Goal: Task Accomplishment & Management: Use online tool/utility

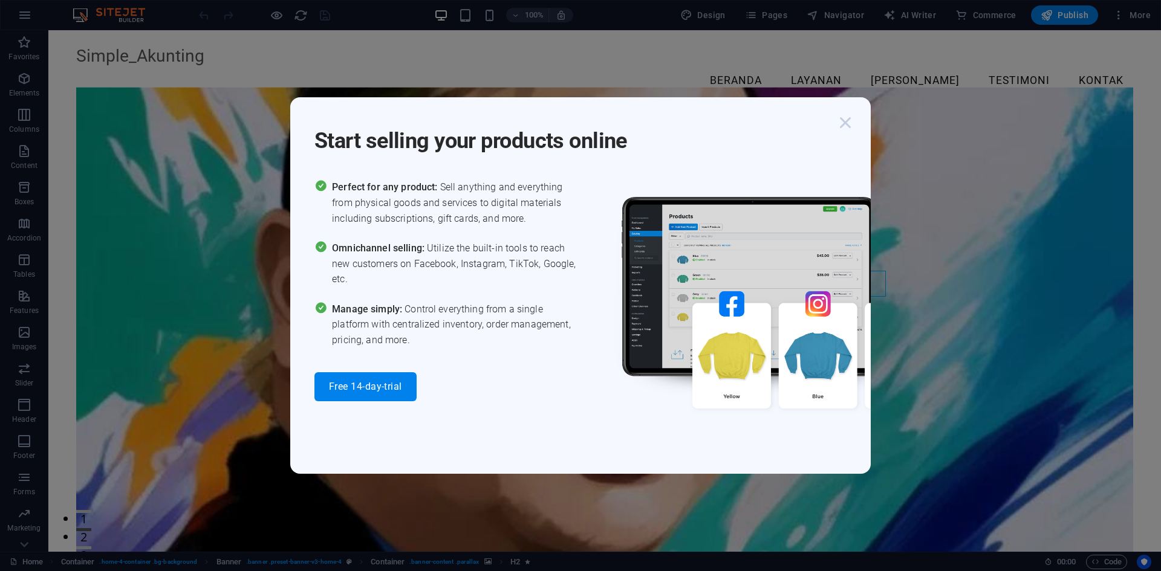
click at [845, 117] on icon "button" at bounding box center [845, 123] width 22 height 22
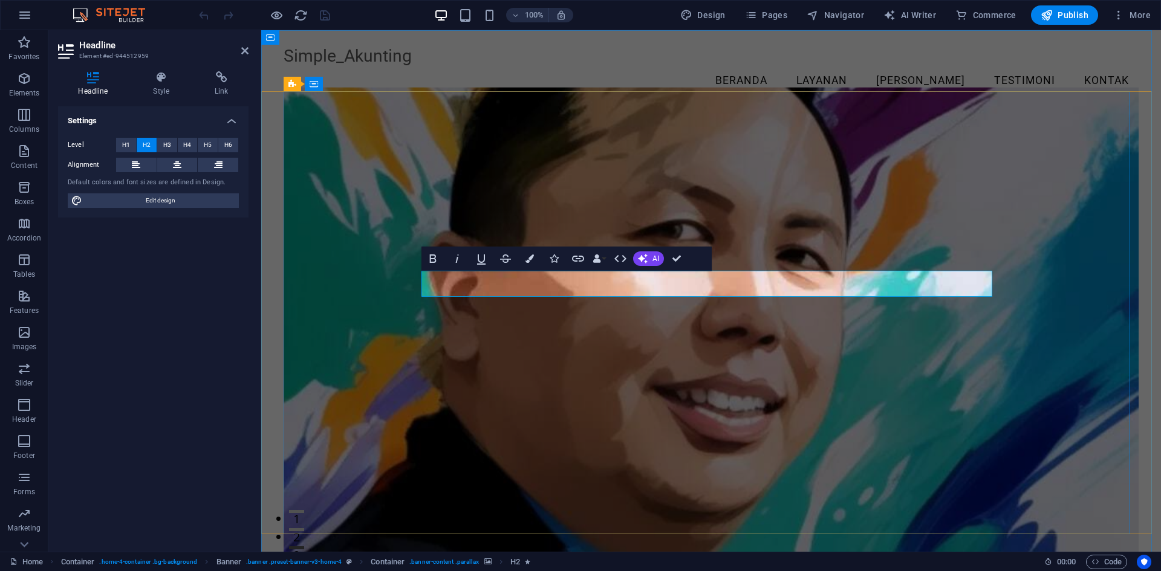
click at [372, 63] on div "Simple_Akunting" at bounding box center [711, 56] width 855 height 21
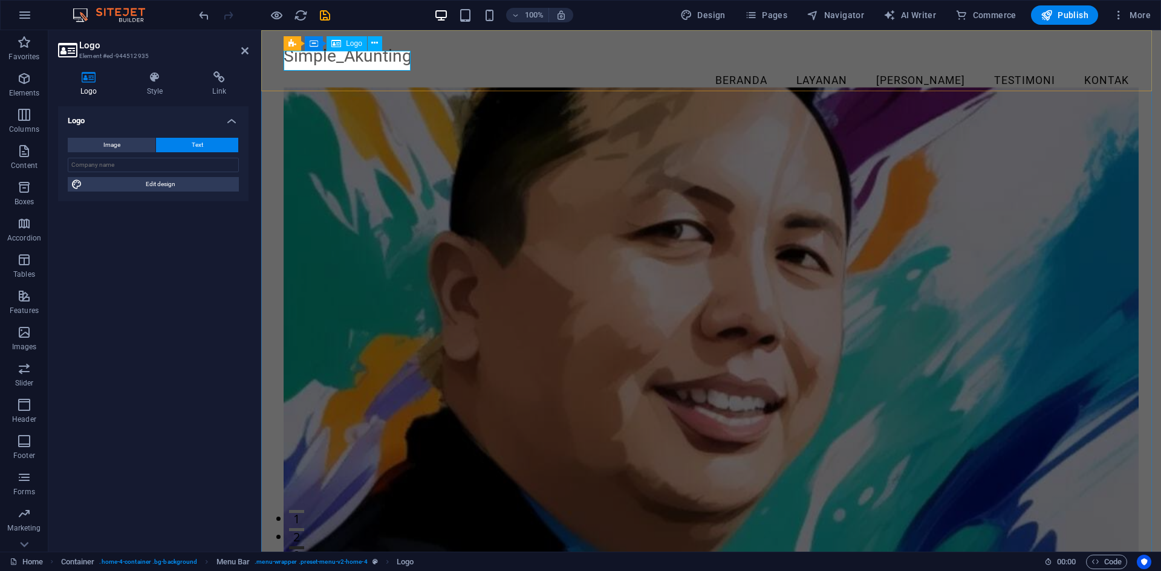
click at [333, 58] on div "Simple_Akunting" at bounding box center [711, 56] width 855 height 21
click at [332, 65] on div "Simple_Akunting" at bounding box center [711, 56] width 855 height 21
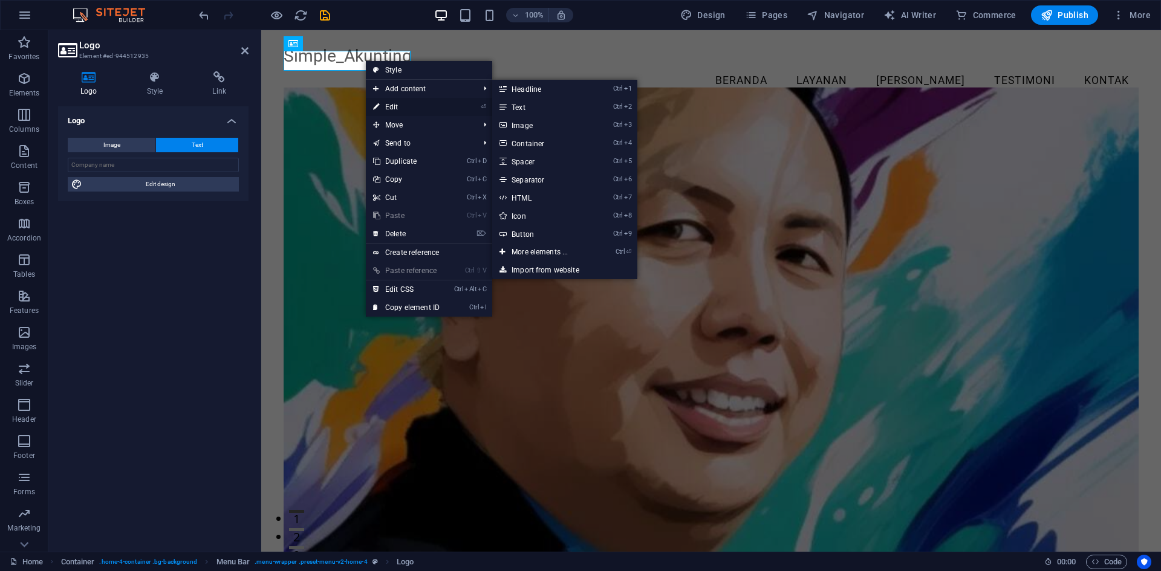
click at [397, 100] on link "⏎ Edit" at bounding box center [406, 107] width 81 height 18
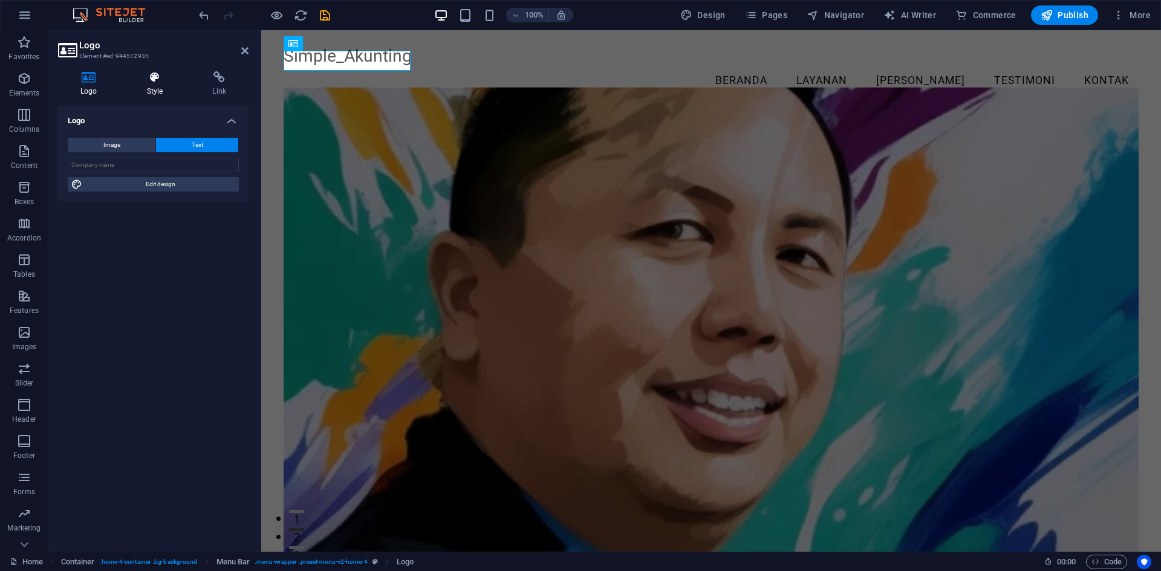
click at [155, 94] on h4 "Style" at bounding box center [158, 83] width 66 height 25
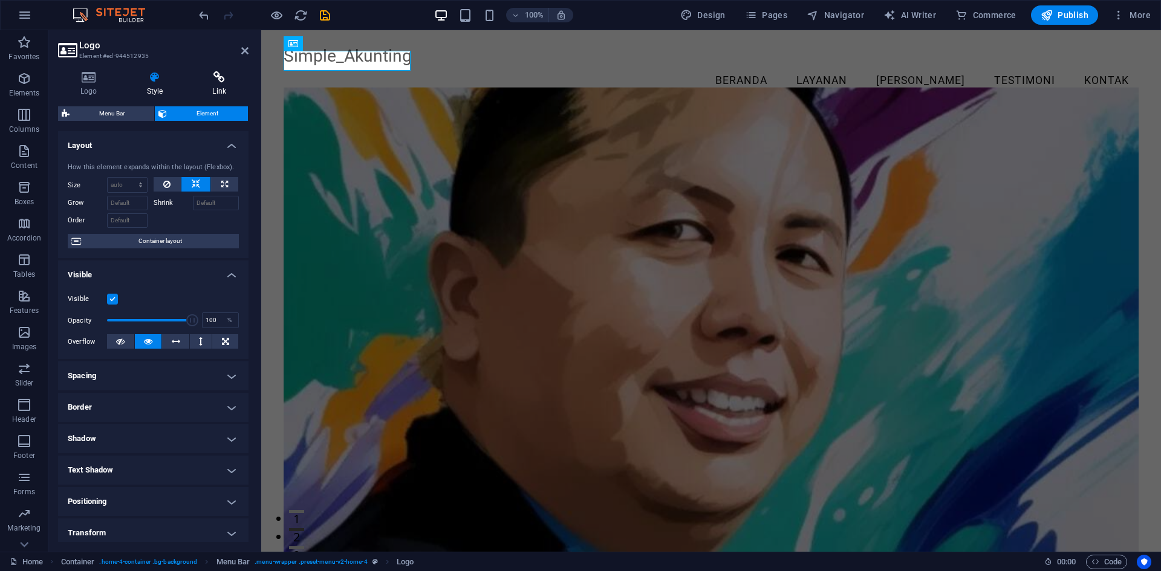
click at [218, 91] on h4 "Link" at bounding box center [219, 83] width 59 height 25
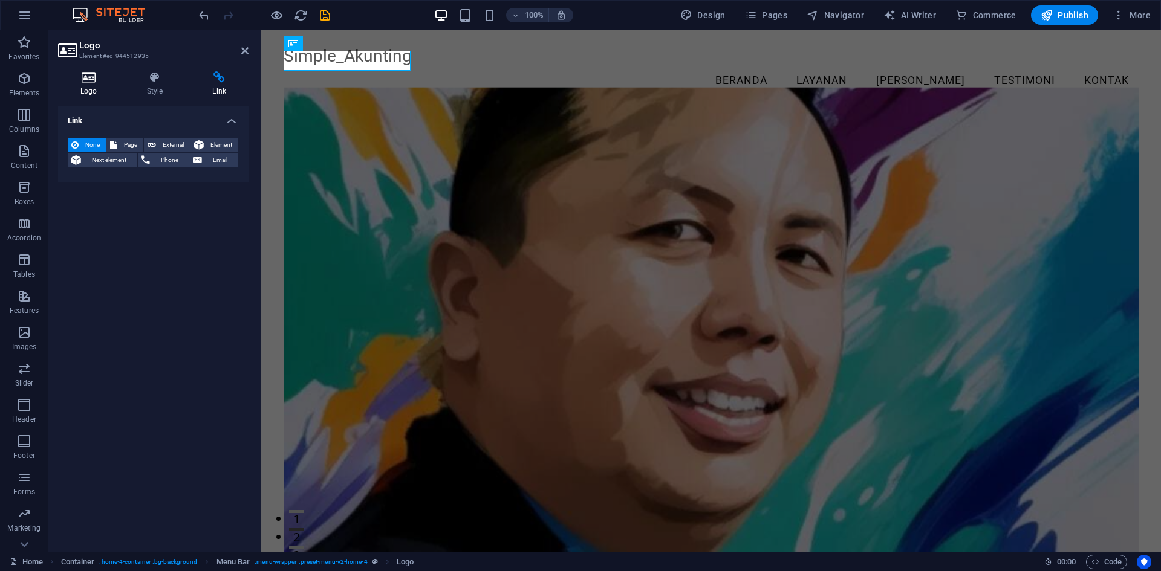
click at [96, 90] on h4 "Logo" at bounding box center [91, 83] width 67 height 25
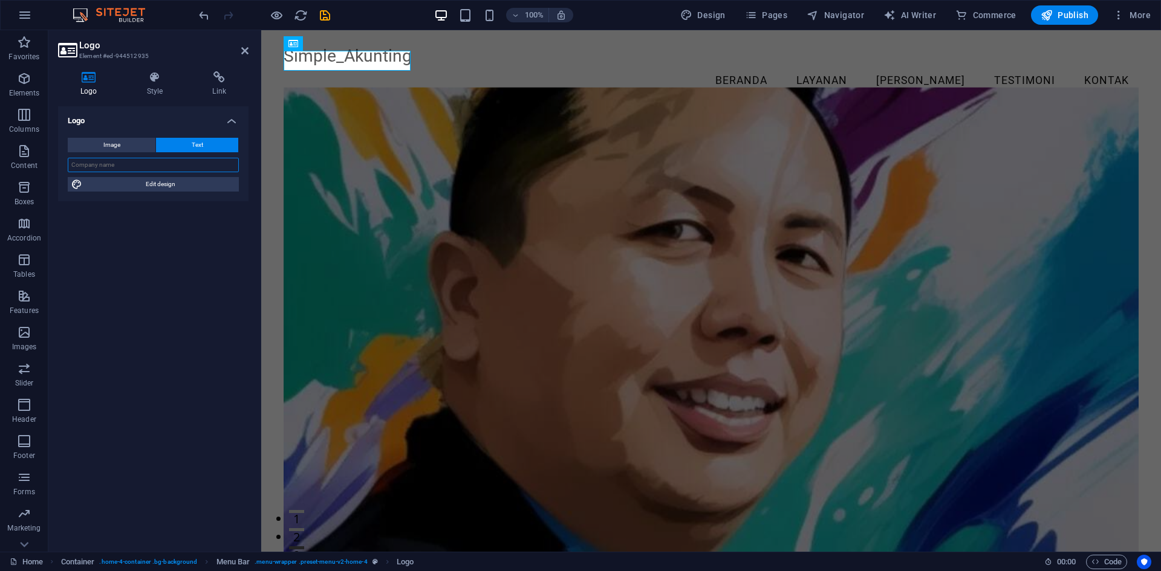
click at [118, 165] on input "text" at bounding box center [153, 165] width 171 height 15
type input "SOLUSI CONSULTING"
click at [132, 270] on div "Logo Image Text Drag files here, click to choose files or select files from Fil…" at bounding box center [153, 324] width 190 height 436
click at [201, 316] on div "Logo Image Text Drag files here, click to choose files or select files from Fil…" at bounding box center [153, 324] width 190 height 436
click at [244, 53] on icon at bounding box center [244, 51] width 7 height 10
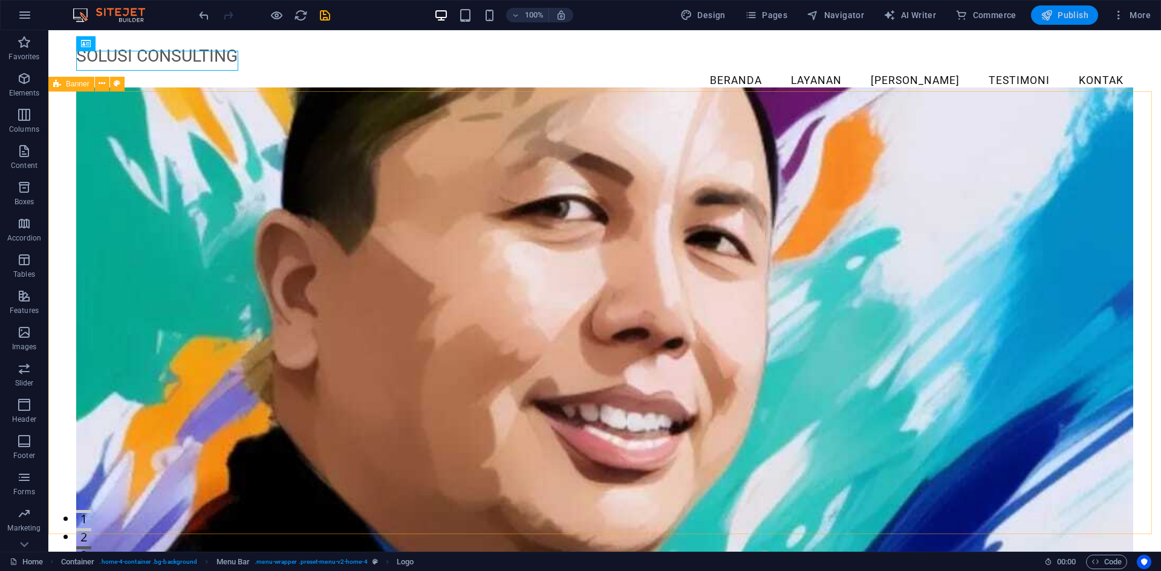
click at [1072, 18] on span "Publish" at bounding box center [1064, 15] width 48 height 12
checkbox input "false"
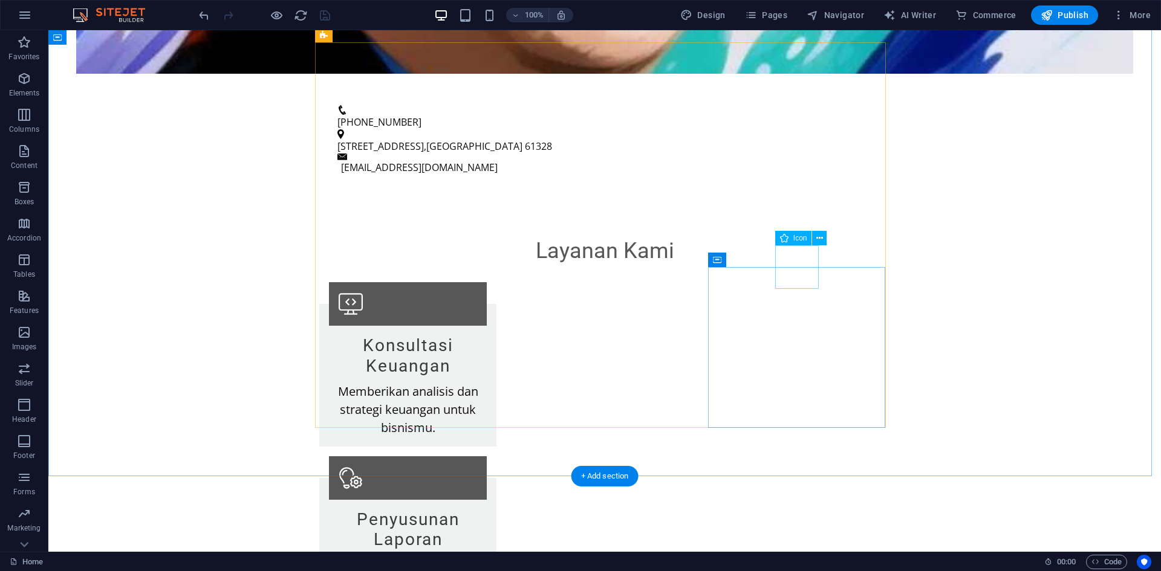
scroll to position [725, 0]
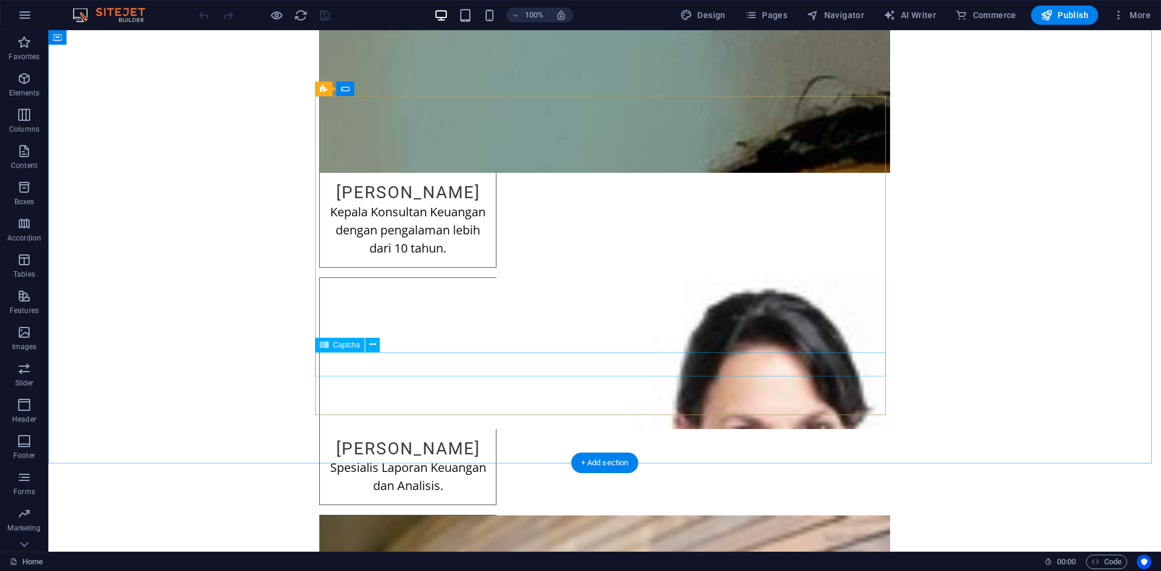
scroll to position [2257, 0]
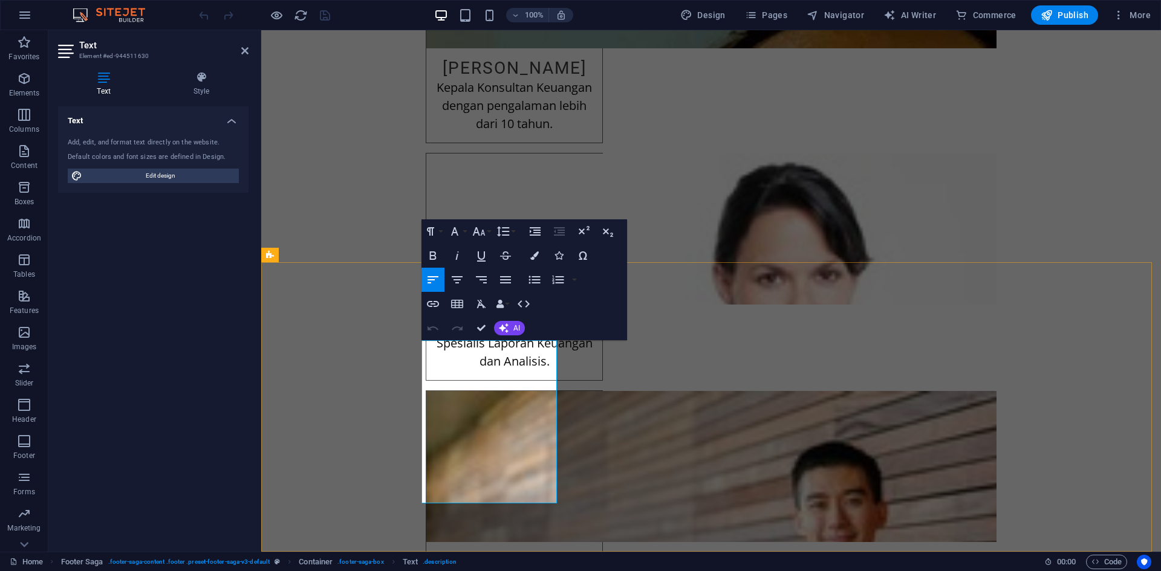
drag, startPoint x: 525, startPoint y: 346, endPoint x: 423, endPoint y: 348, distance: 102.2
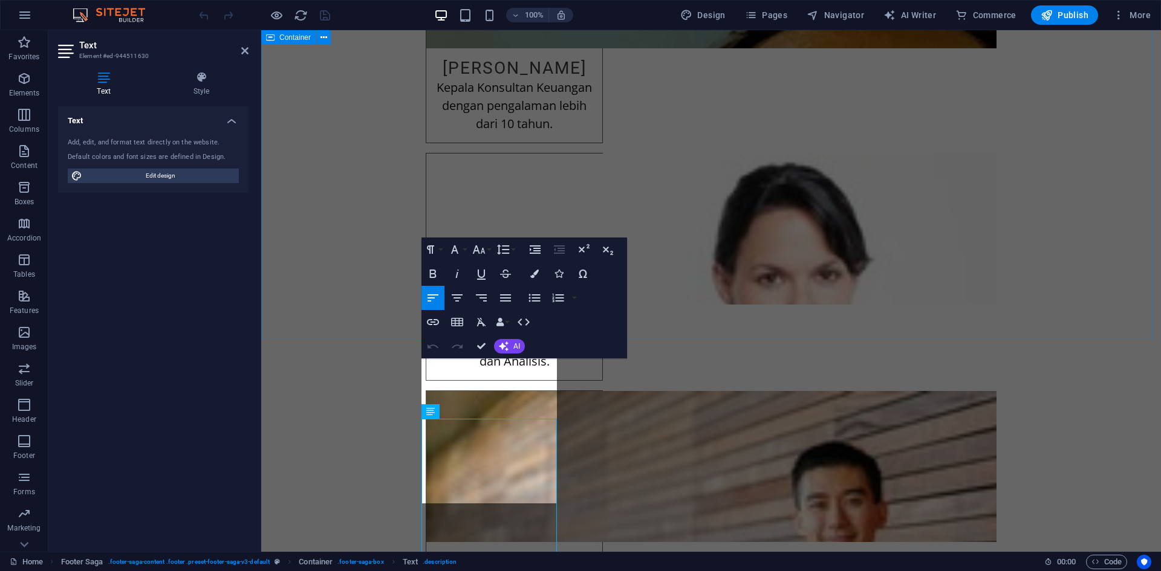
scroll to position [2239, 0]
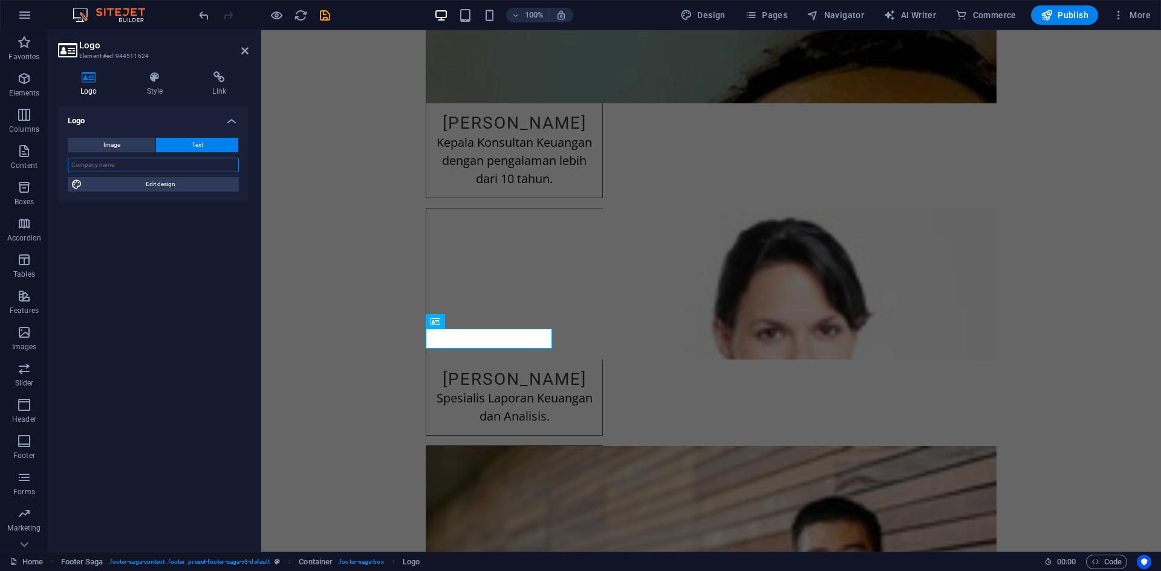
click at [184, 170] on input "text" at bounding box center [153, 165] width 171 height 15
type input "Solusi Consulting"
click at [164, 187] on span "Edit design" at bounding box center [160, 184] width 149 height 15
select select "px"
select select "200"
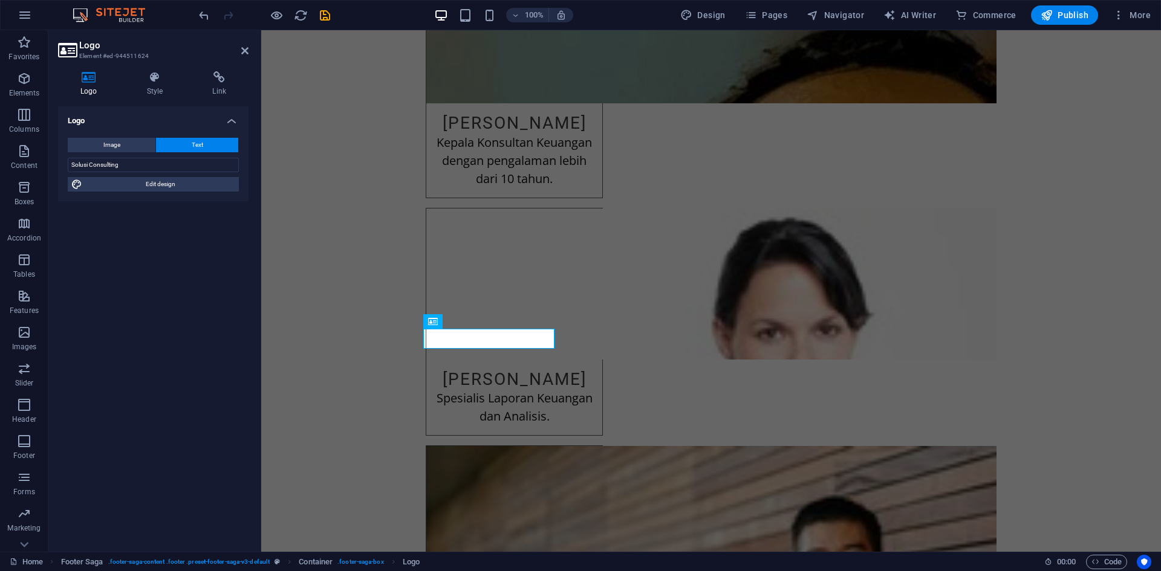
select select "px"
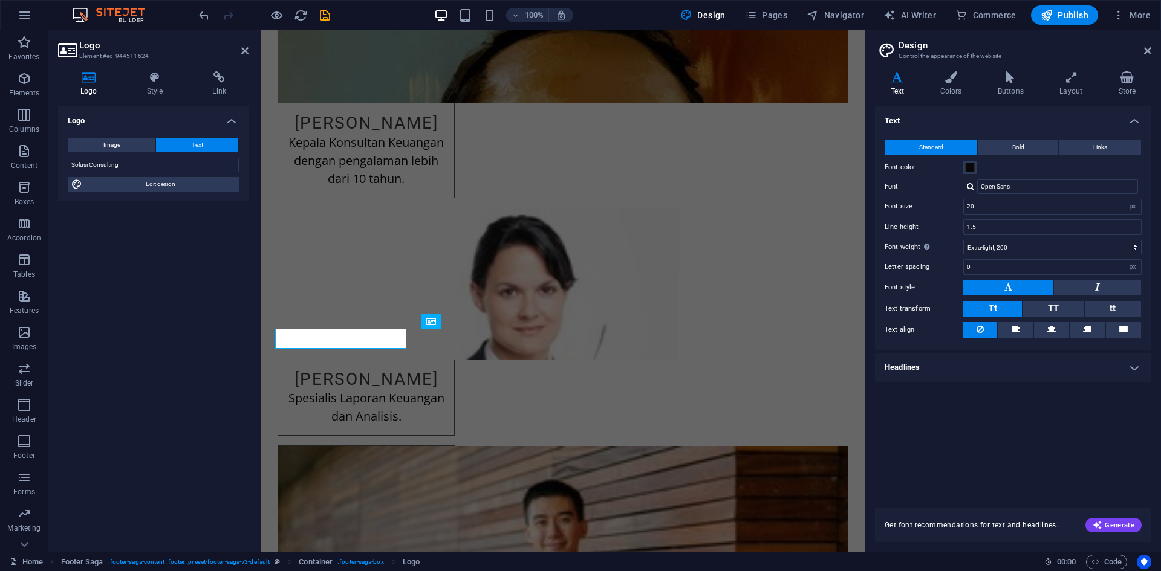
click at [161, 285] on div "Logo Image Text Drag files here, click to choose files or select files from Fil…" at bounding box center [153, 324] width 190 height 436
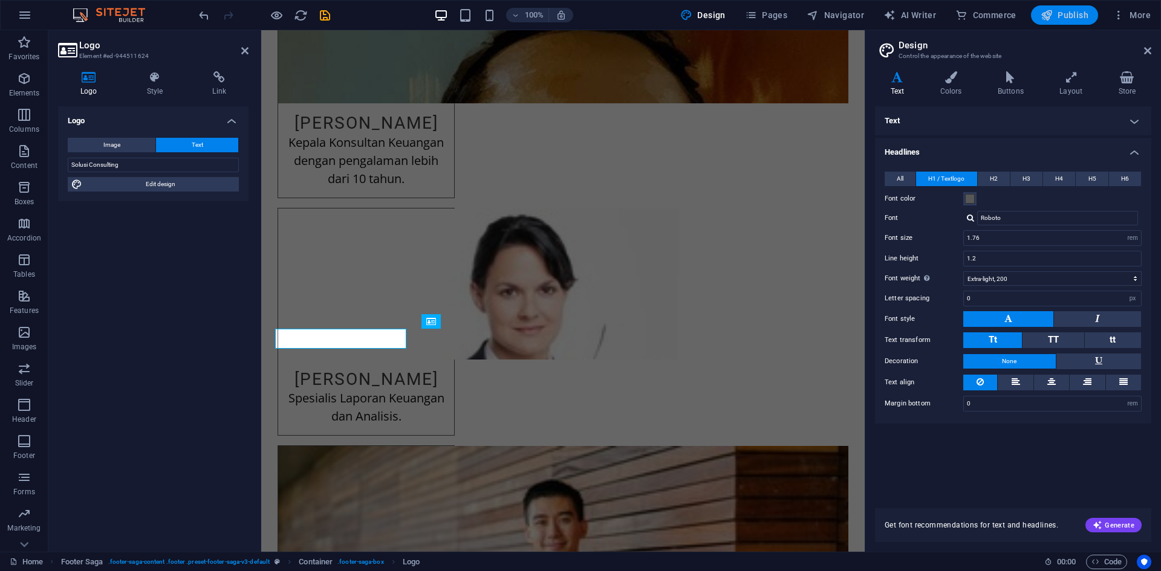
click at [1074, 18] on span "Publish" at bounding box center [1064, 15] width 48 height 12
checkbox input "false"
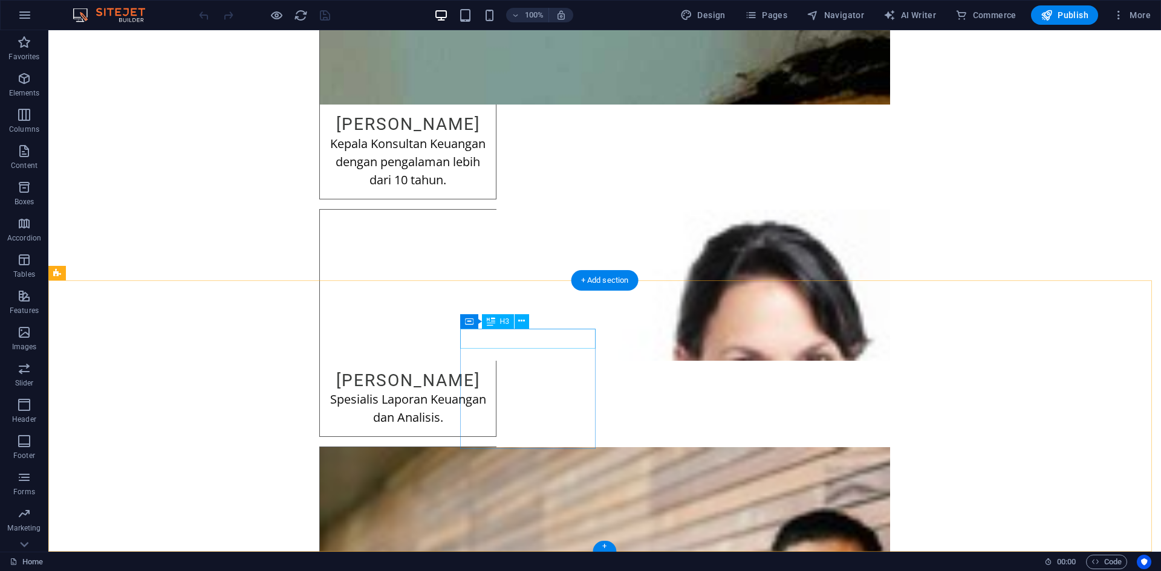
scroll to position [2239, 0]
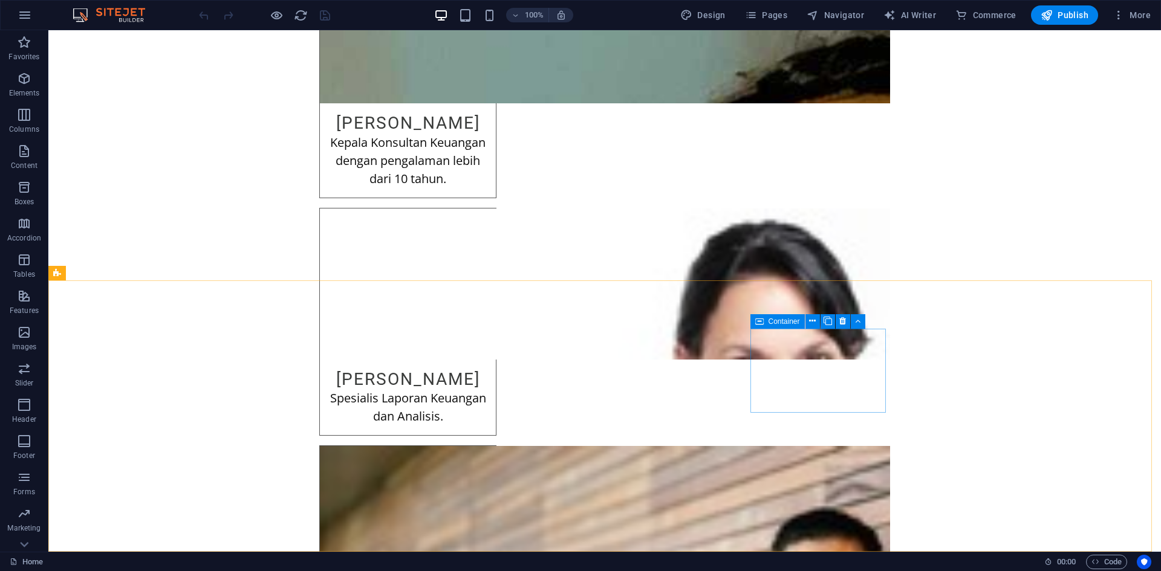
click at [779, 320] on span "Container" at bounding box center [783, 321] width 31 height 7
click at [809, 322] on icon at bounding box center [812, 321] width 7 height 13
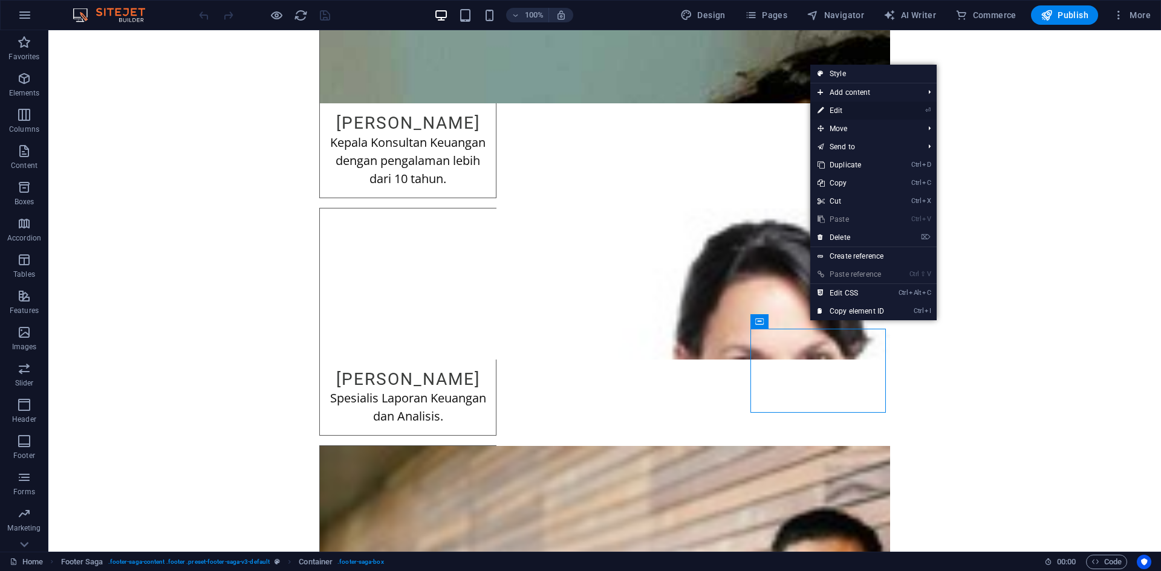
click at [845, 111] on link "⏎ Edit" at bounding box center [850, 111] width 81 height 18
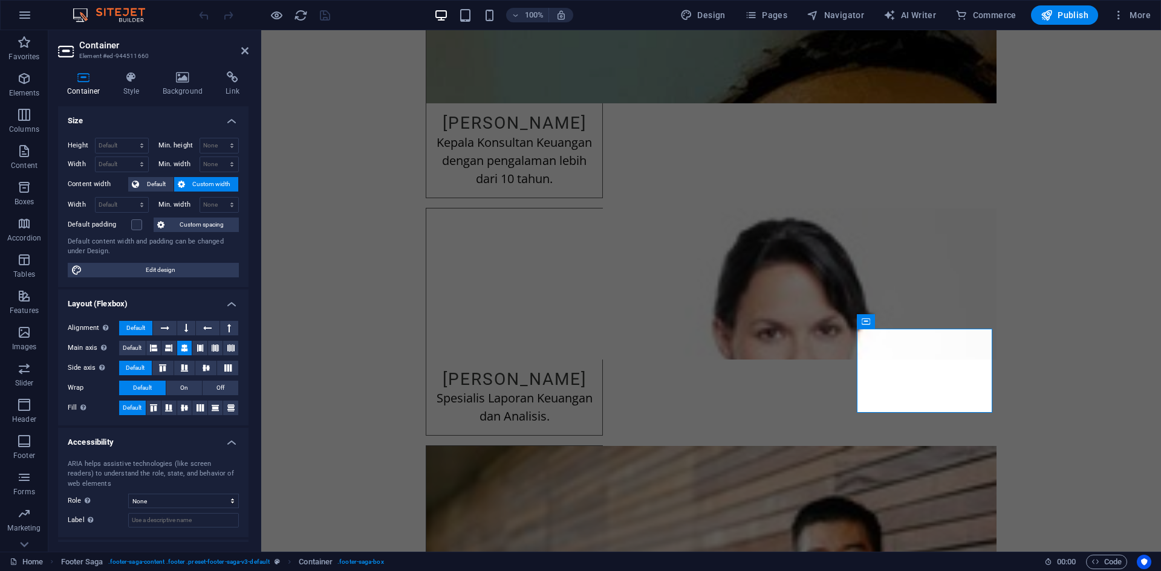
scroll to position [53, 0]
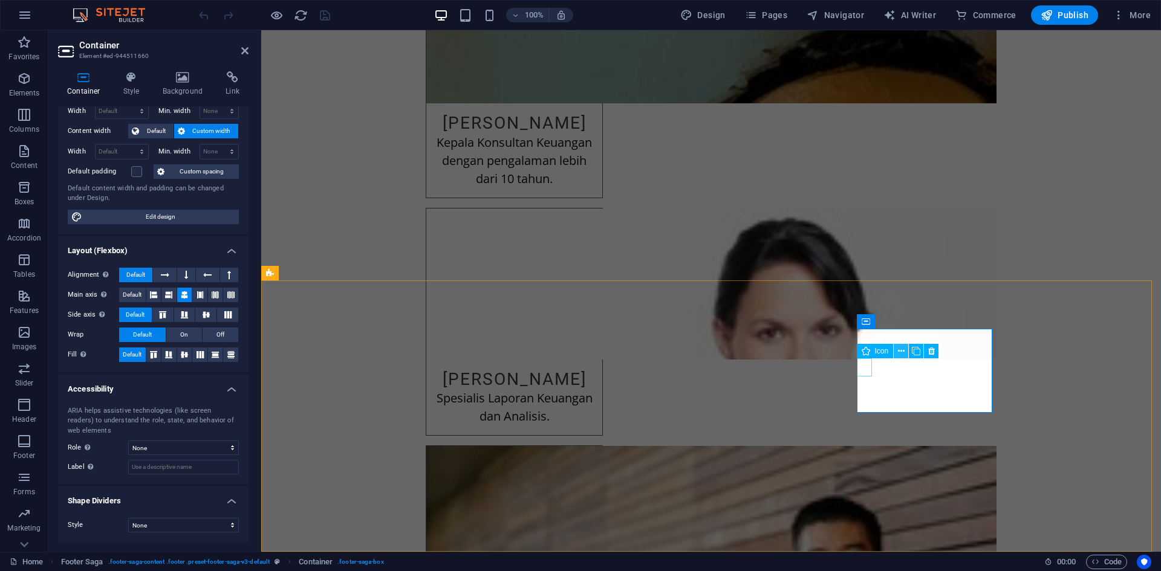
click at [900, 354] on icon at bounding box center [901, 351] width 7 height 13
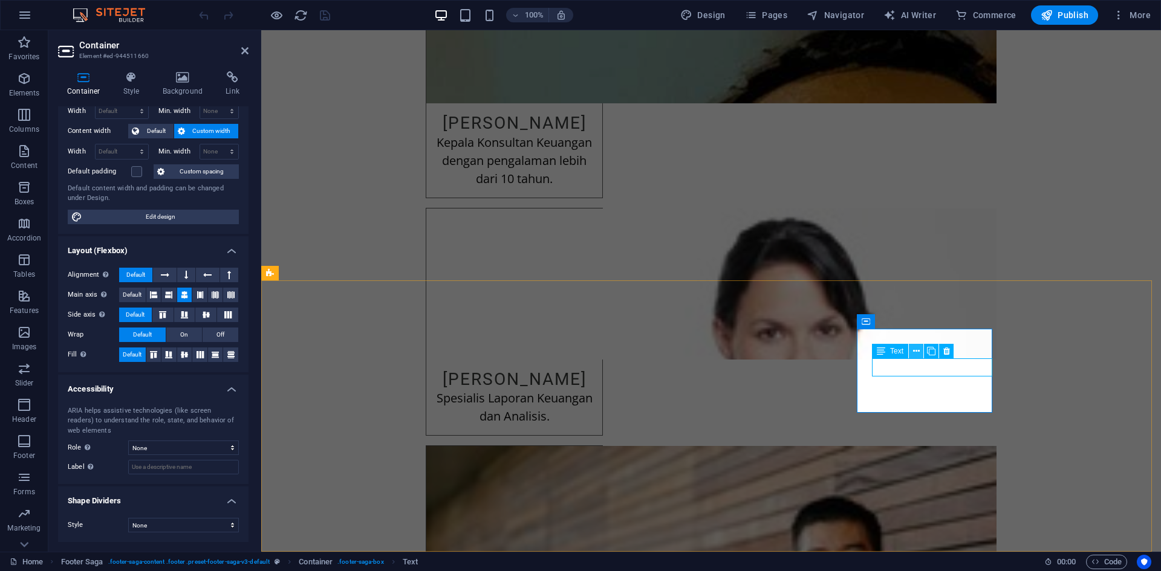
click at [915, 353] on icon at bounding box center [916, 351] width 7 height 13
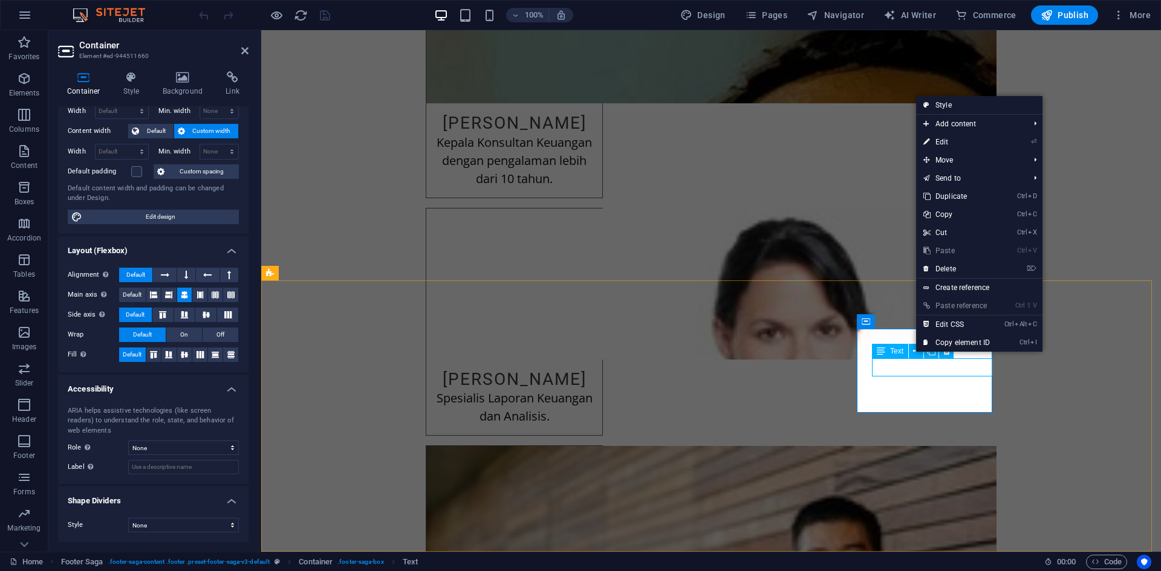
click at [892, 353] on span "Text" at bounding box center [896, 351] width 13 height 7
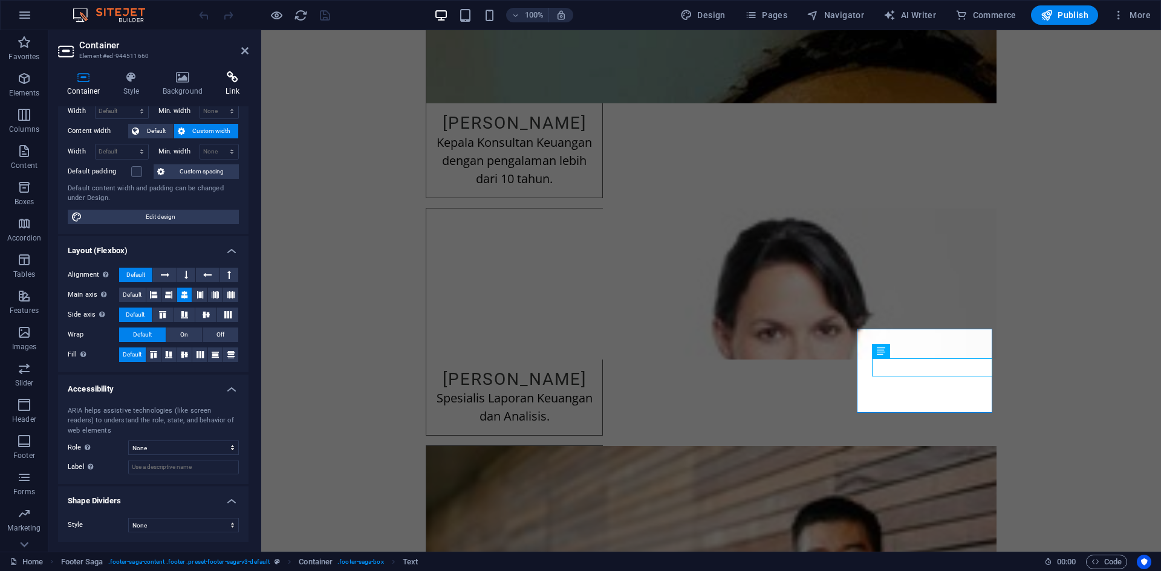
click at [241, 80] on icon at bounding box center [232, 77] width 32 height 12
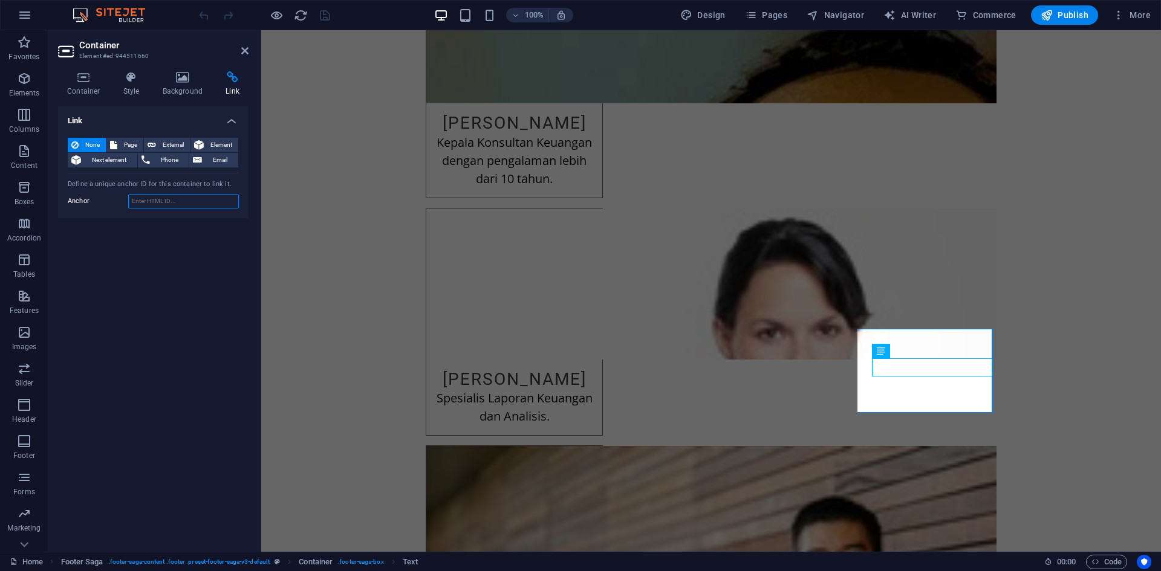
click at [165, 198] on input "Anchor" at bounding box center [183, 201] width 111 height 15
type input "facebook.com/kurniawan.coy"
click at [125, 242] on div "Link None Page External Element Next element Phone Email Page Home Subpage Lega…" at bounding box center [153, 324] width 190 height 436
click at [917, 371] on icon at bounding box center [916, 369] width 7 height 13
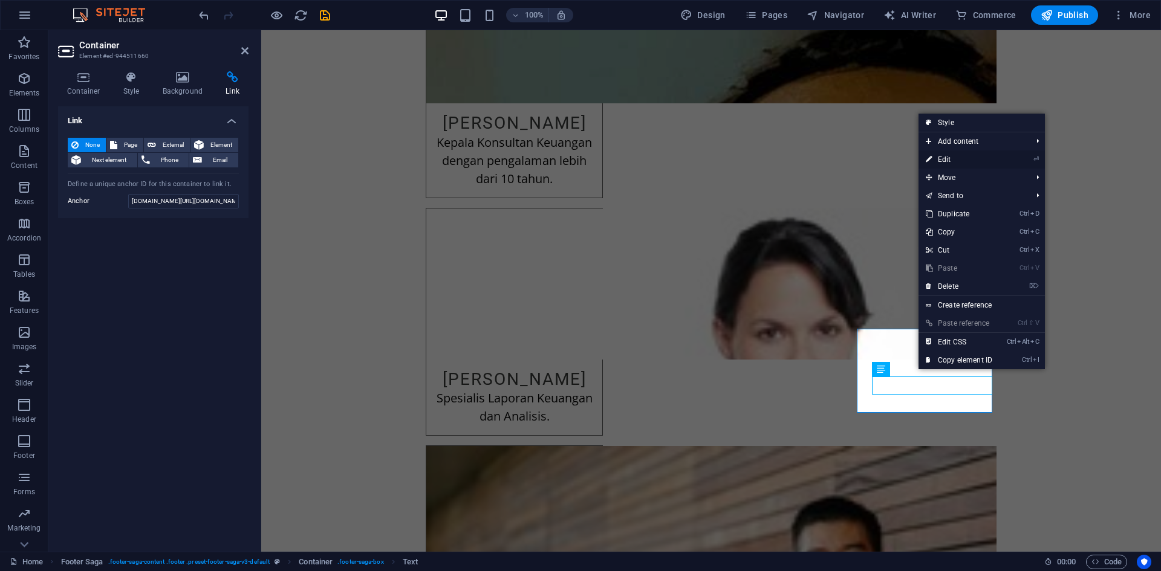
click at [966, 163] on link "⏎ Edit" at bounding box center [958, 160] width 81 height 18
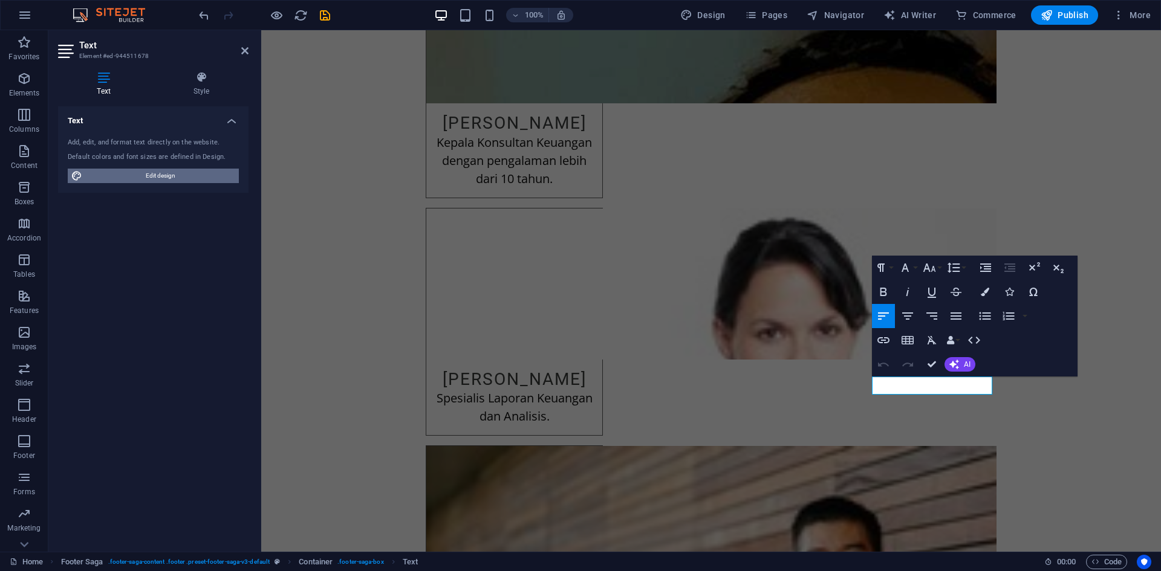
click at [160, 176] on span "Edit design" at bounding box center [160, 176] width 149 height 15
select select "px"
select select "200"
select select "px"
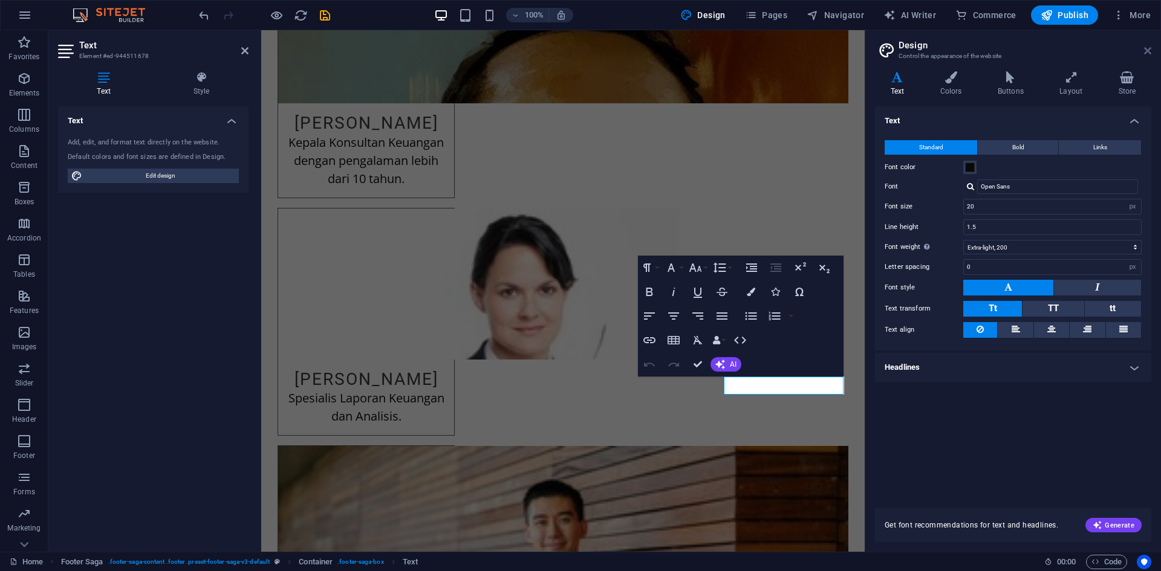
click at [1146, 48] on icon at bounding box center [1147, 51] width 7 height 10
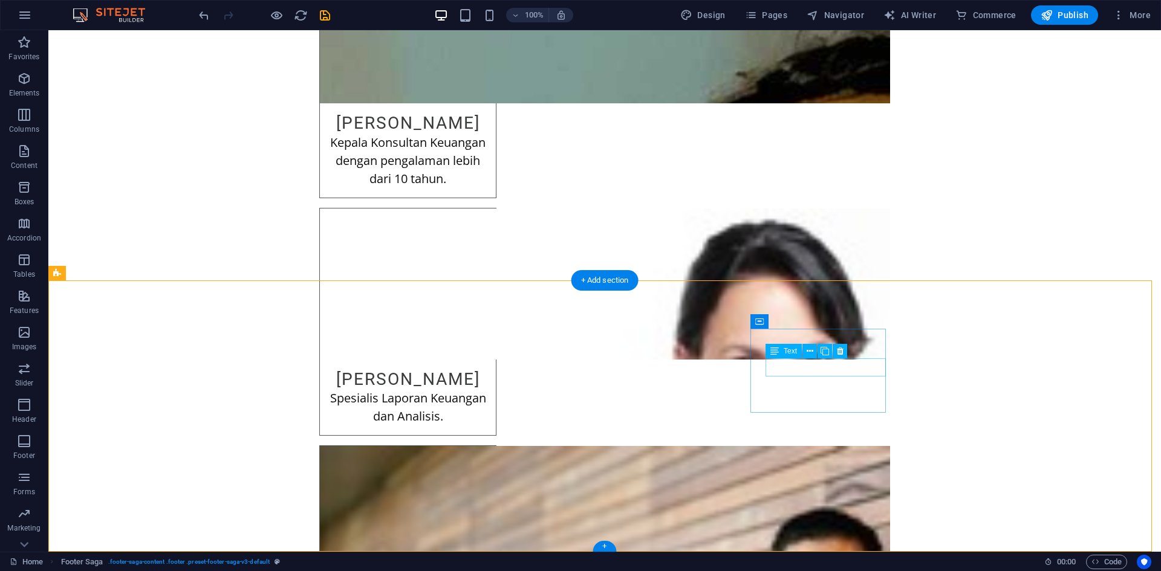
click at [812, 352] on icon at bounding box center [809, 351] width 7 height 13
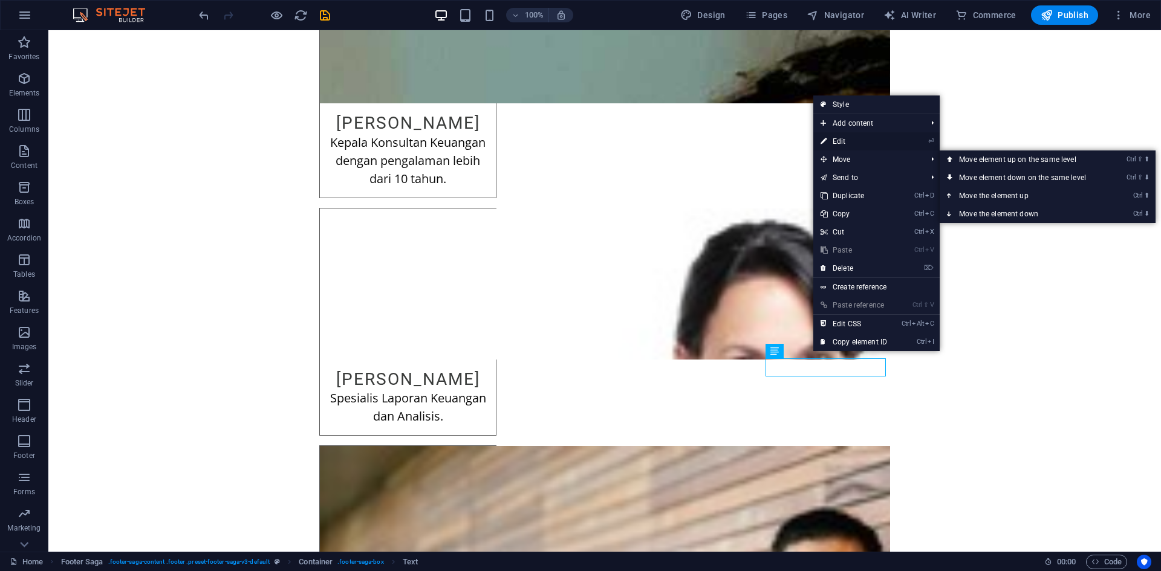
click at [865, 142] on link "⏎ Edit" at bounding box center [853, 141] width 81 height 18
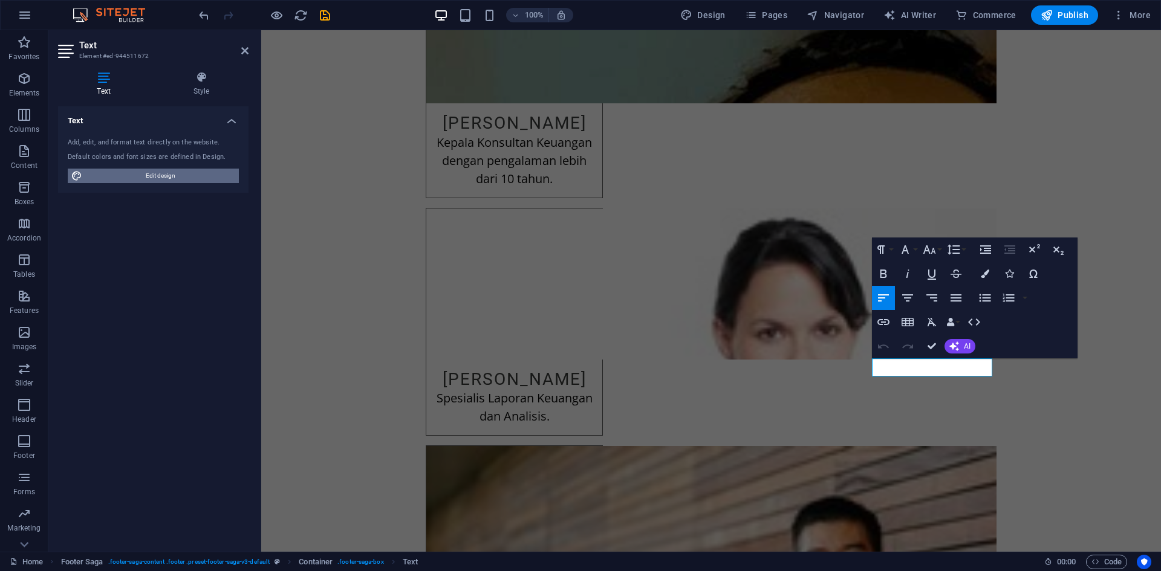
click at [158, 174] on span "Edit design" at bounding box center [160, 176] width 149 height 15
select select "px"
select select "200"
select select "px"
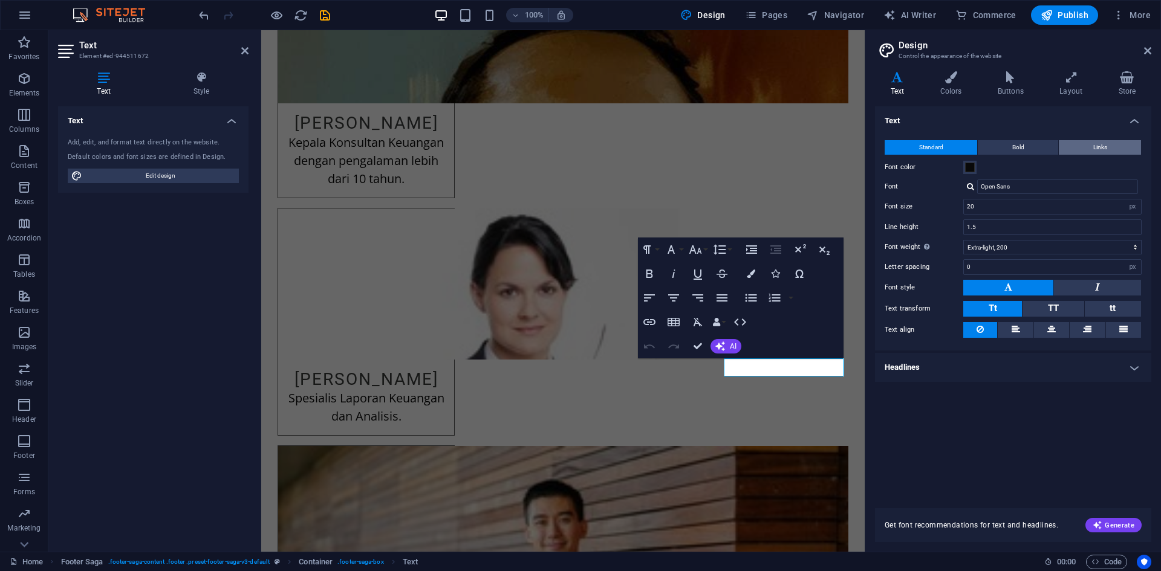
click at [1108, 144] on button "Links" at bounding box center [1100, 147] width 82 height 15
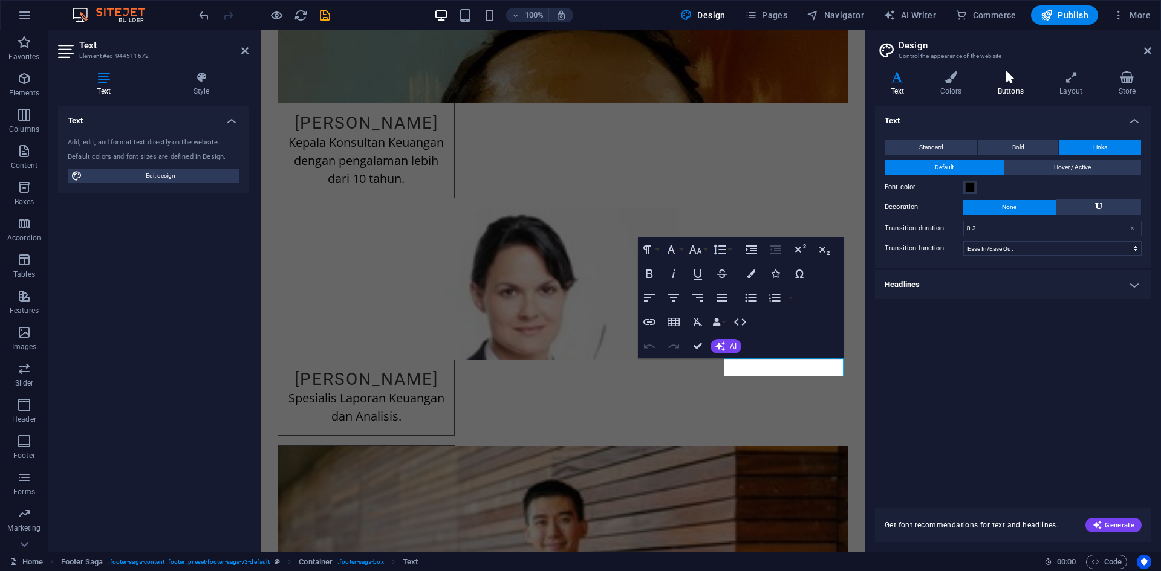
click at [1005, 91] on h4 "Buttons" at bounding box center [1013, 83] width 62 height 25
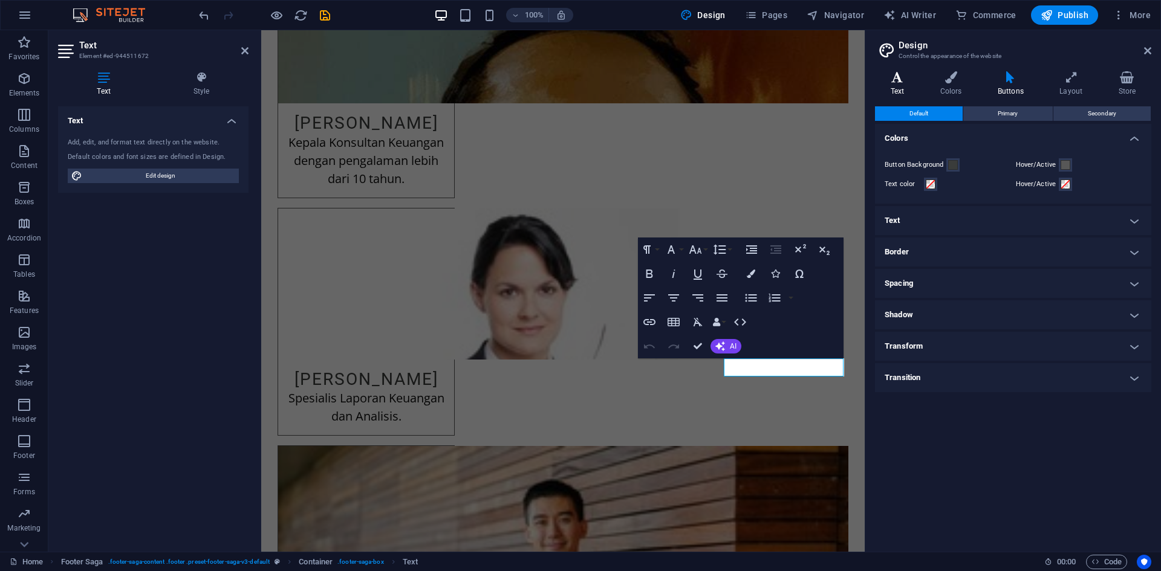
click at [903, 86] on h4 "Text" at bounding box center [900, 83] width 50 height 25
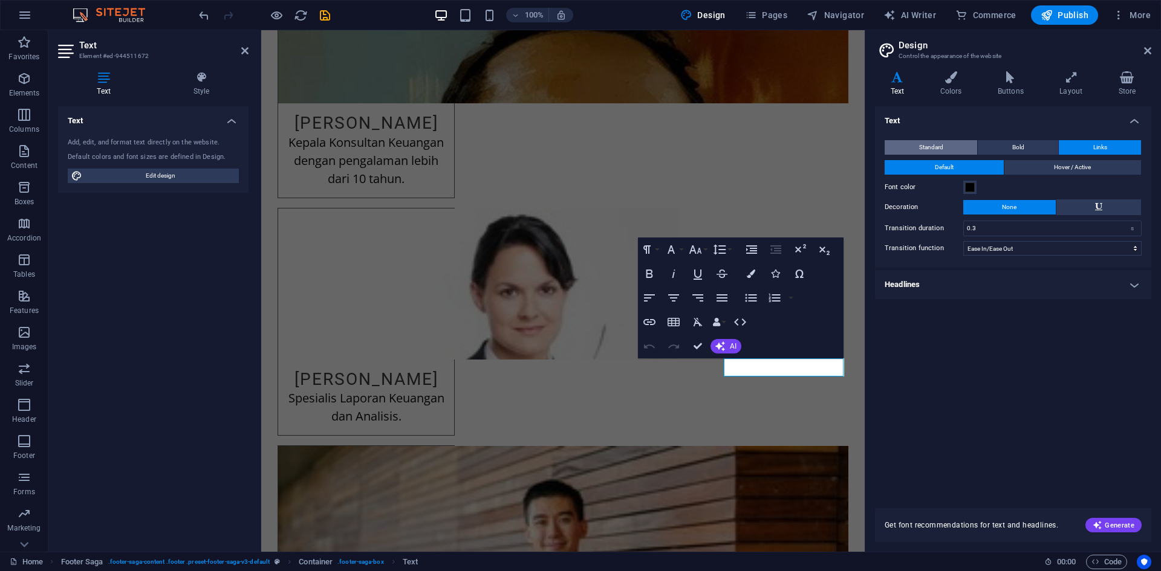
click at [942, 146] on span "Standard" at bounding box center [931, 147] width 24 height 15
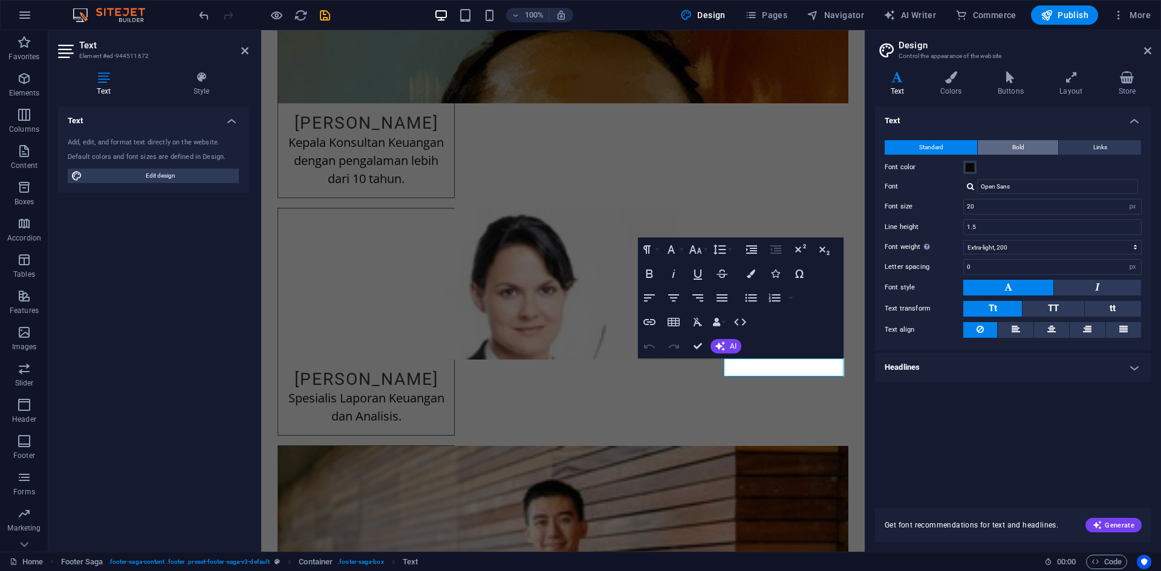
click at [1011, 146] on button "Bold" at bounding box center [1018, 147] width 80 height 15
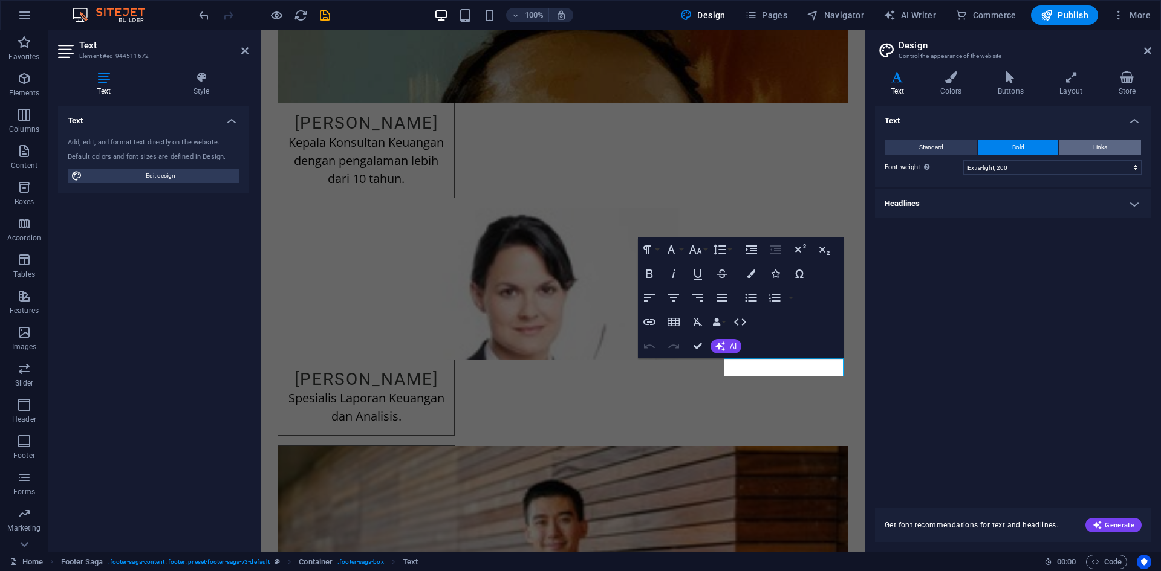
click at [1111, 141] on button "Links" at bounding box center [1100, 147] width 82 height 15
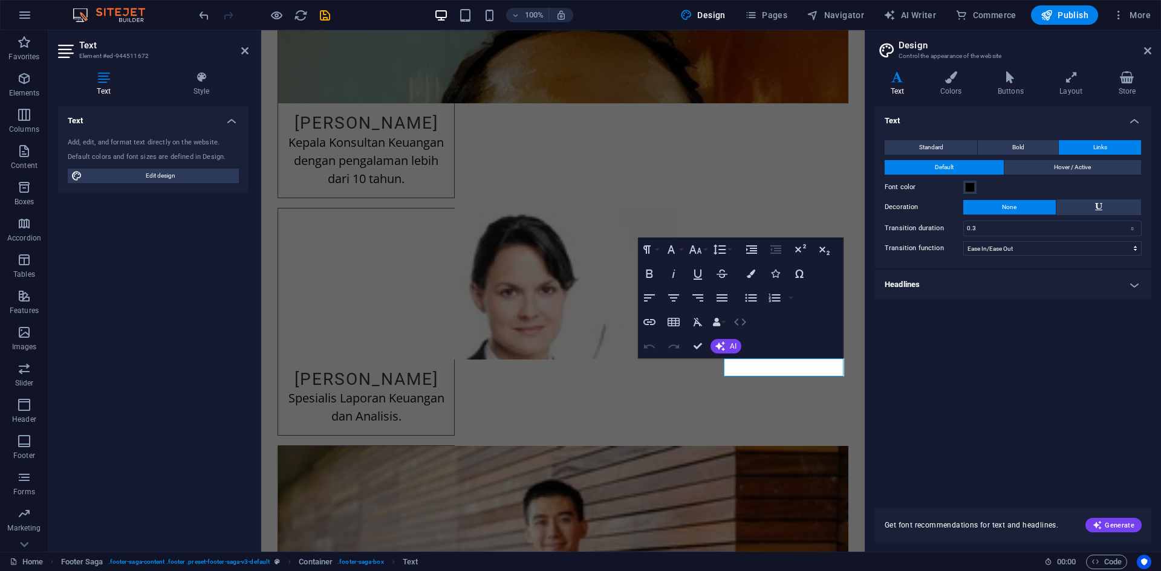
click at [742, 325] on icon "button" at bounding box center [740, 322] width 12 height 7
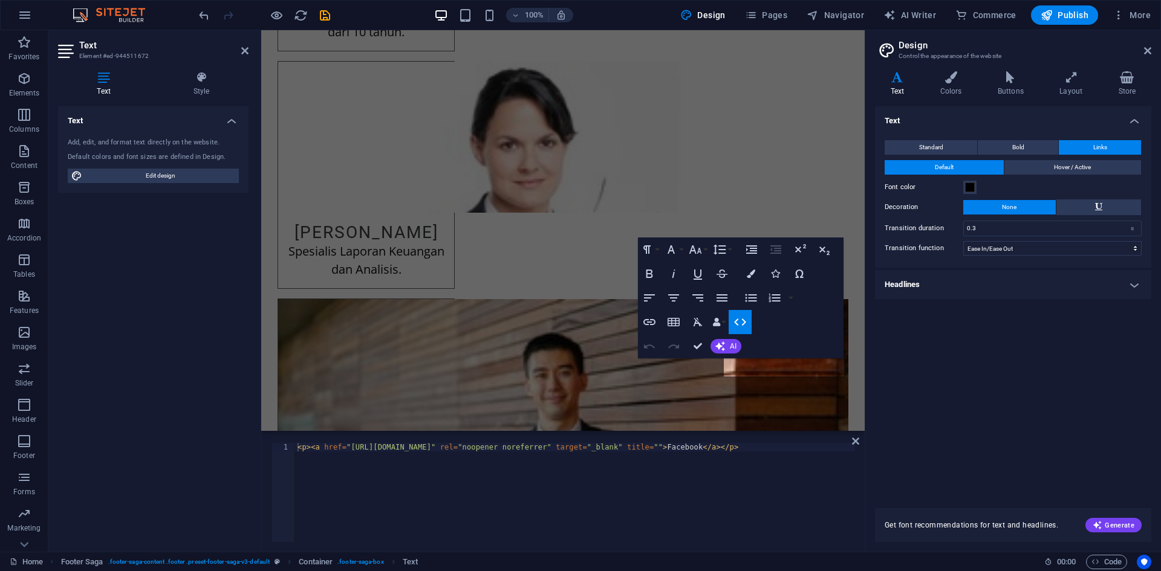
scroll to position [2136, 0]
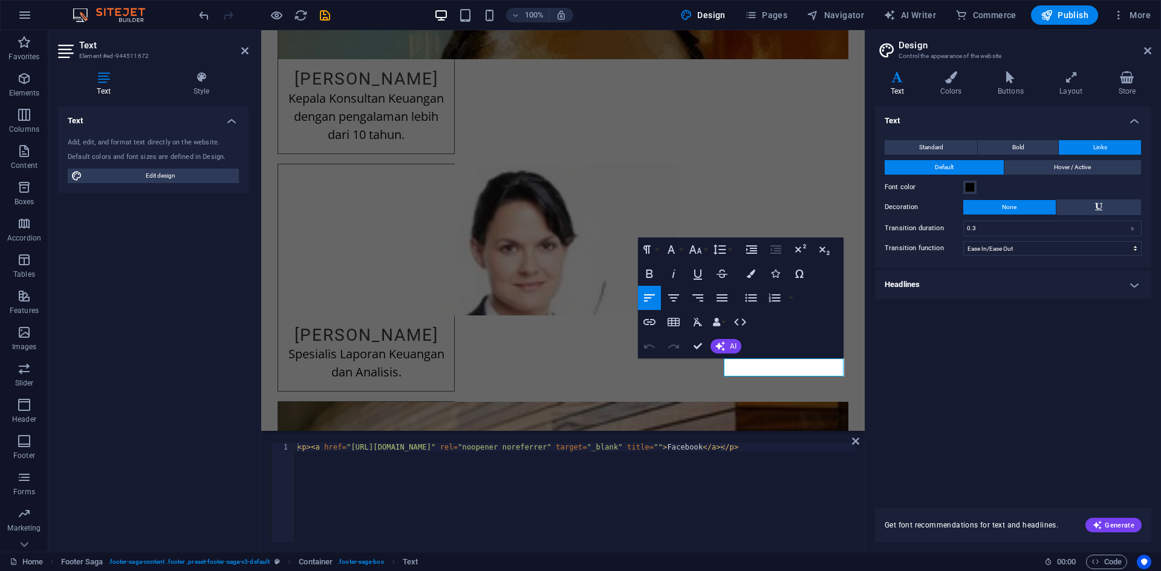
click at [447, 450] on div "< p > < a href = "https://www.facebook.com/" rel = "noopener noreferrer" target…" at bounding box center [575, 501] width 560 height 116
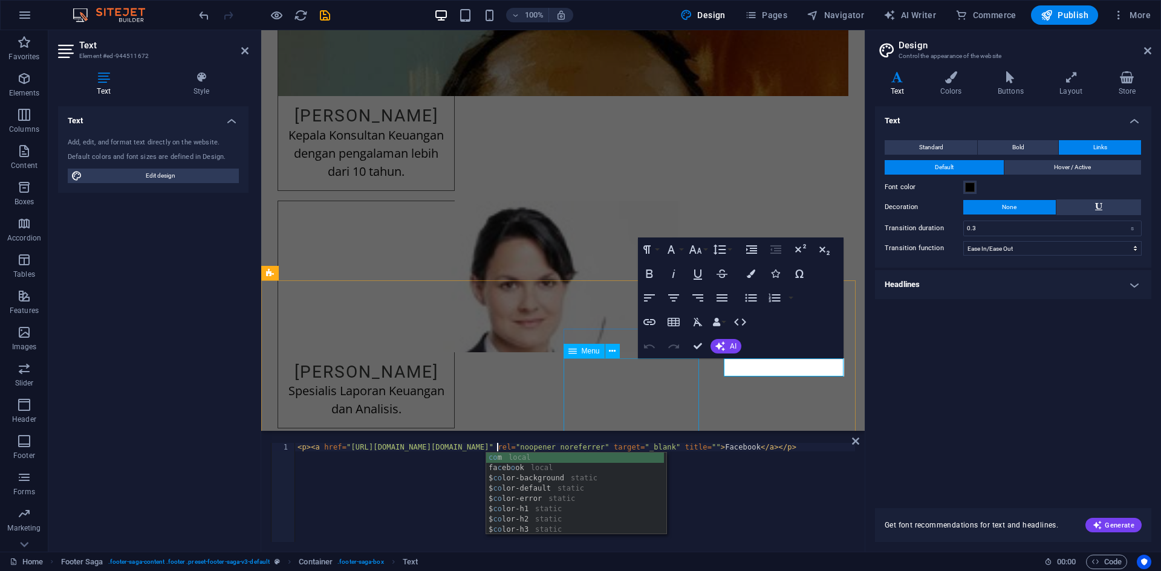
scroll to position [0, 16]
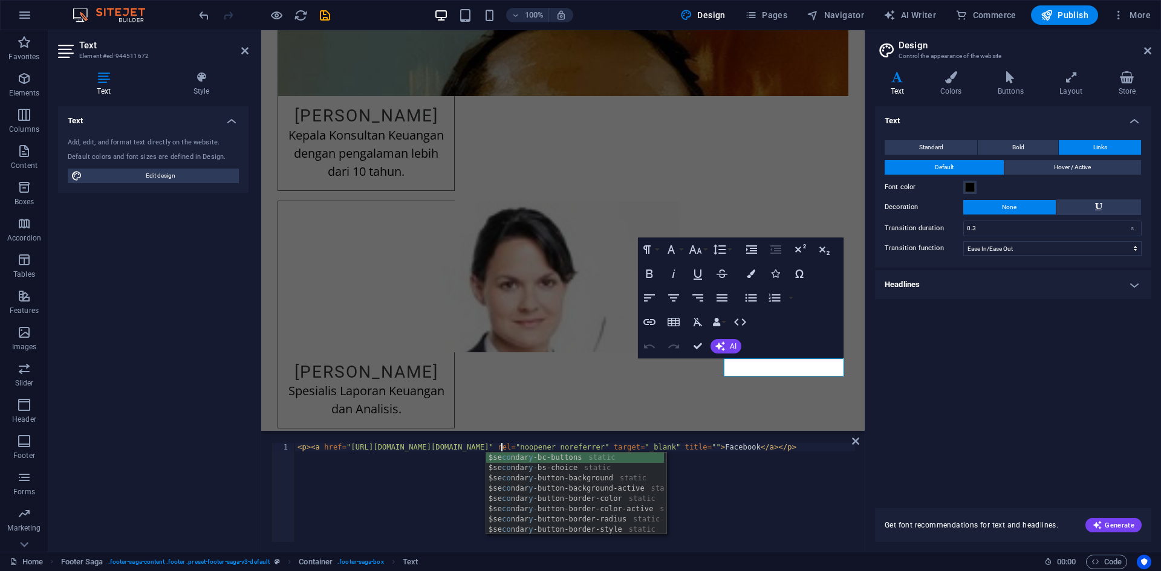
click at [690, 478] on div "< p > < a href = "https://www.facebook.com/kurniawan.coy" rel = "noopener noref…" at bounding box center [575, 501] width 560 height 116
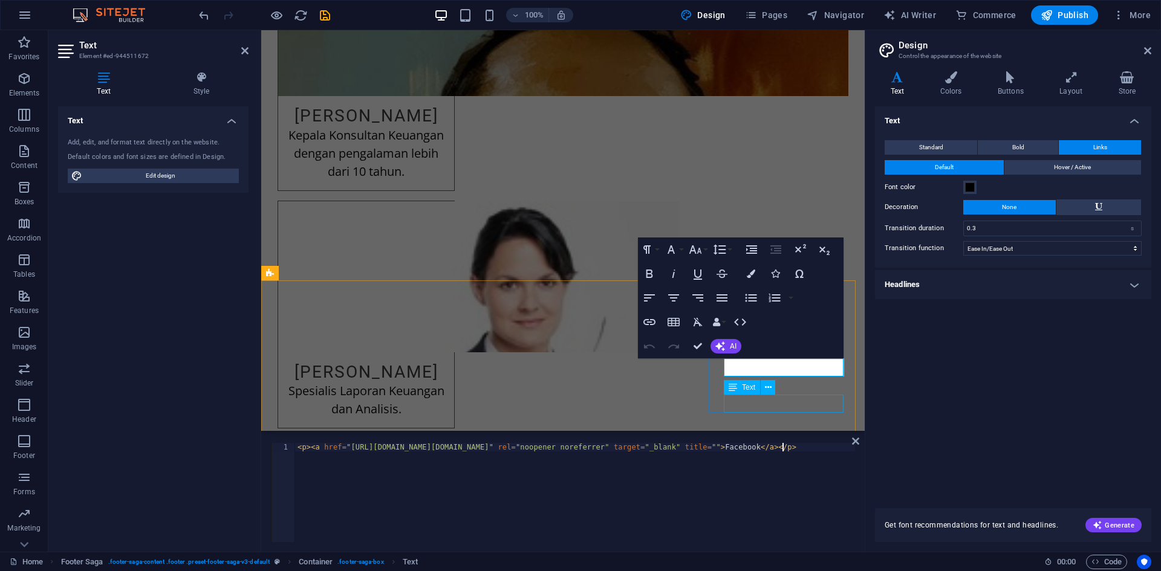
type textarea "<p><a href="https://www.facebook.com/kurniawan.coy" rel="noopener noreferrer" t…"
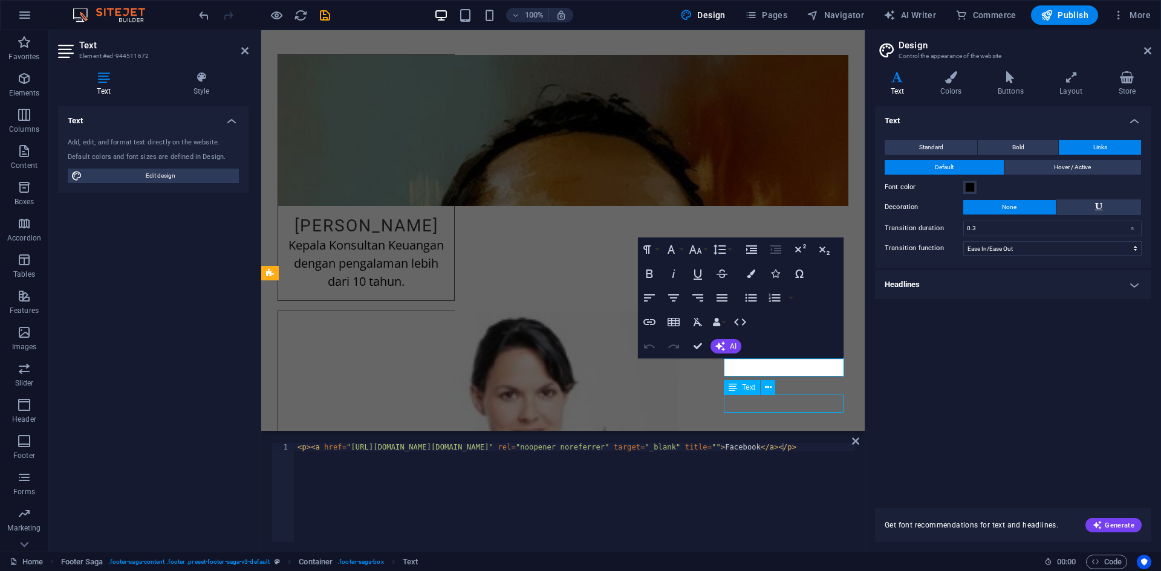
scroll to position [2239, 0]
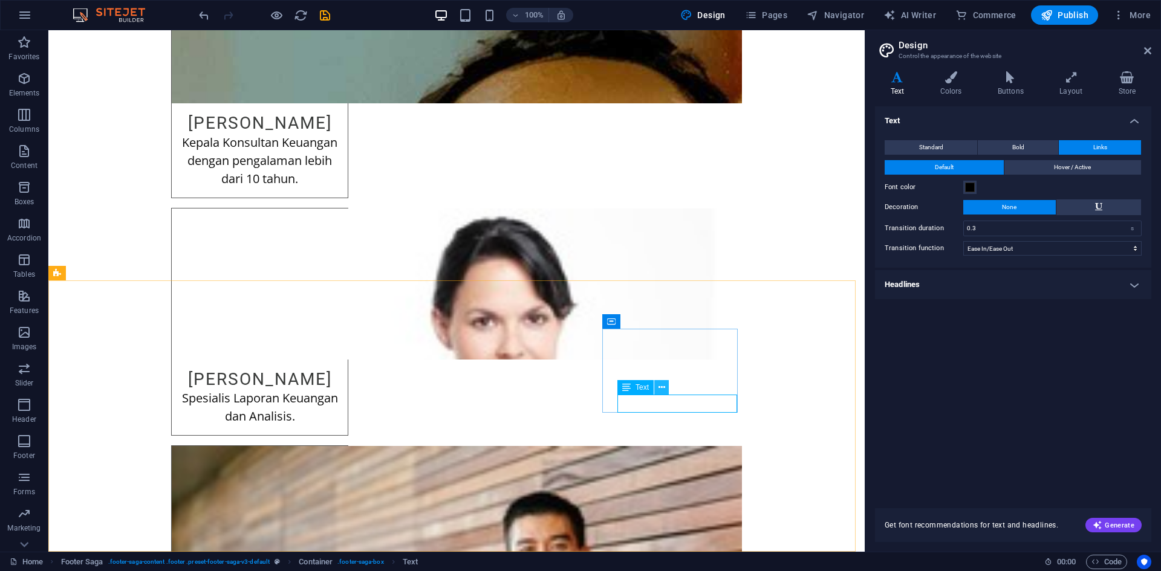
click at [663, 390] on icon at bounding box center [661, 387] width 7 height 13
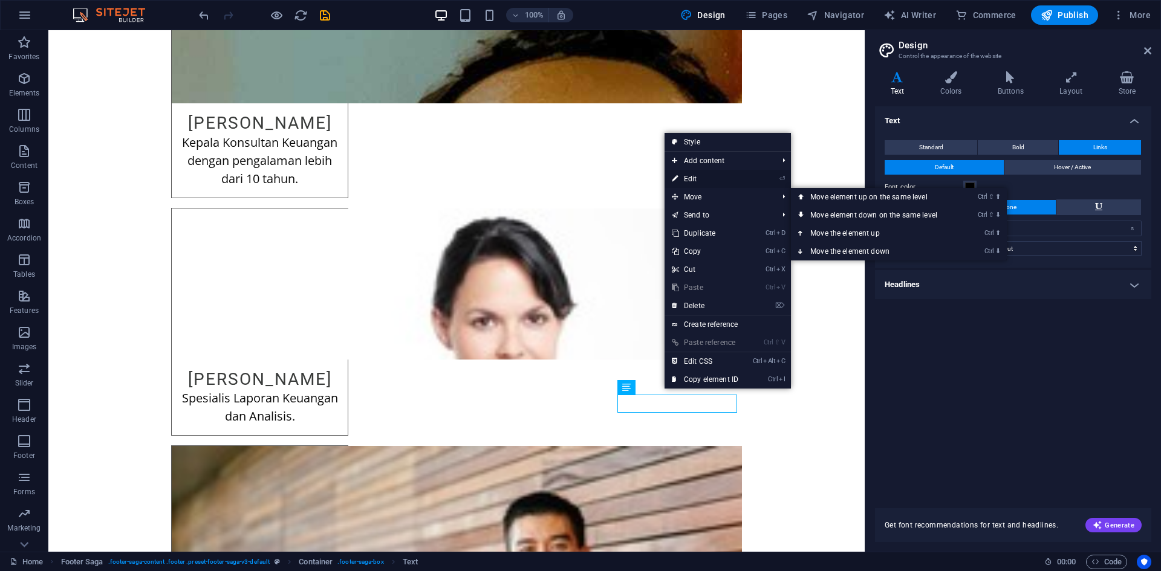
click at [696, 182] on link "⏎ Edit" at bounding box center [704, 179] width 81 height 18
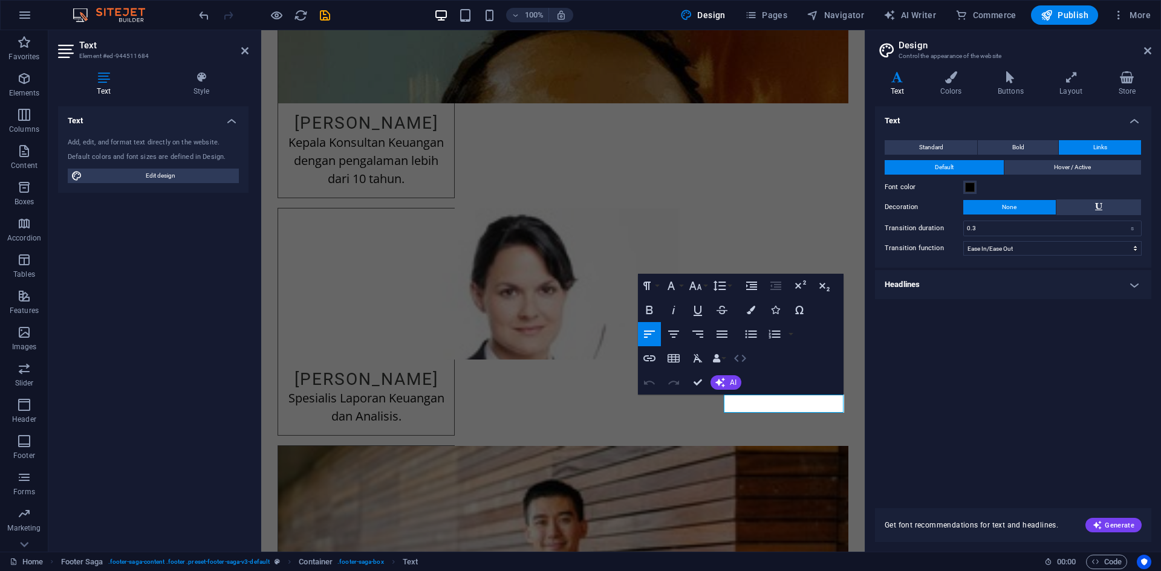
click at [742, 355] on icon "button" at bounding box center [740, 358] width 12 height 7
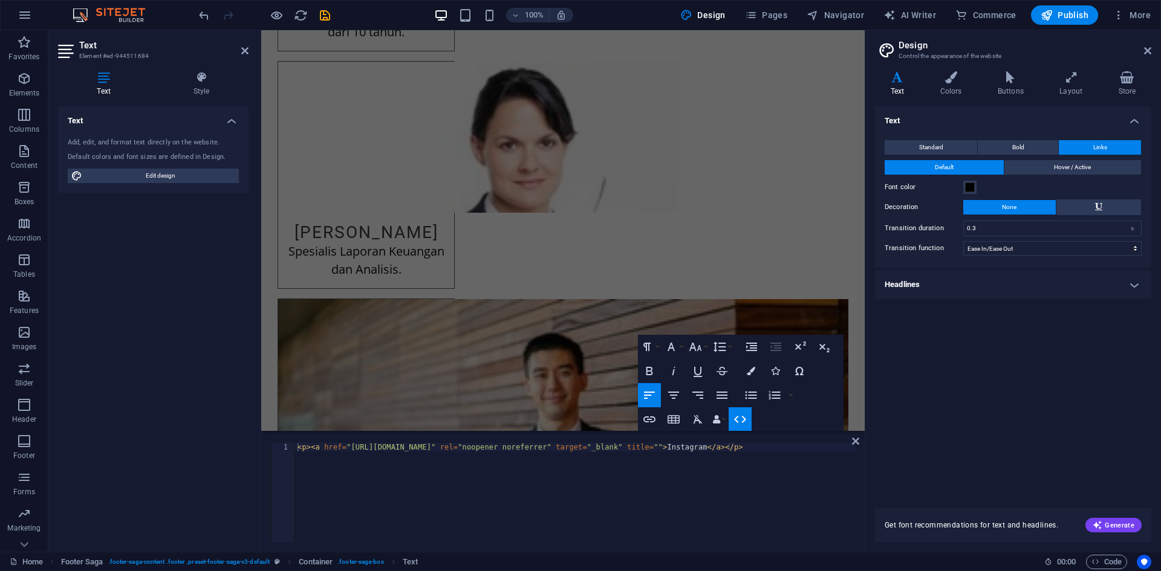
scroll to position [2136, 0]
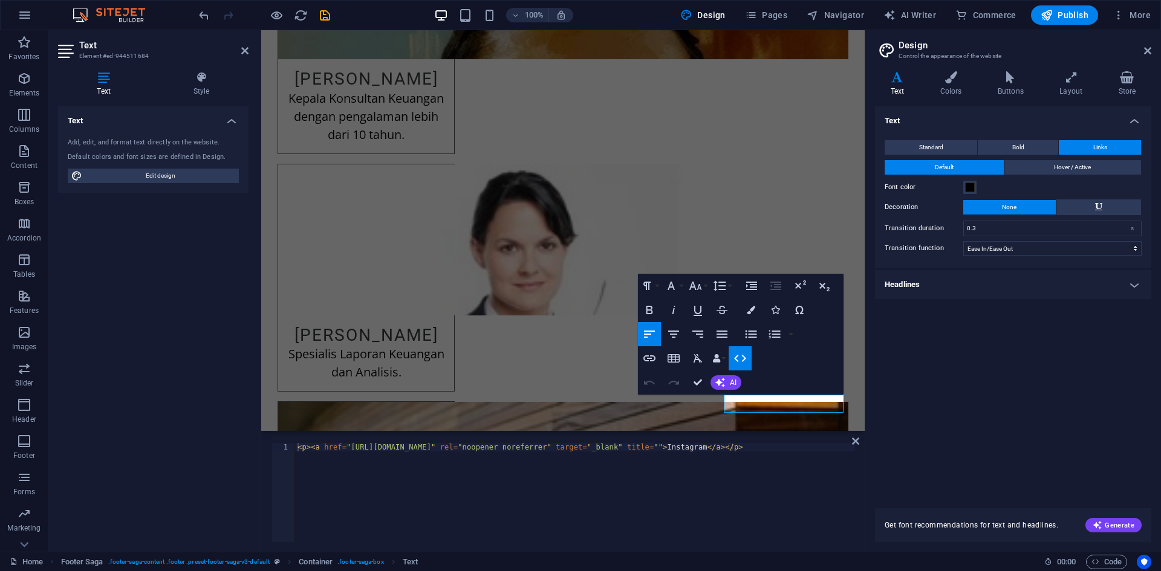
click at [447, 446] on div "< p > < a href = "https://www.instagram.com/" rel = "noopener noreferrer" targe…" at bounding box center [575, 501] width 560 height 116
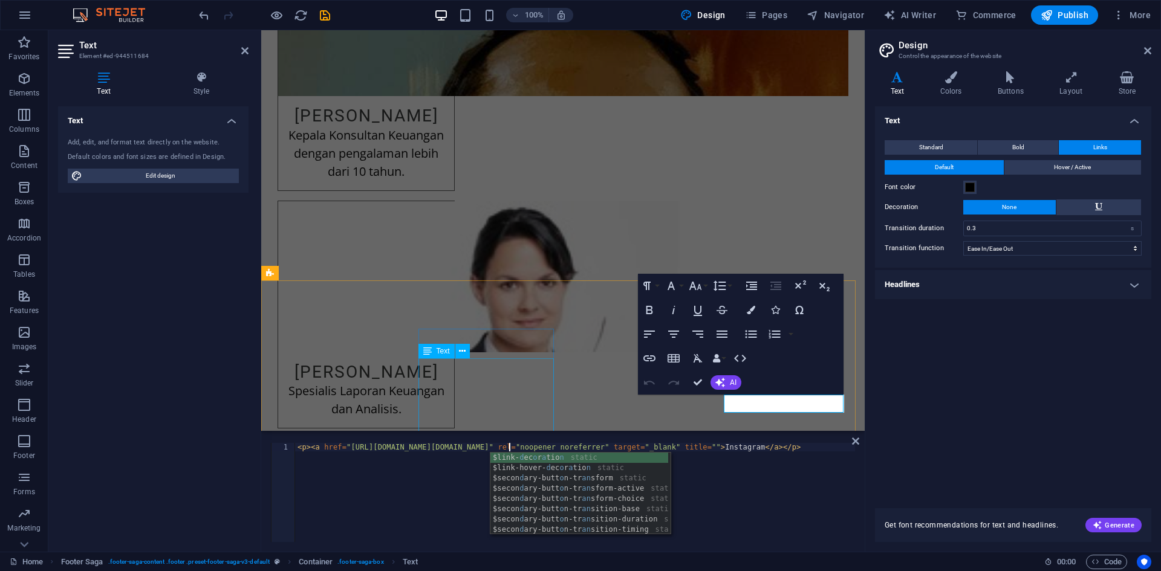
scroll to position [0, 18]
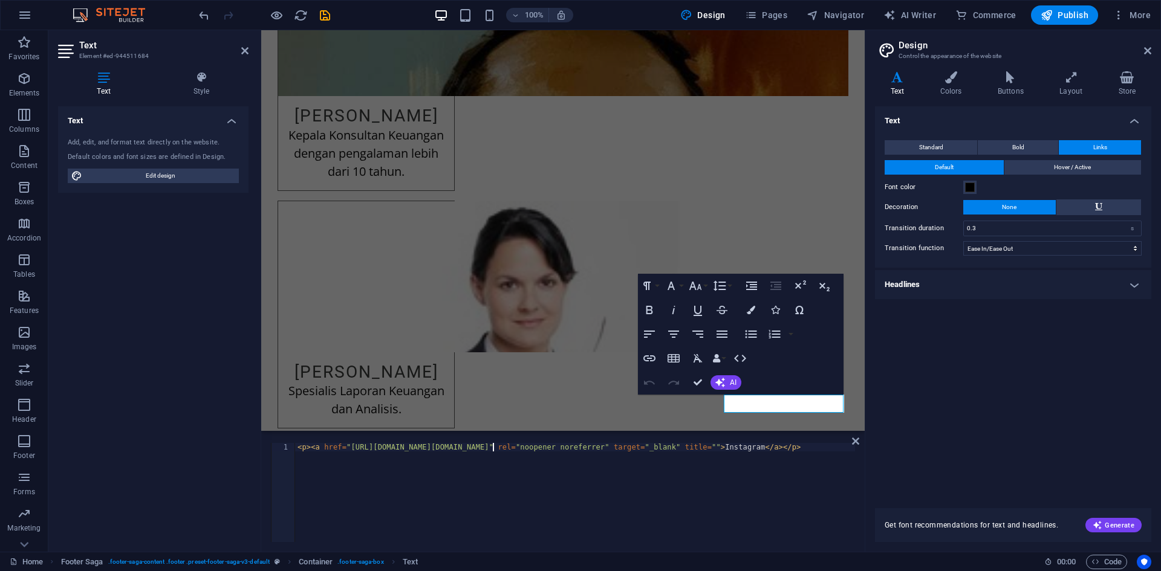
type textarea "<p><a href="https://www.instagram.com/kurniawandoank/" rel="noopener noreferrer…"
click at [827, 361] on div "Paragraph Format Normal Heading 1 Heading 2 Heading 3 Heading 4 Heading 5 Headi…" at bounding box center [741, 334] width 206 height 121
click at [786, 360] on div "Paragraph Format Normal Heading 1 Heading 2 Heading 3 Heading 4 Heading 5 Headi…" at bounding box center [741, 334] width 206 height 121
click at [806, 366] on div "Paragraph Format Normal Heading 1 Heading 2 Heading 3 Heading 4 Heading 5 Headi…" at bounding box center [741, 334] width 206 height 121
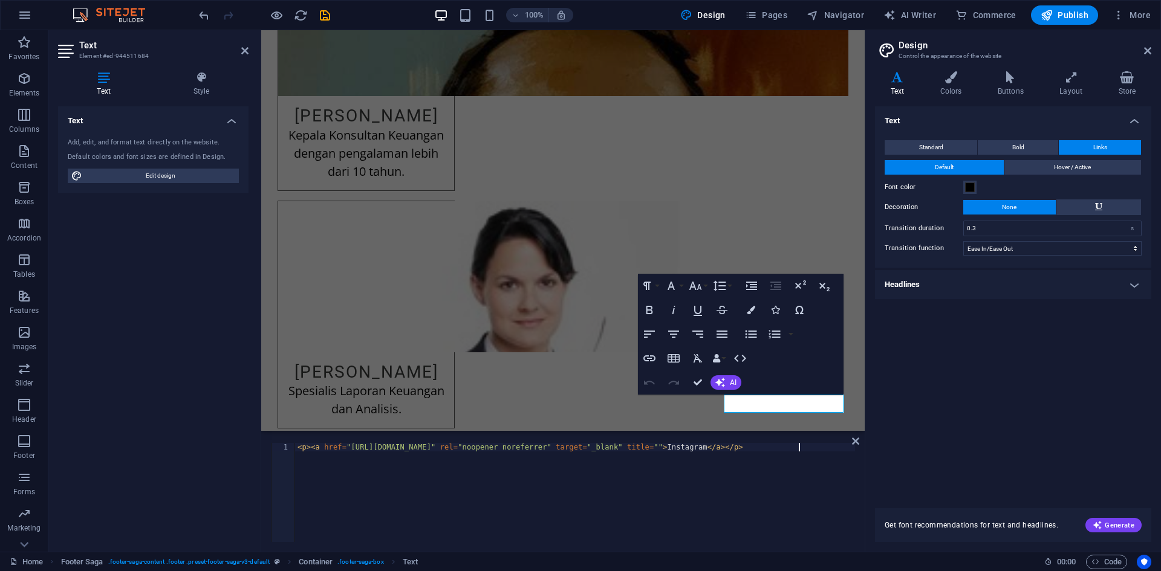
click at [597, 482] on div "< p > < a href = "https://www.instagram.com/kurniawandoank/" rel = "noopener no…" at bounding box center [575, 501] width 560 height 116
click at [851, 437] on div "<p><a href="https://www.instagram.com/kurniawandoank/" rel="noopener noreferrer…" at bounding box center [562, 492] width 603 height 118
click at [853, 440] on icon at bounding box center [855, 441] width 7 height 10
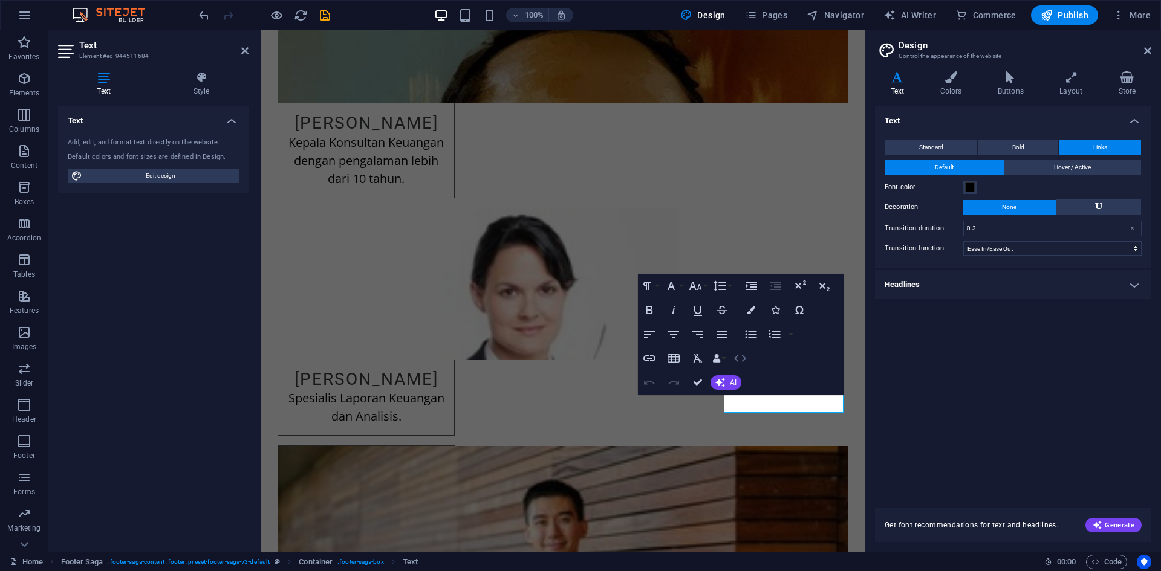
click at [746, 356] on icon "button" at bounding box center [740, 358] width 15 height 15
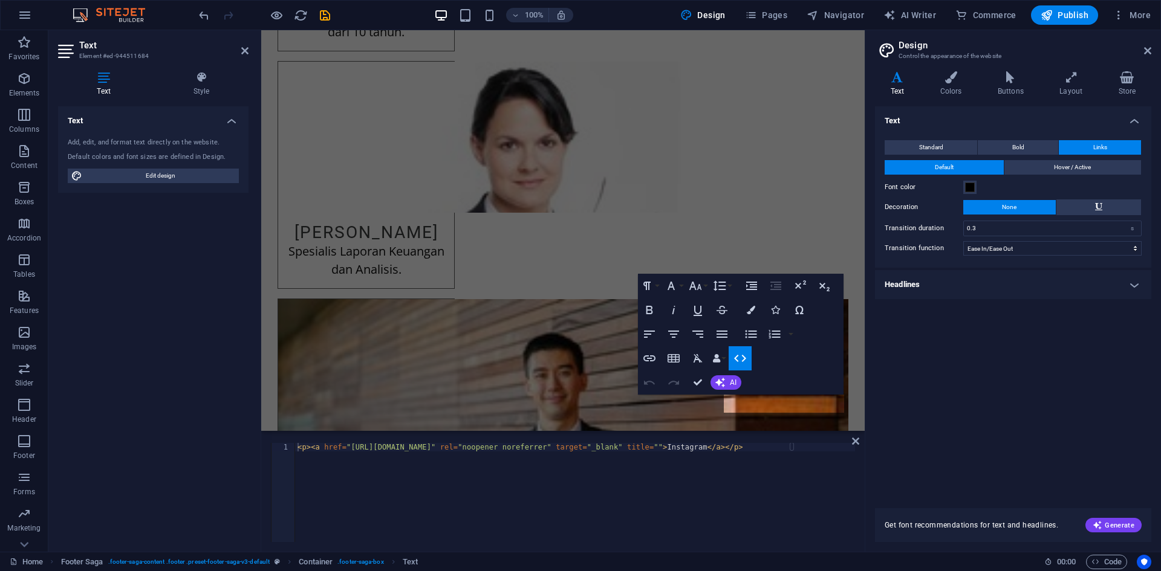
scroll to position [2136, 0]
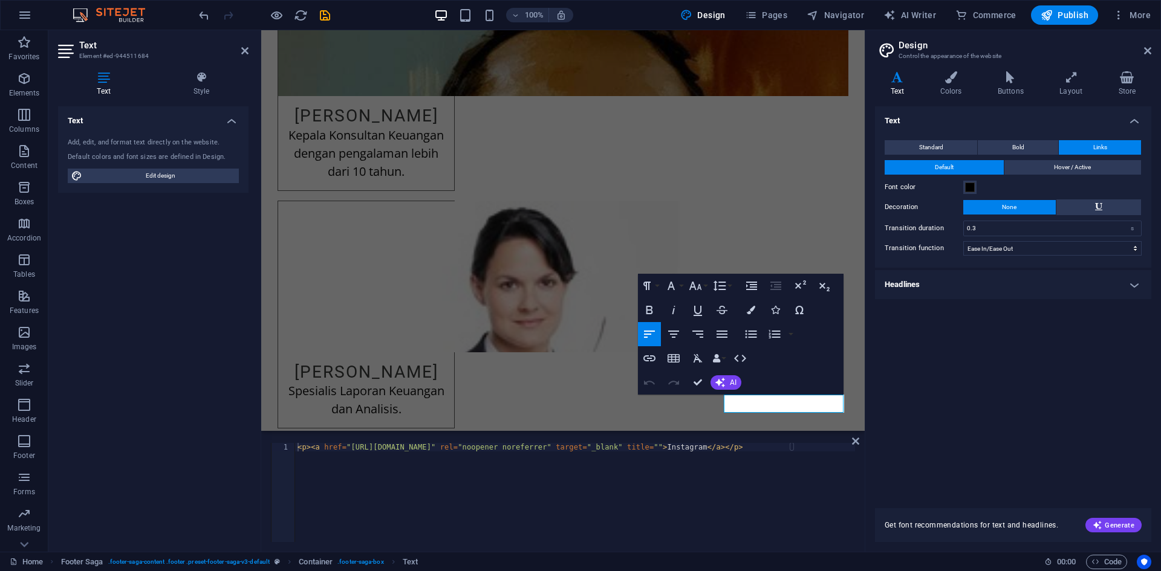
click at [933, 336] on div "Text Standard Bold Links Font color Font Open Sans Font size 20 rem px Line hei…" at bounding box center [1013, 300] width 276 height 388
click at [995, 328] on div "Text Standard Bold Links Font color Font Open Sans Font size 20 rem px Line hei…" at bounding box center [1013, 300] width 276 height 388
click at [852, 441] on icon at bounding box center [855, 441] width 7 height 10
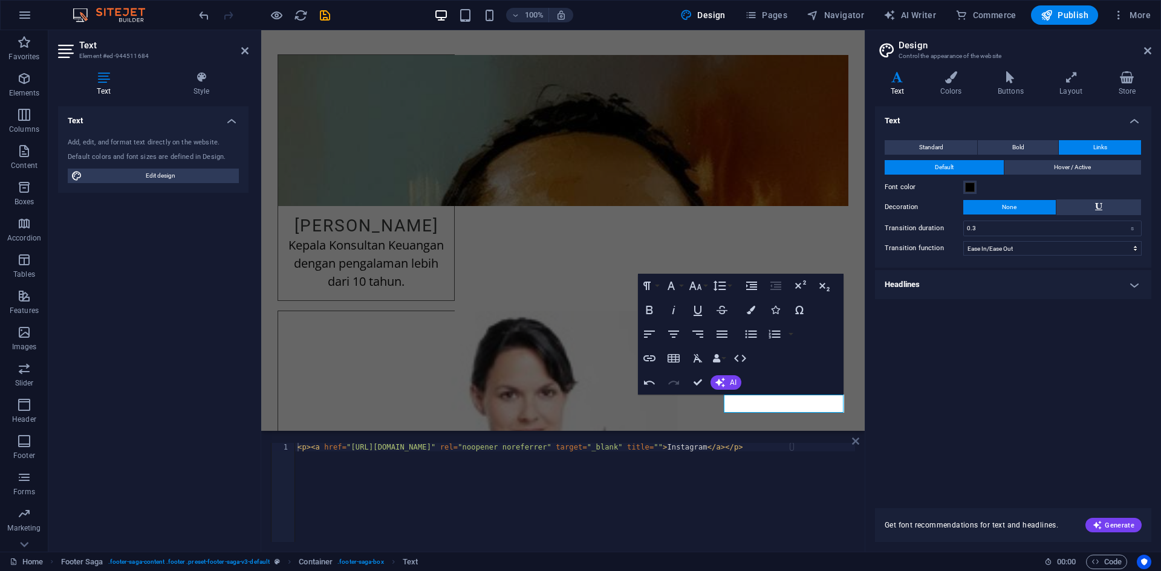
scroll to position [2239, 0]
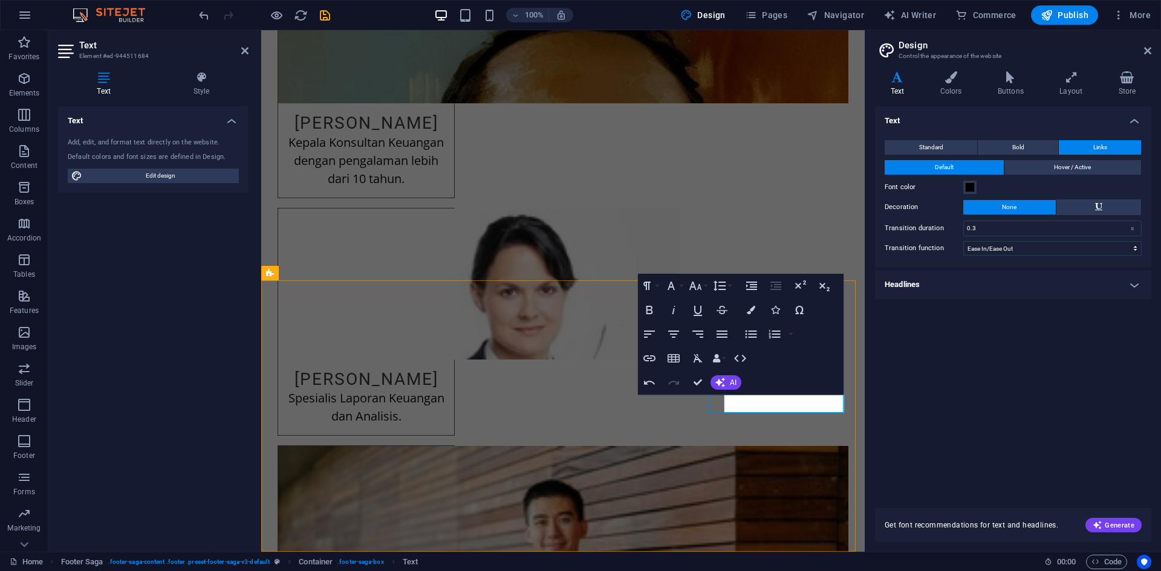
click at [803, 348] on div "Paragraph Format Normal Heading 1 Heading 2 Heading 3 Heading 4 Heading 5 Headi…" at bounding box center [741, 334] width 206 height 121
click at [1146, 54] on icon at bounding box center [1147, 51] width 7 height 10
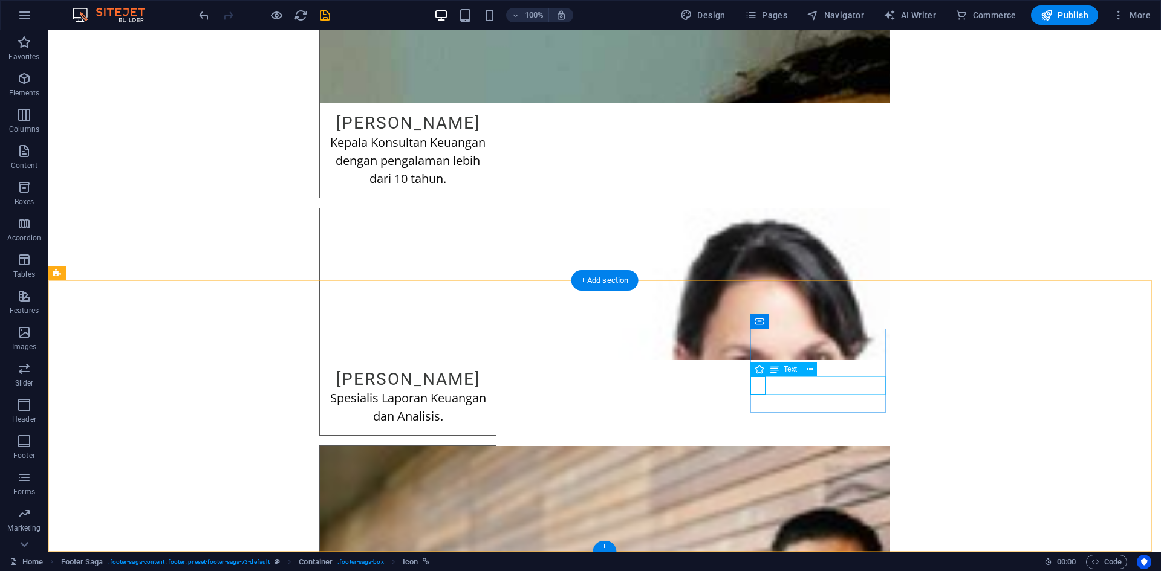
click at [806, 371] on icon at bounding box center [809, 369] width 7 height 13
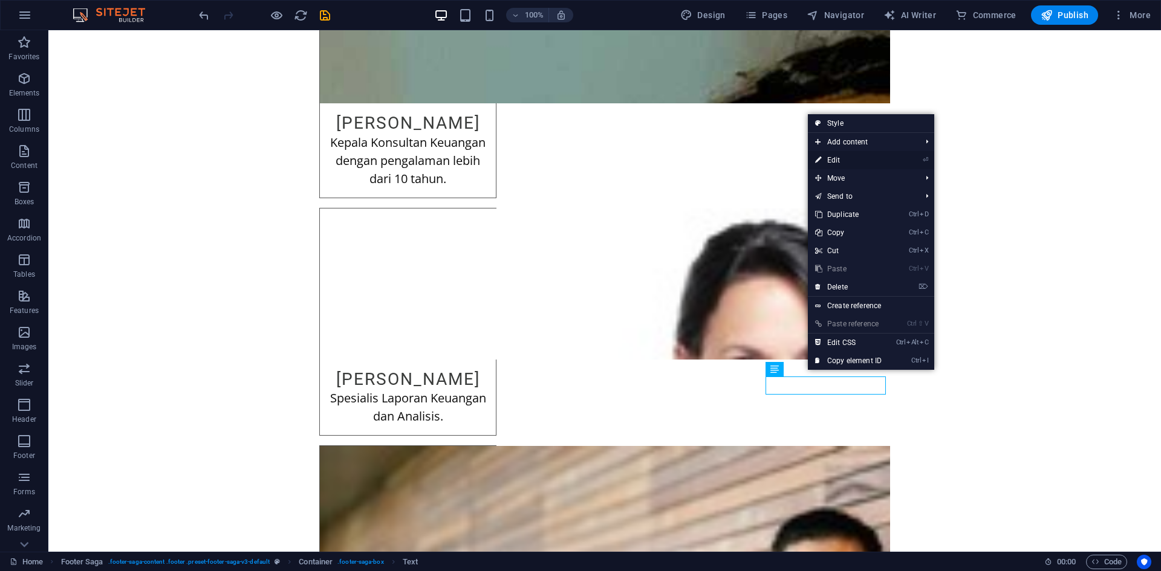
click at [863, 161] on link "⏎ Edit" at bounding box center [848, 160] width 81 height 18
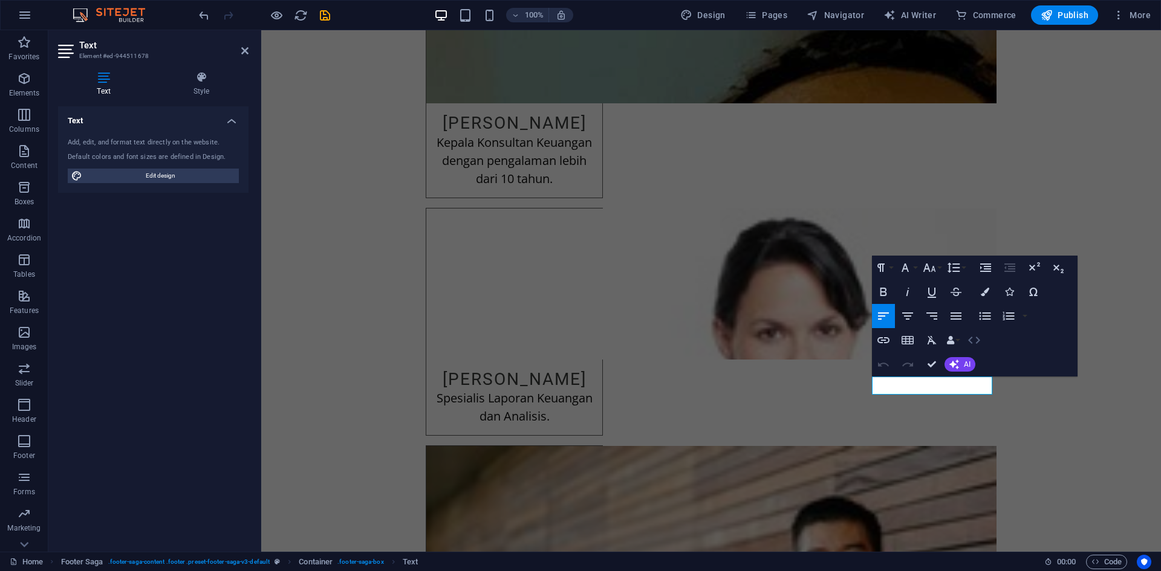
click at [970, 334] on icon "button" at bounding box center [974, 340] width 15 height 15
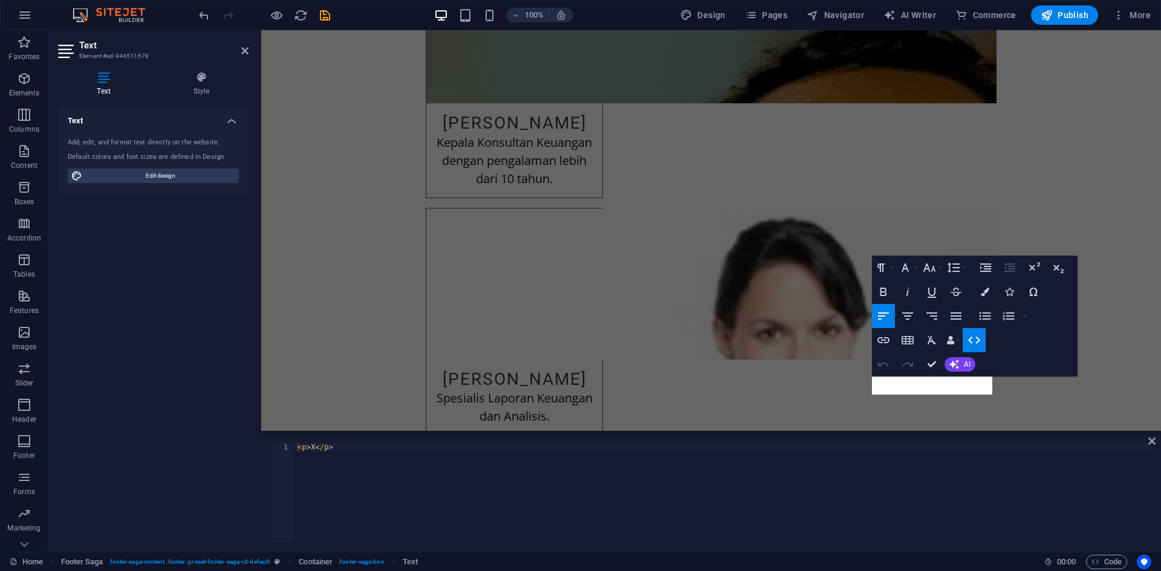
scroll to position [2136, 0]
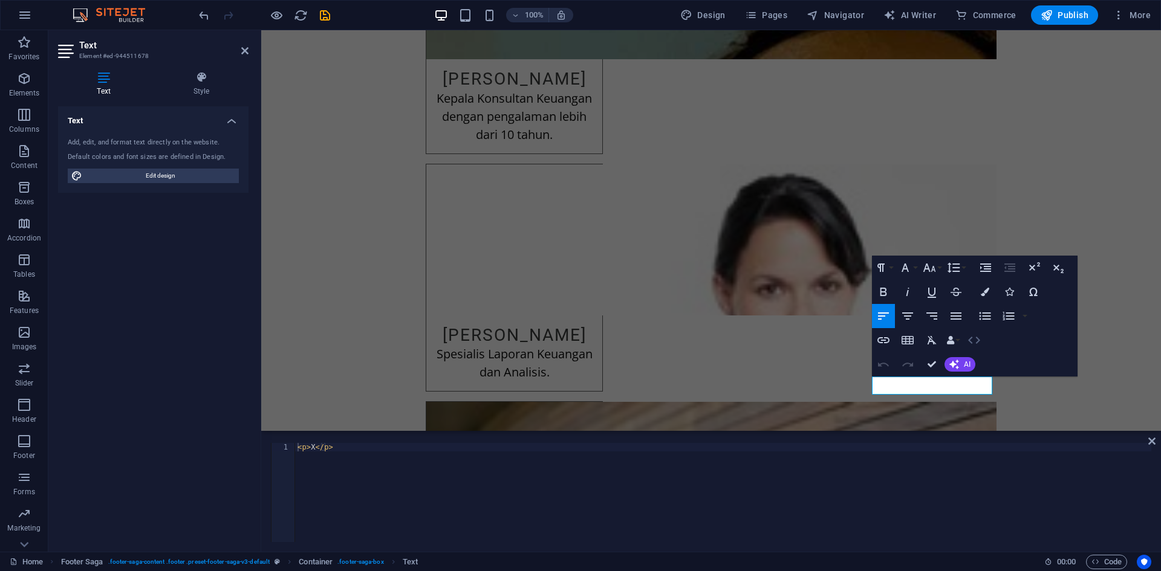
click at [979, 341] on icon "button" at bounding box center [974, 340] width 12 height 7
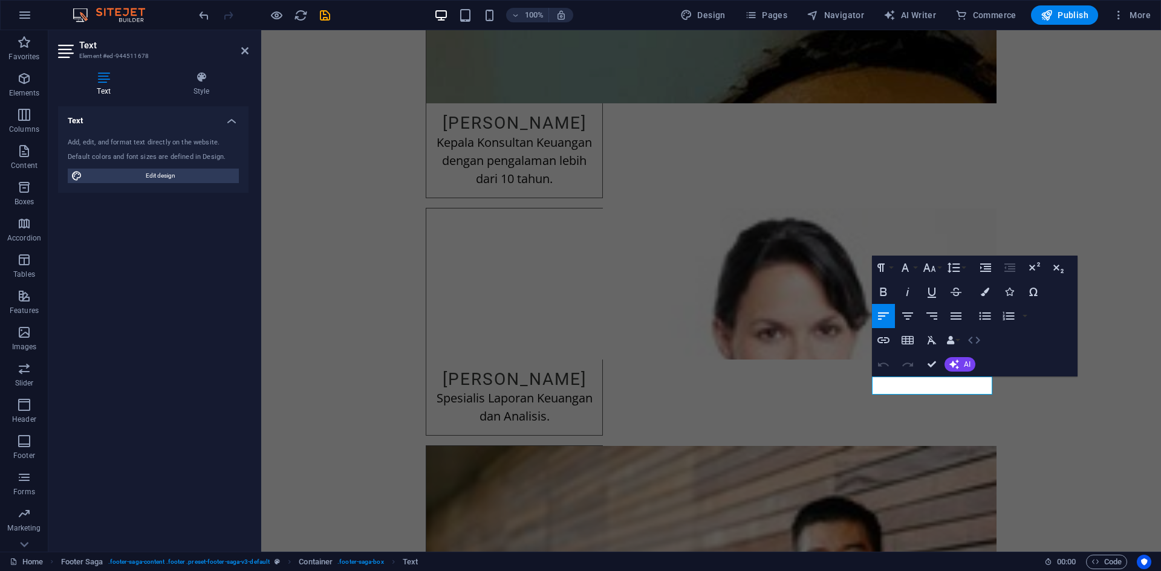
click at [979, 341] on icon "button" at bounding box center [974, 340] width 12 height 7
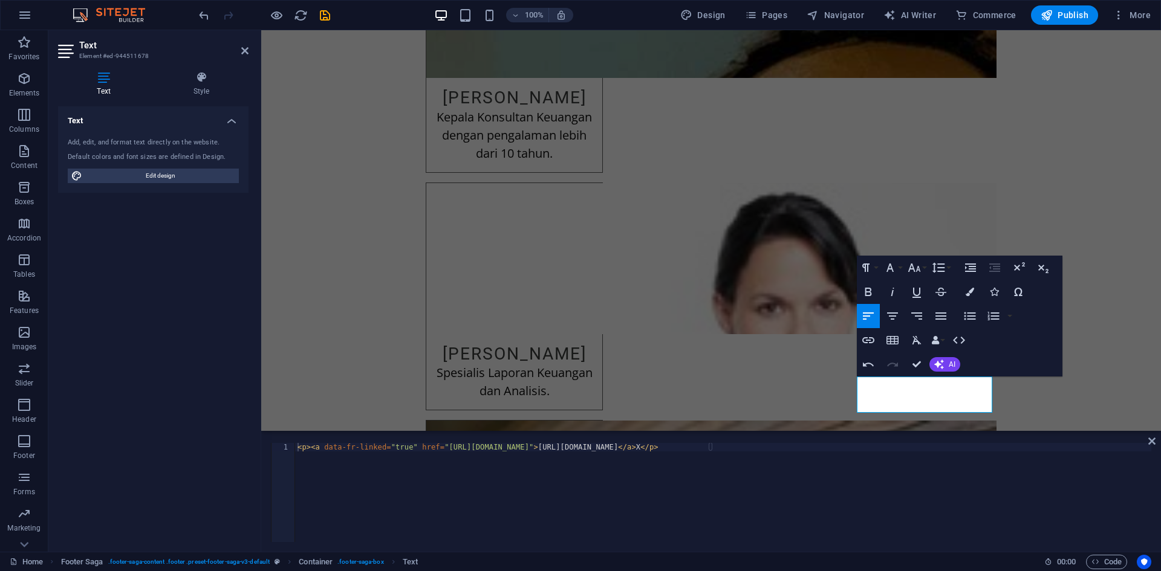
scroll to position [89, 5]
click at [562, 451] on div "< p > < a data-fr-linked = "true" href = "https://x.com/kurniawan_doang" > http…" at bounding box center [723, 501] width 856 height 116
type textarea "<p><a data-fr-linked="true" href="https://x.com/kurniawan_doang"></a>X</p>"
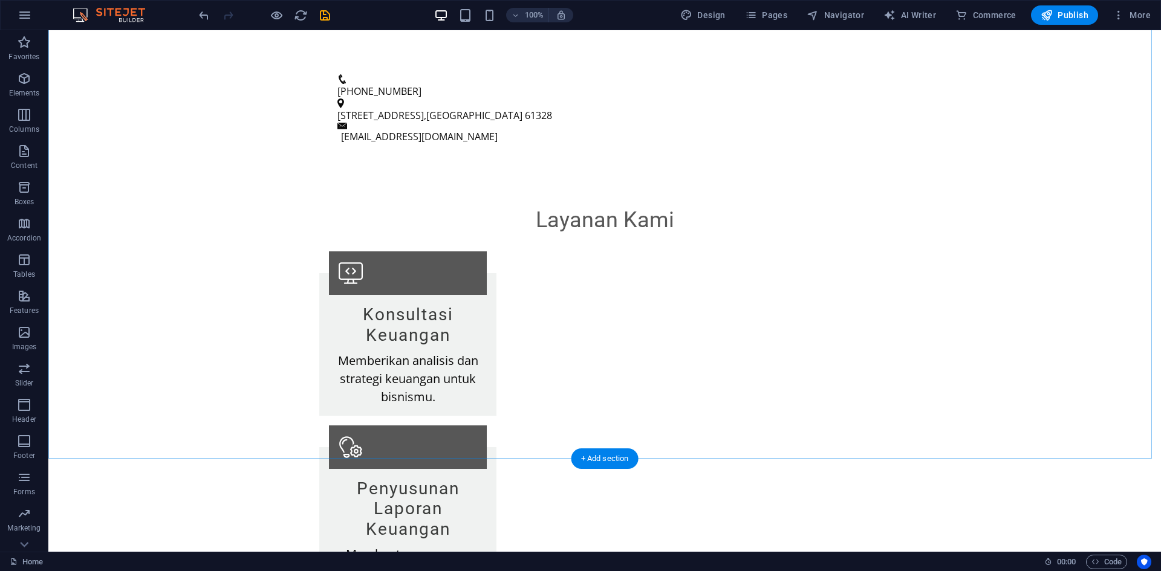
scroll to position [727, 0]
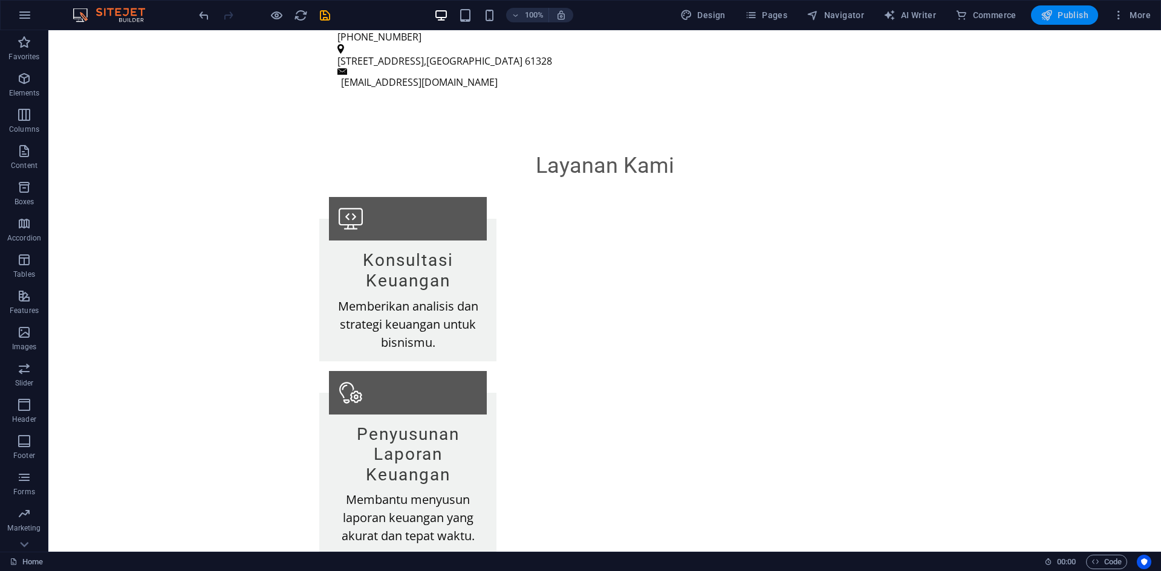
click at [1072, 15] on span "Publish" at bounding box center [1064, 15] width 48 height 12
checkbox input "false"
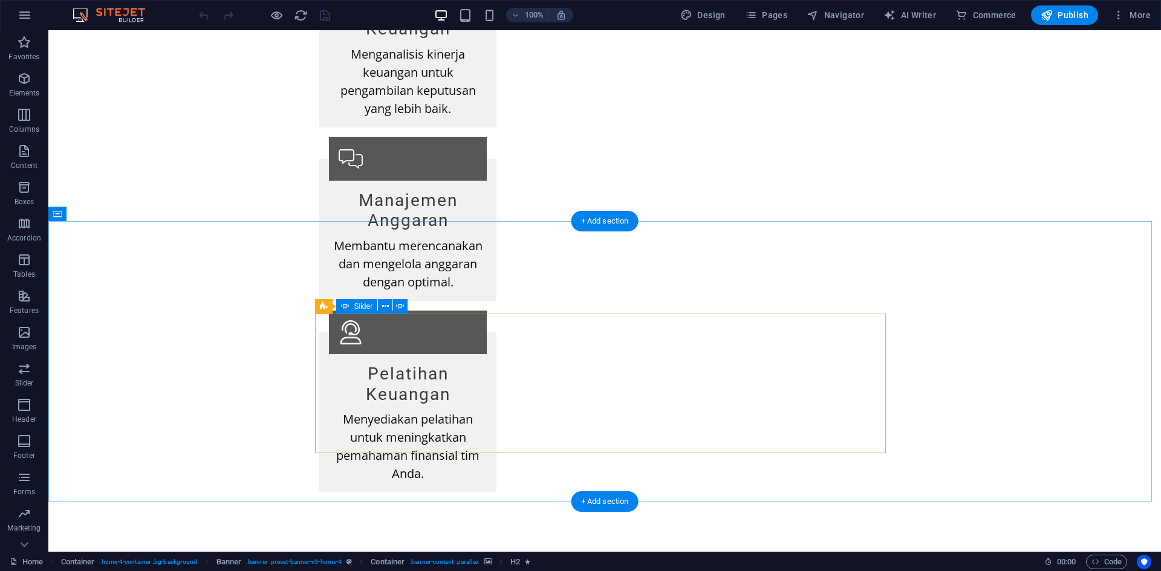
scroll to position [1632, 0]
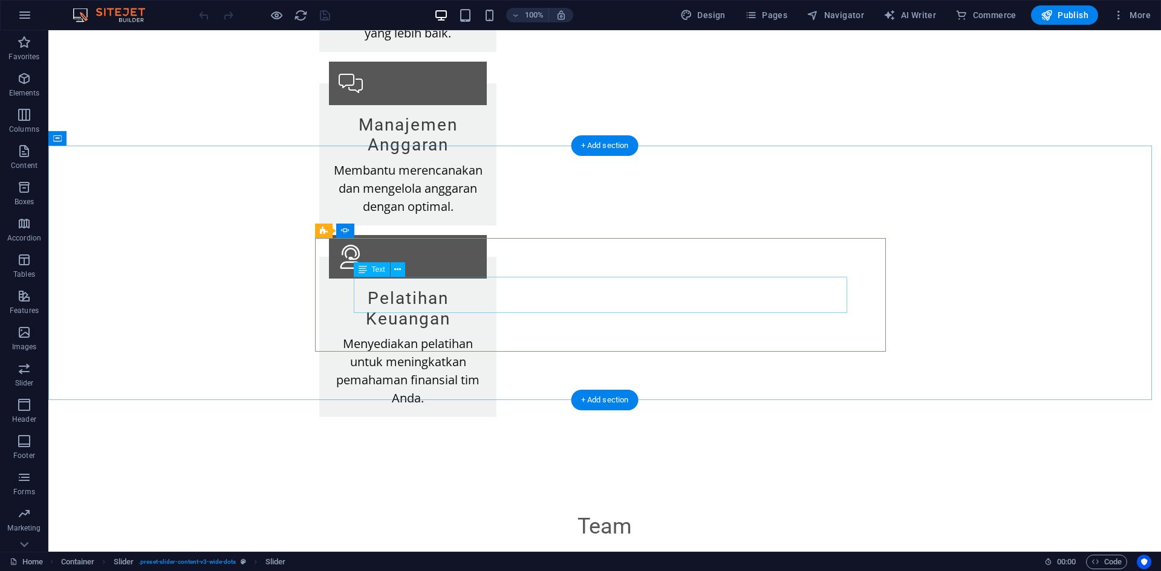
click at [392, 271] on button at bounding box center [398, 269] width 15 height 15
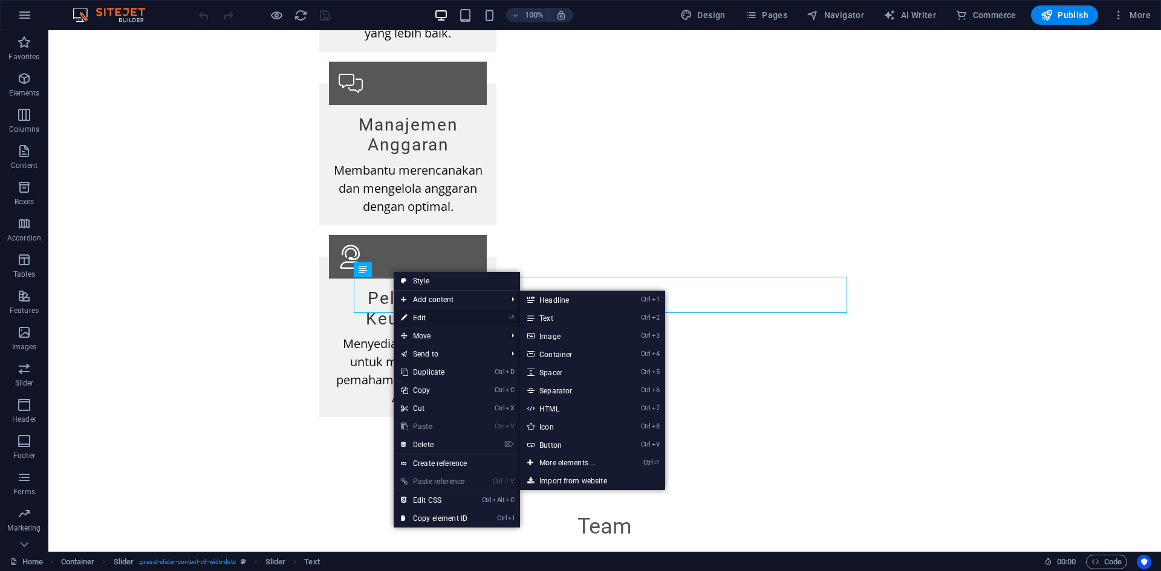
click at [423, 315] on link "⏎ Edit" at bounding box center [434, 318] width 81 height 18
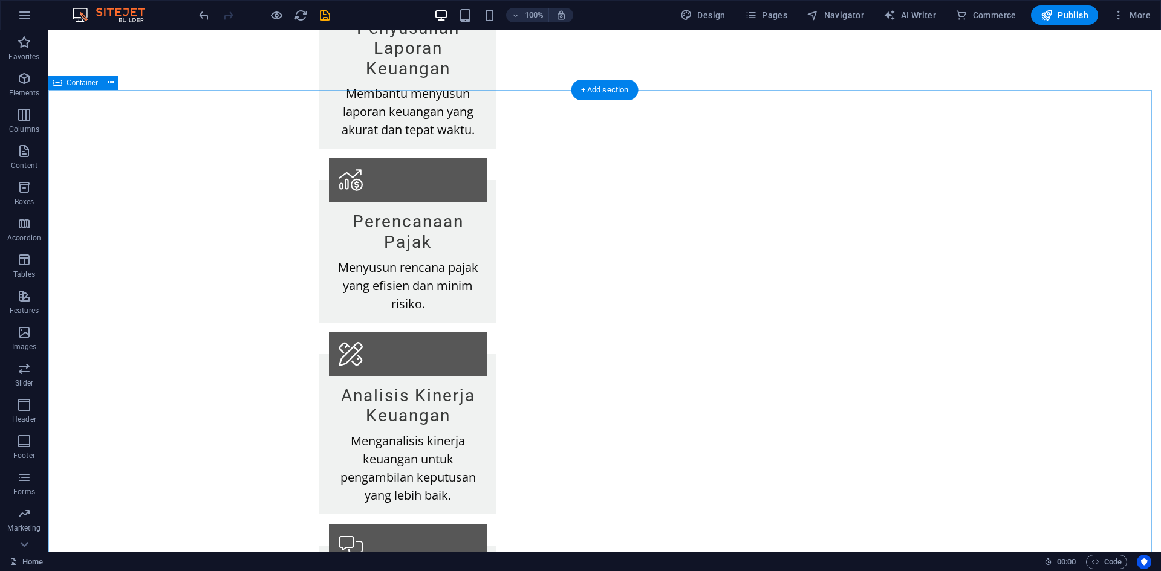
scroll to position [1149, 0]
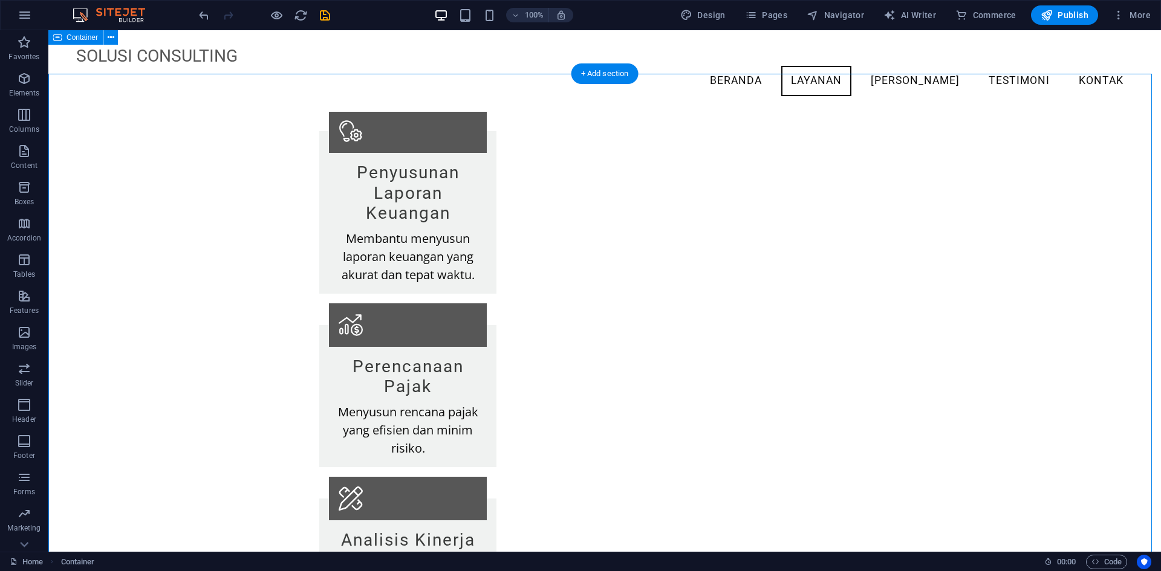
scroll to position [846, 0]
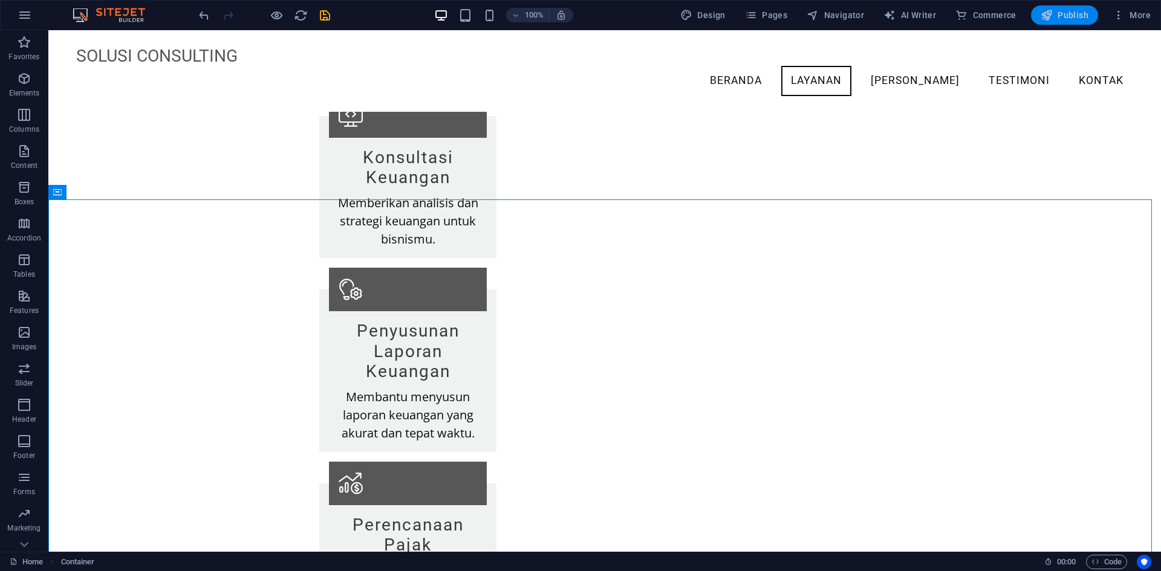
click at [1072, 19] on span "Publish" at bounding box center [1064, 15] width 48 height 12
checkbox input "false"
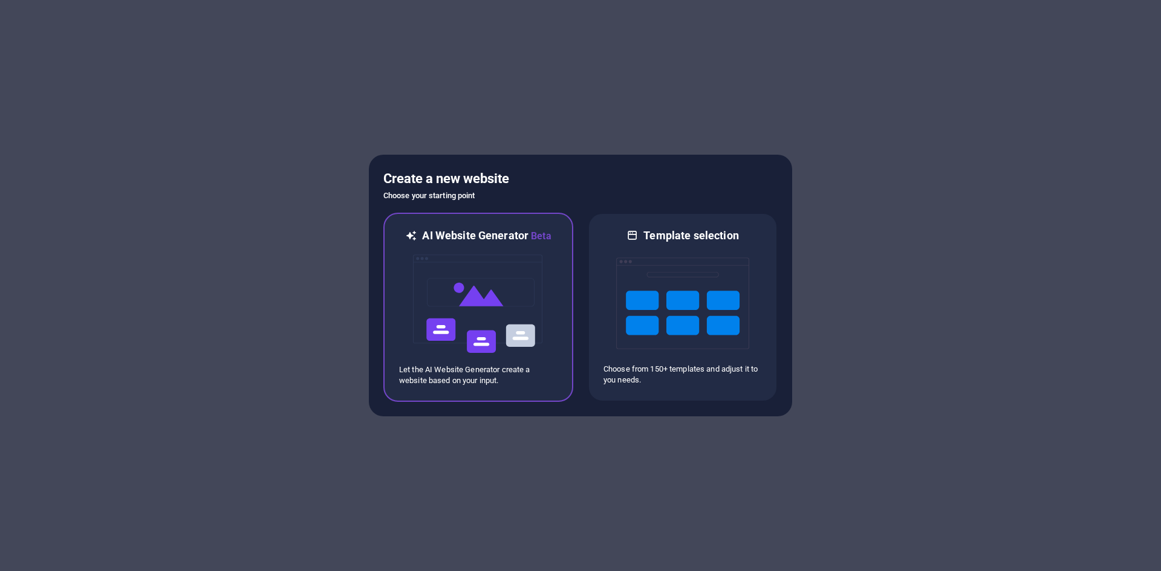
click at [455, 272] on img at bounding box center [478, 304] width 133 height 121
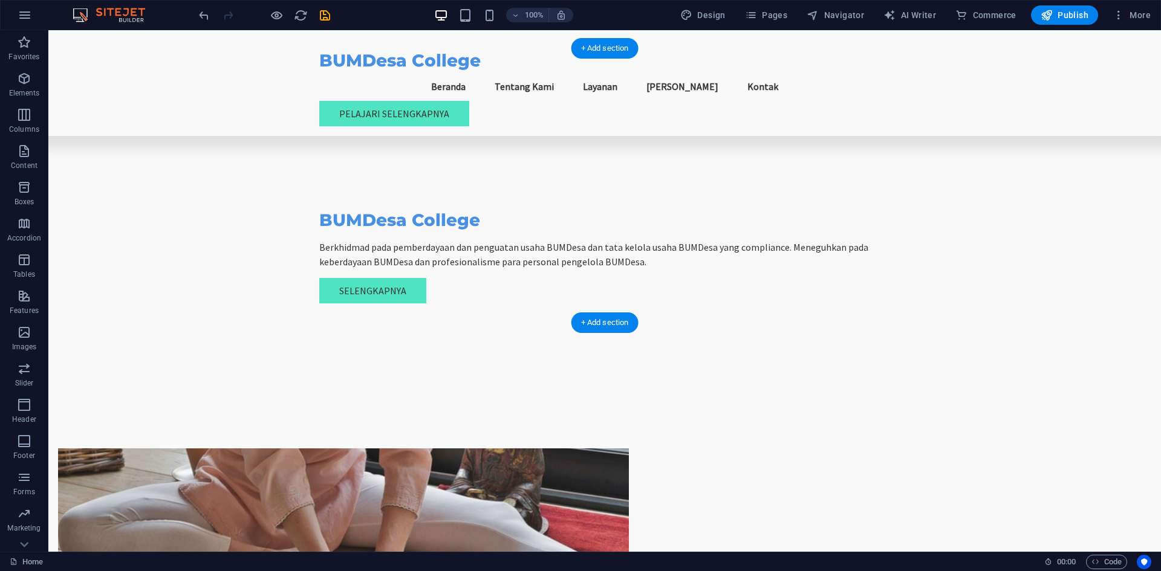
scroll to position [181, 0]
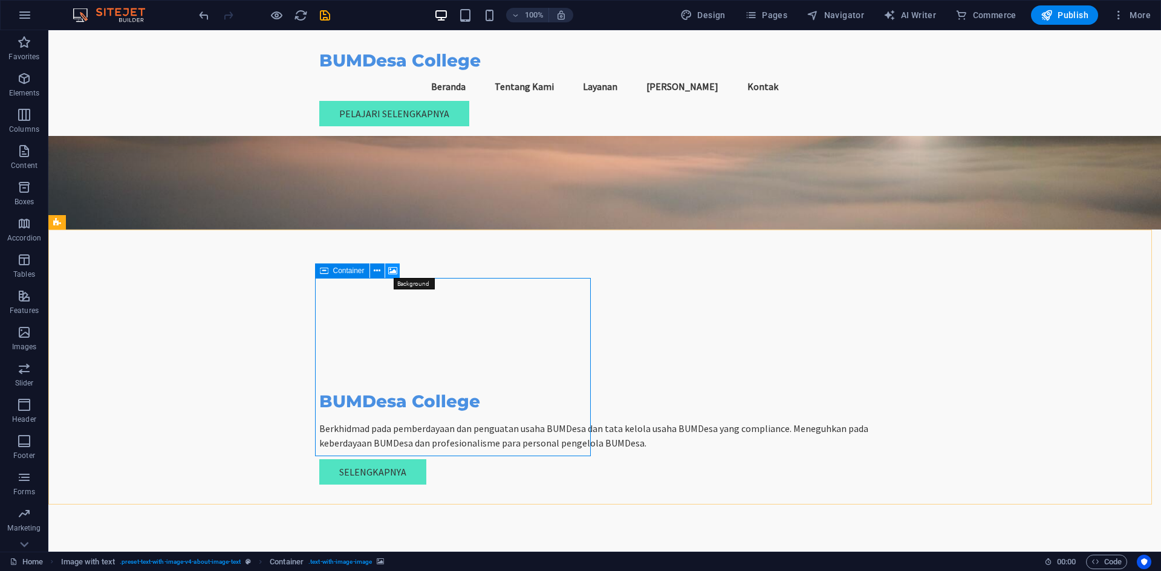
click at [396, 271] on icon at bounding box center [392, 271] width 9 height 13
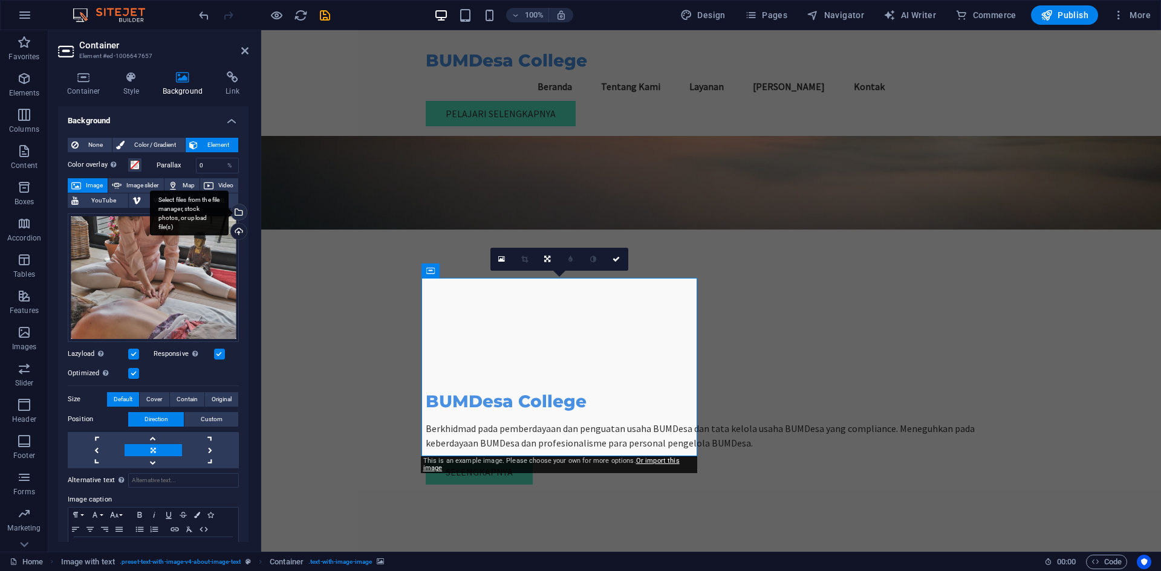
click at [236, 216] on div "Select files from the file manager, stock photos, or upload file(s)" at bounding box center [238, 213] width 18 height 18
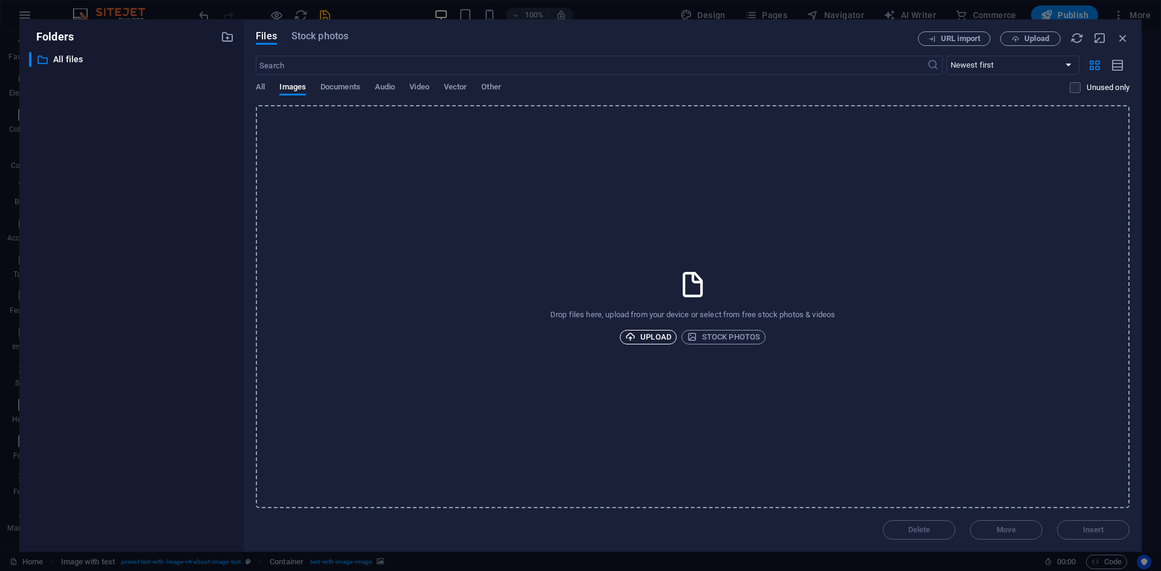
click at [632, 338] on icon "button" at bounding box center [630, 337] width 10 height 10
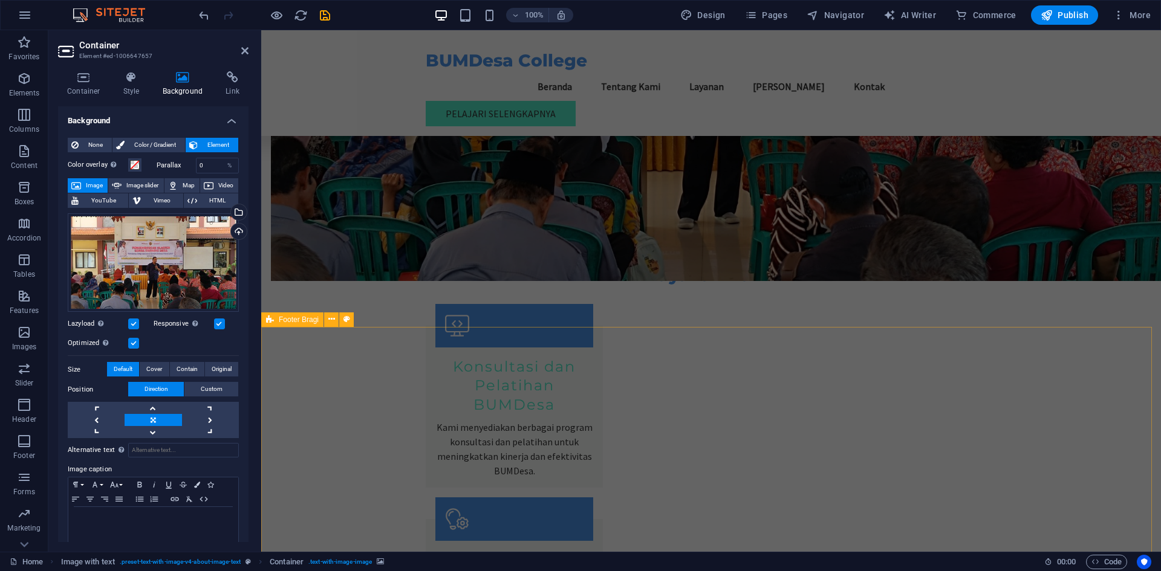
scroll to position [1062, 0]
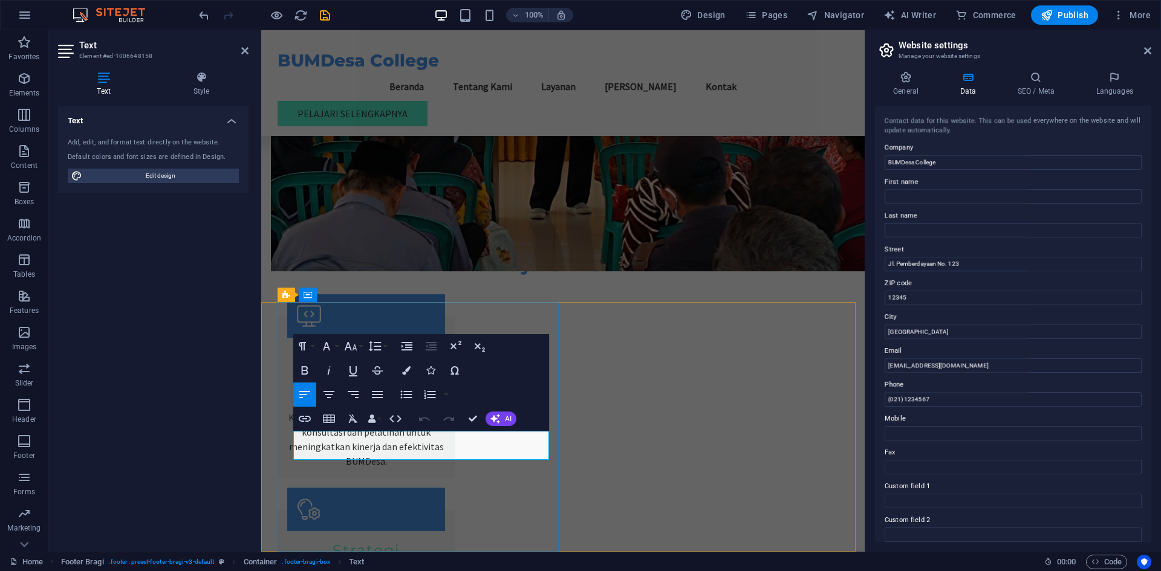
click at [915, 265] on input "Jl. Pemberdayaan No. 123" at bounding box center [1012, 264] width 257 height 15
type input "Jl. Suromulang Barat VI / No. 20"
click at [891, 297] on input "12345" at bounding box center [1012, 298] width 257 height 15
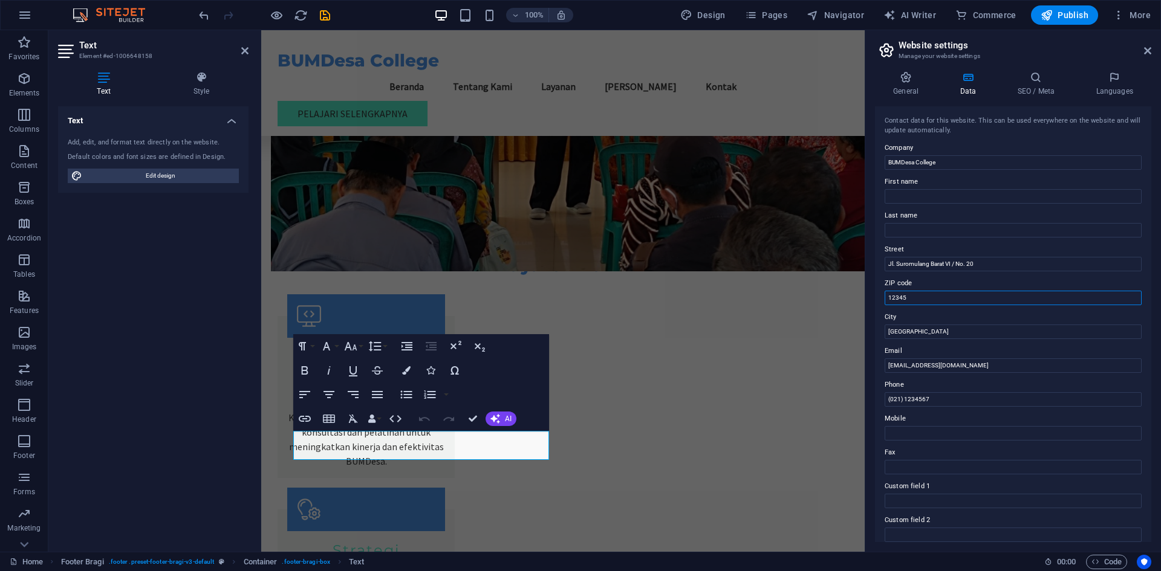
click at [891, 297] on input "12345" at bounding box center [1012, 298] width 257 height 15
type input "61328"
click at [910, 336] on input "Jakarta" at bounding box center [1012, 332] width 257 height 15
type input "[GEOGRAPHIC_DATA]"
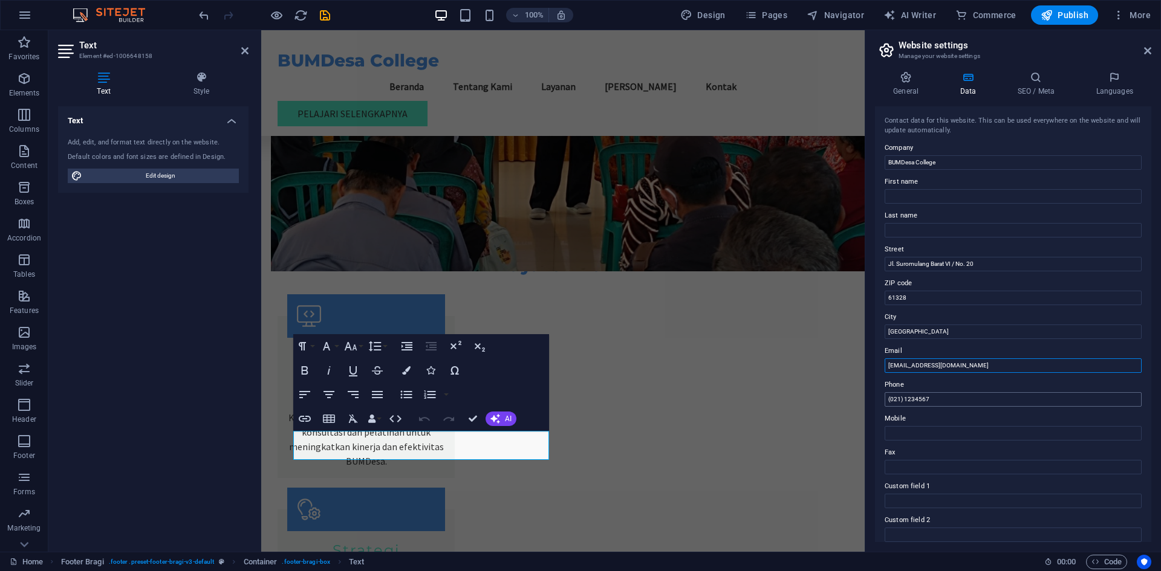
type input "[EMAIL_ADDRESS][DOMAIN_NAME]"
drag, startPoint x: 889, startPoint y: 398, endPoint x: 982, endPoint y: 394, distance: 93.8
click at [982, 394] on input "(021) 1234567" at bounding box center [1012, 399] width 257 height 15
type input "089504610362"
type input "Kurniawan"
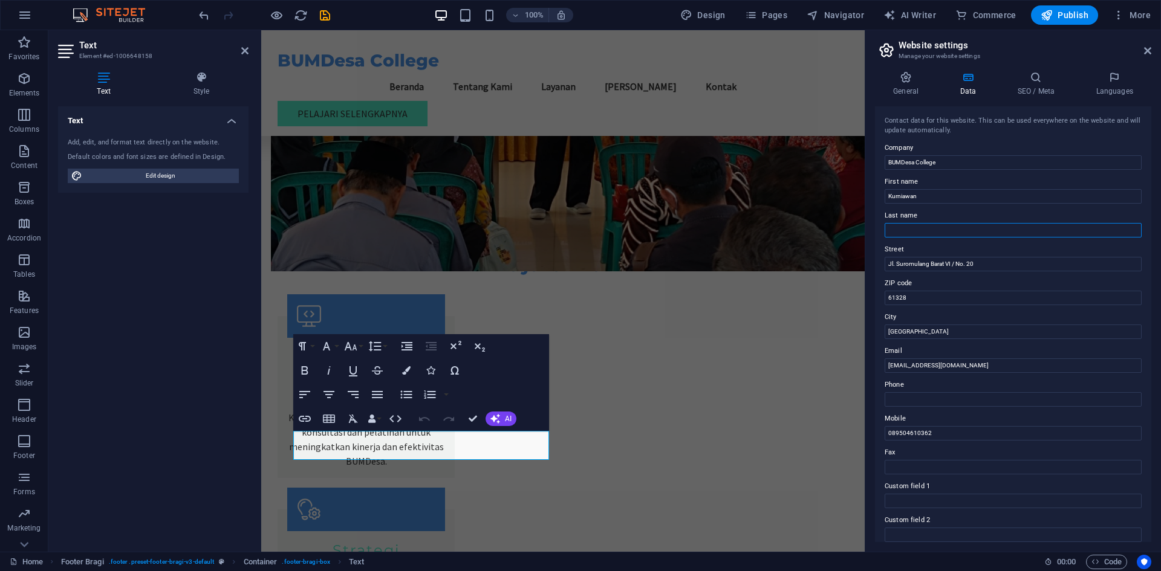
type input "-"
click at [1064, 22] on button "Publish" at bounding box center [1064, 14] width 67 height 19
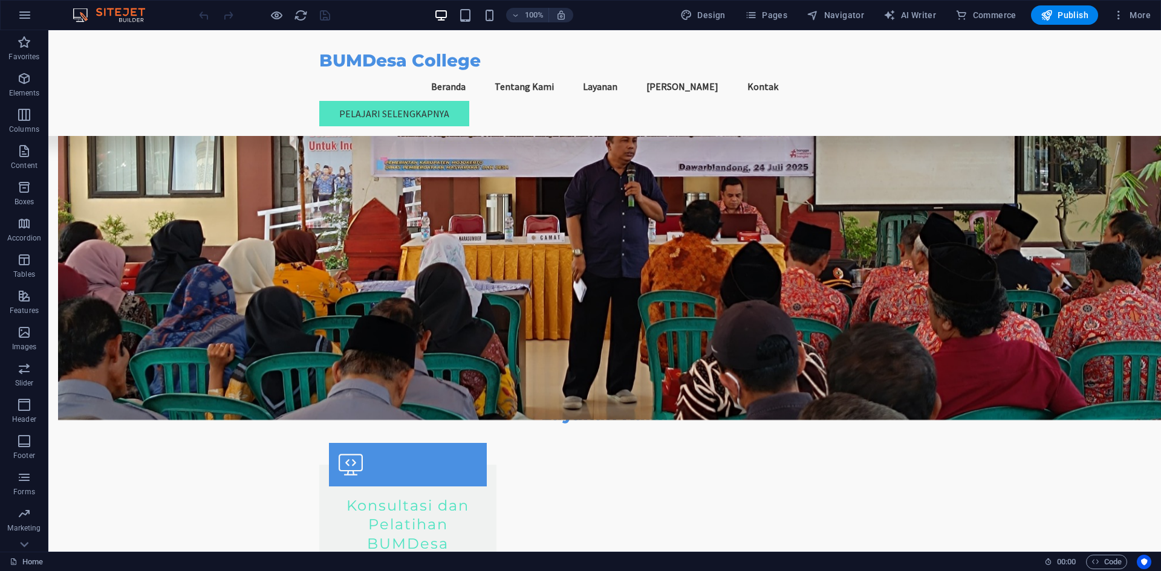
scroll to position [1062, 0]
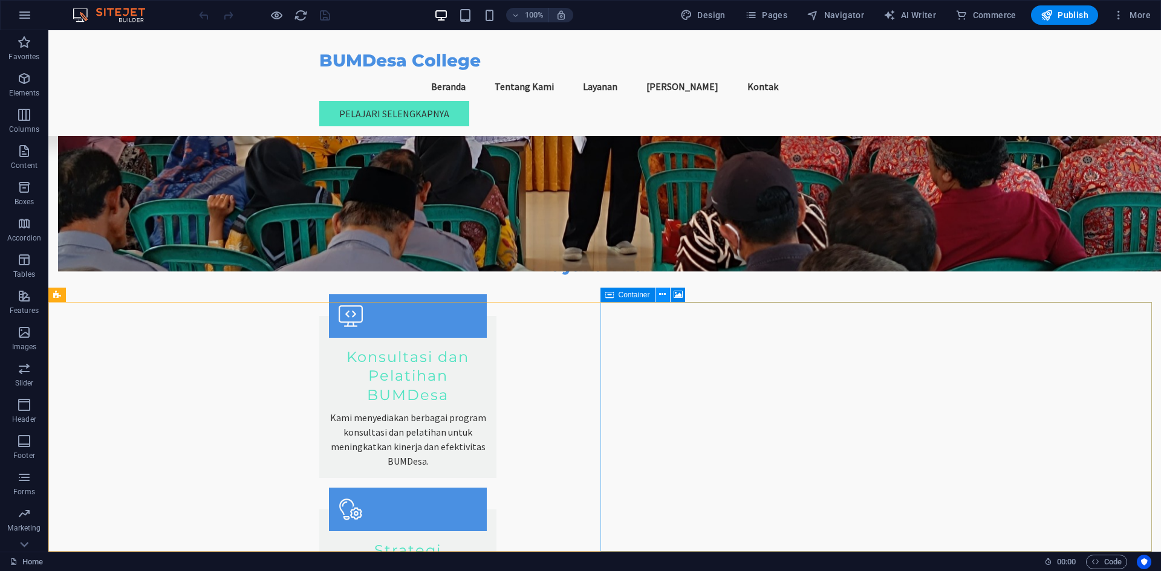
click at [661, 299] on icon at bounding box center [662, 294] width 7 height 13
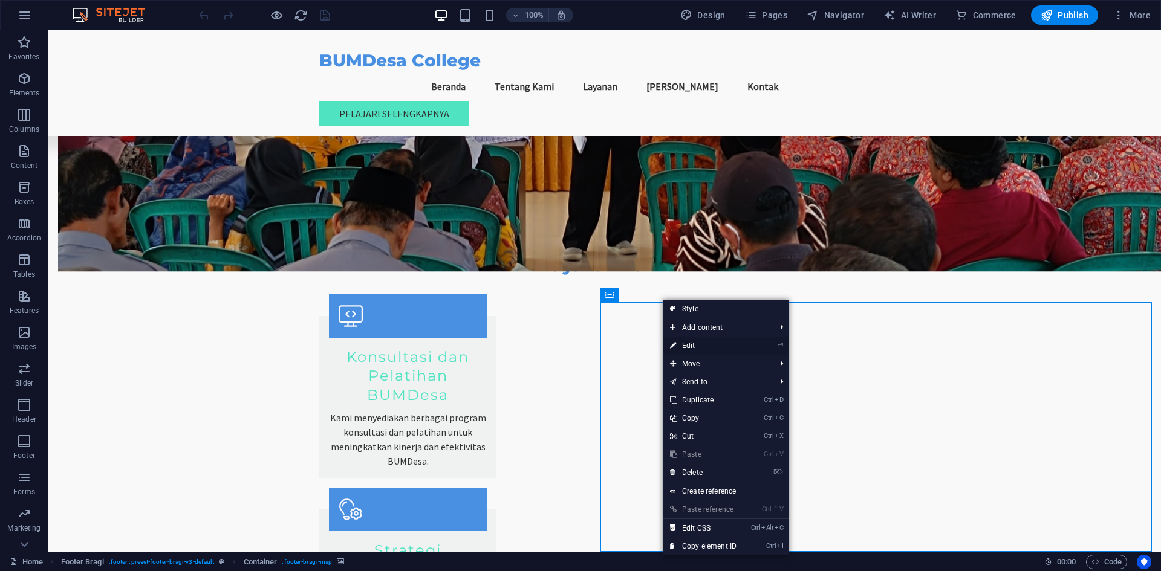
click at [677, 346] on link "⏎ Edit" at bounding box center [703, 346] width 81 height 18
select select "px"
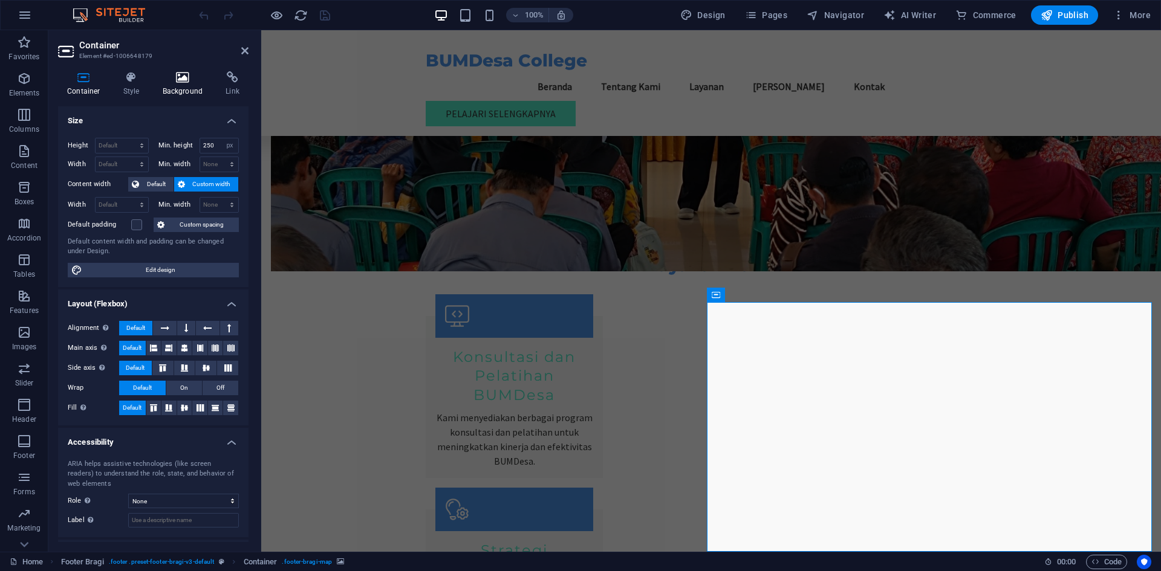
click at [201, 76] on icon at bounding box center [183, 77] width 59 height 12
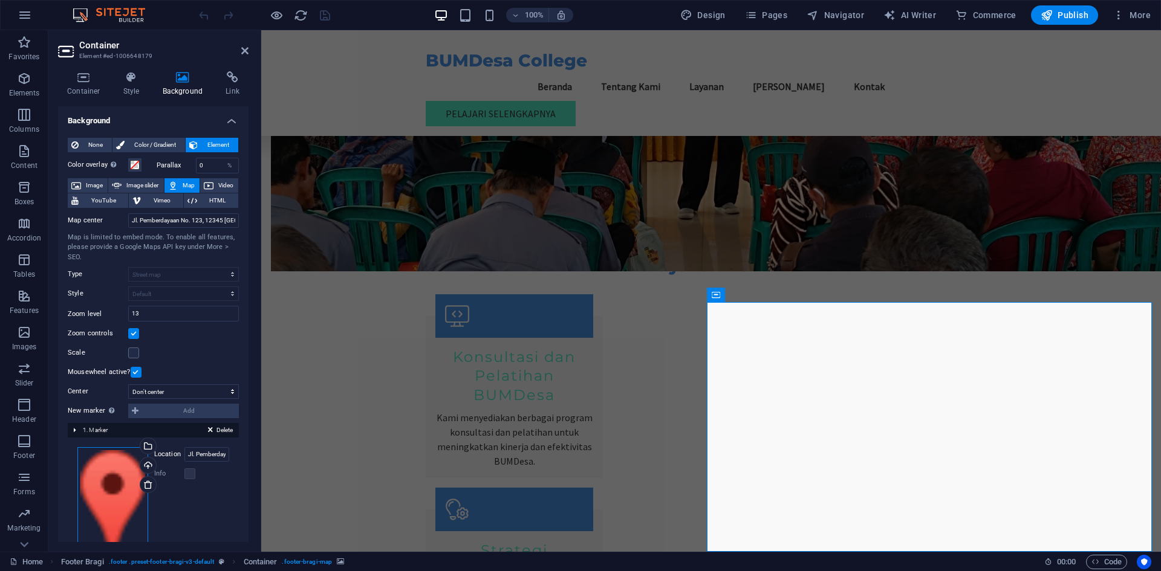
click at [129, 478] on div "Drag files here, click to choose files or select files from Files or our free s…" at bounding box center [112, 508] width 71 height 123
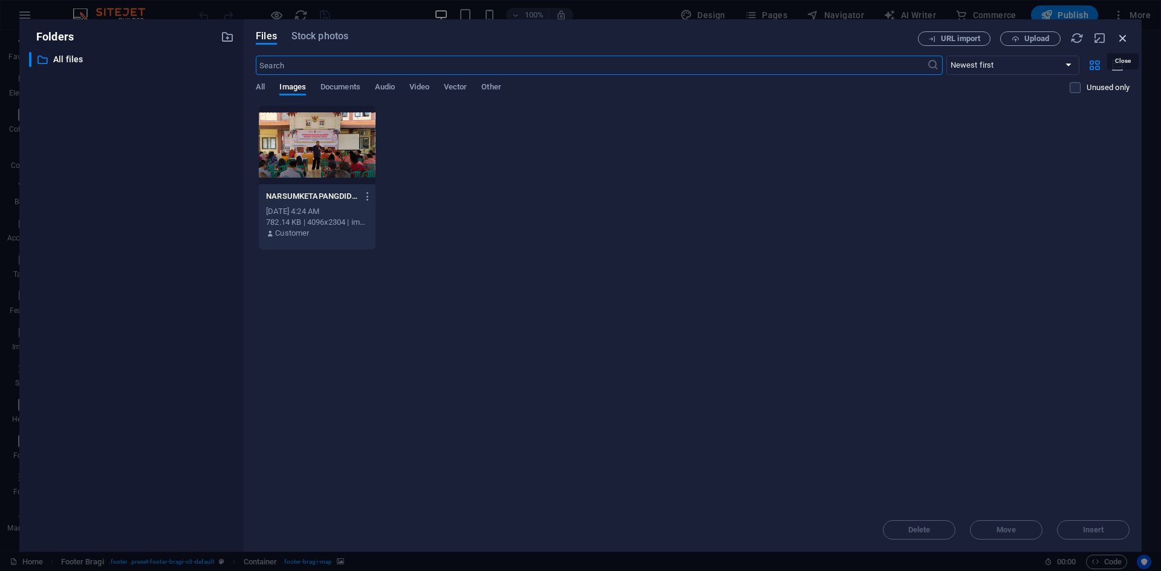
click at [1118, 38] on icon "button" at bounding box center [1122, 37] width 13 height 13
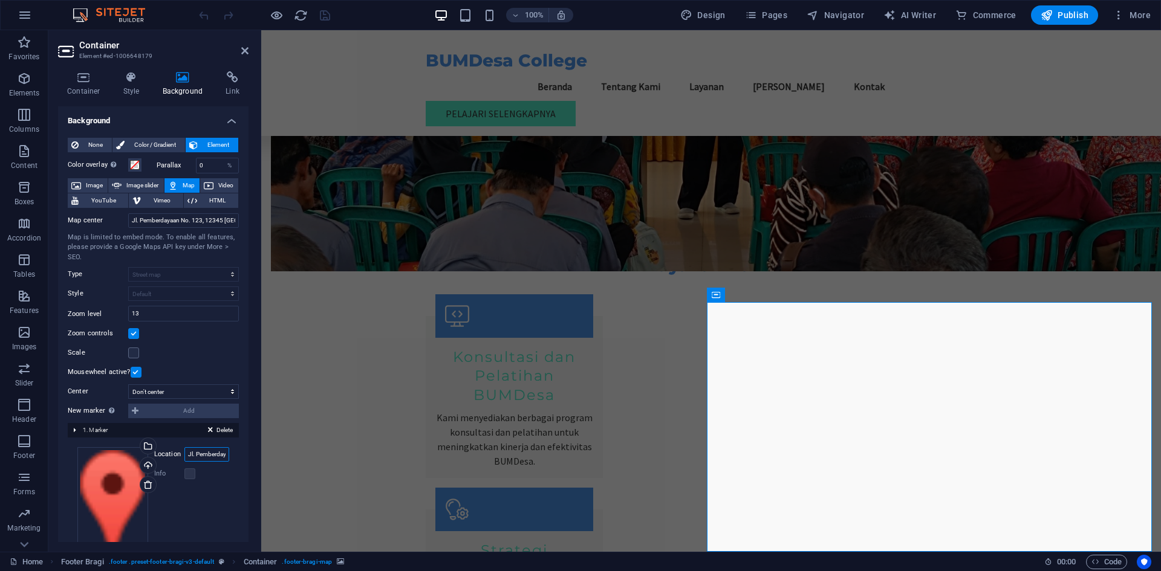
click at [209, 458] on input "Jl. Pemberdayaan No. 123, 12345 [GEOGRAPHIC_DATA]" at bounding box center [206, 454] width 45 height 15
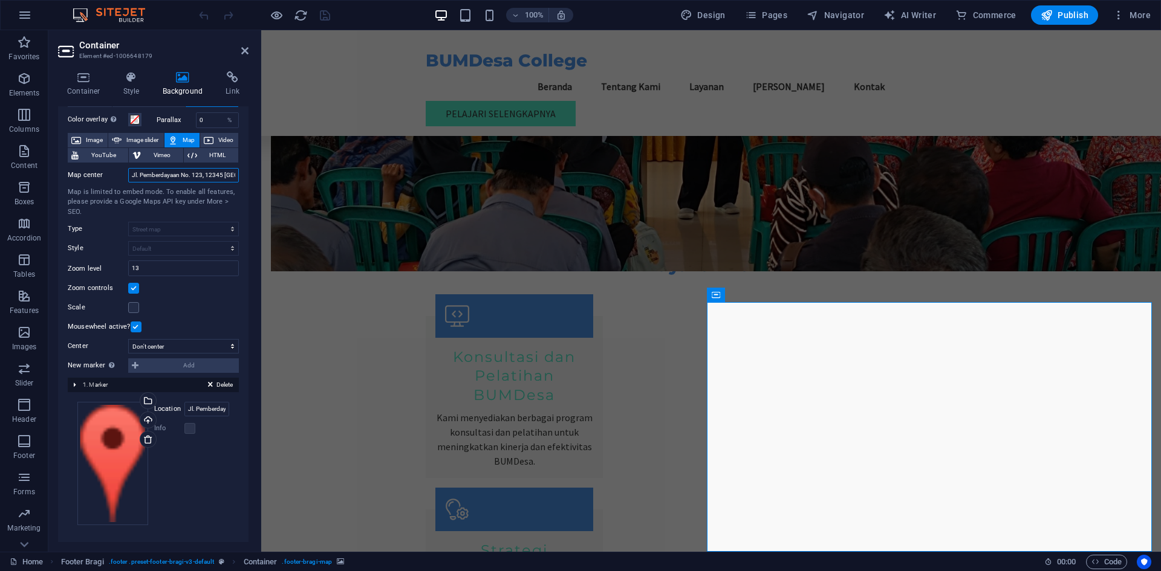
click at [170, 174] on input "Jl. Pemberdayaan No. 123, 12345 [GEOGRAPHIC_DATA]" at bounding box center [183, 175] width 111 height 15
type input "J"
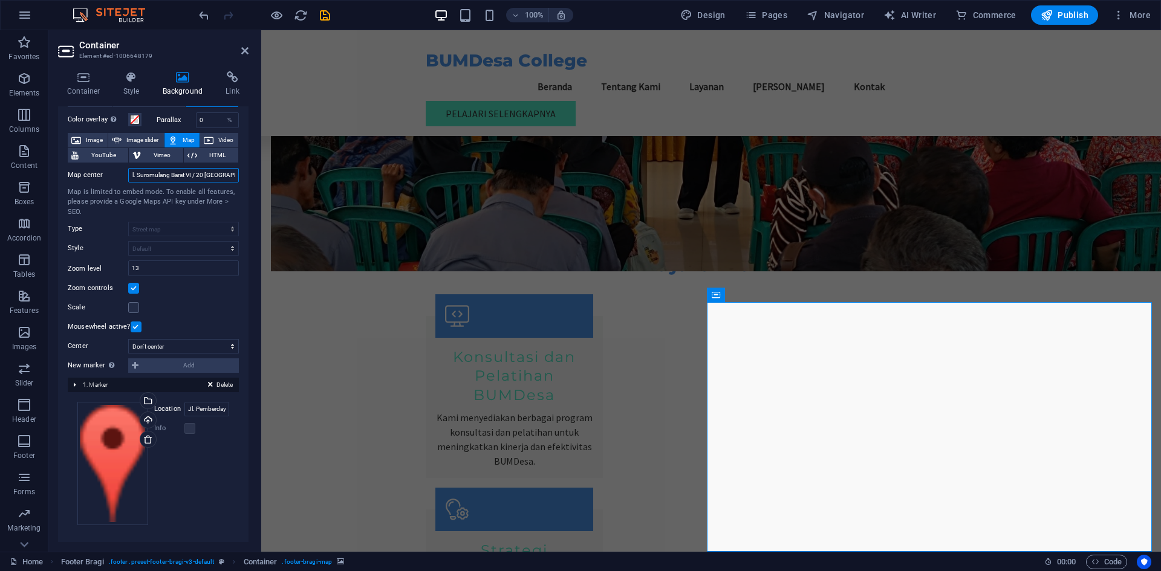
type input "Jl. Suromulang Barat VI / 20 [GEOGRAPHIC_DATA]"
click at [226, 408] on input "Jl. Pemberdayaan No. 123, 12345 [GEOGRAPHIC_DATA]" at bounding box center [206, 409] width 45 height 15
click at [213, 410] on input "Jl. Pemberdayaan No. 123, 12345 [GEOGRAPHIC_DATA]" at bounding box center [206, 409] width 45 height 15
click at [214, 172] on input "Jl. Suromulang Barat VI / 20 [GEOGRAPHIC_DATA]" at bounding box center [183, 175] width 111 height 15
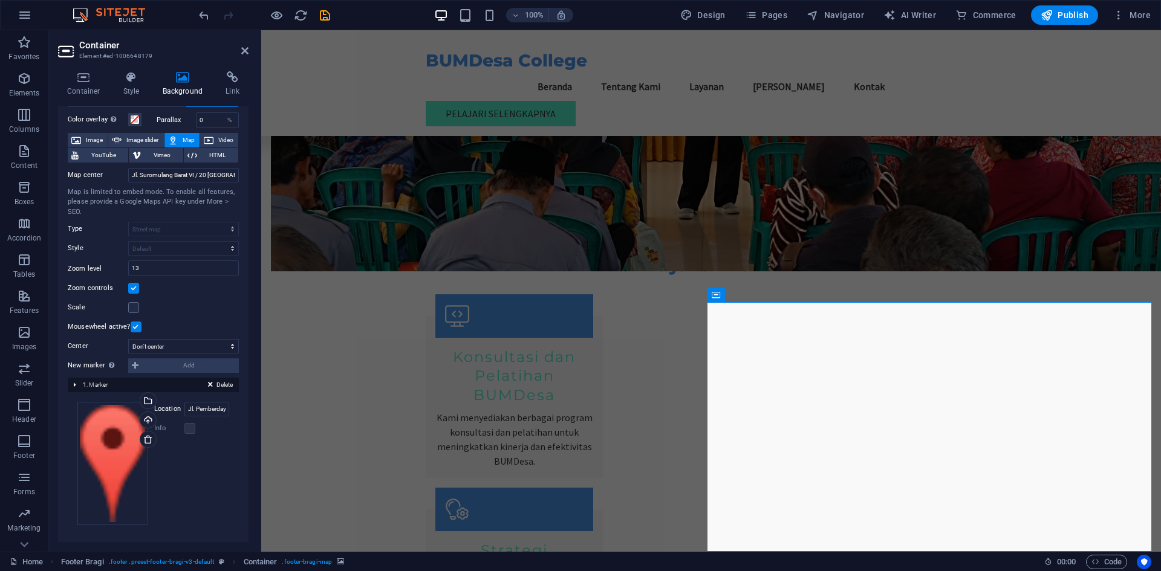
click at [190, 319] on div "Map center Jl. Suromulang Barat VI / 20 Mojokerto Map is limited to embed mode.…" at bounding box center [153, 249] width 171 height 172
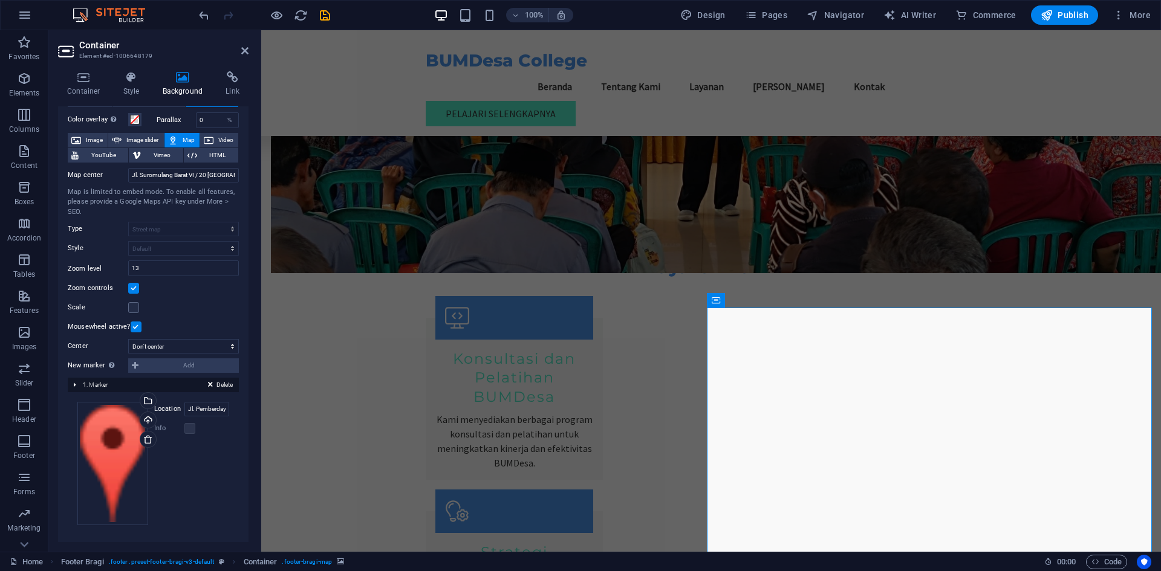
scroll to position [1062, 0]
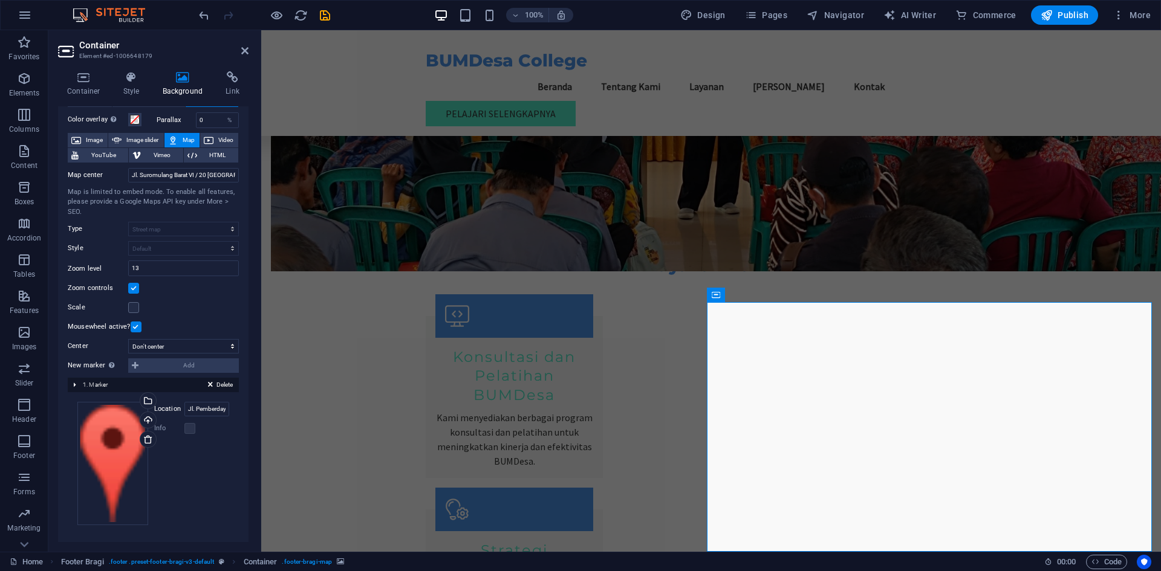
drag, startPoint x: 981, startPoint y: 480, endPoint x: 978, endPoint y: 465, distance: 15.5
click at [167, 409] on label "Location" at bounding box center [169, 409] width 30 height 15
click at [184, 409] on input "Jl. Pemberdayaan No. 123, 12345 [GEOGRAPHIC_DATA]" at bounding box center [206, 409] width 45 height 15
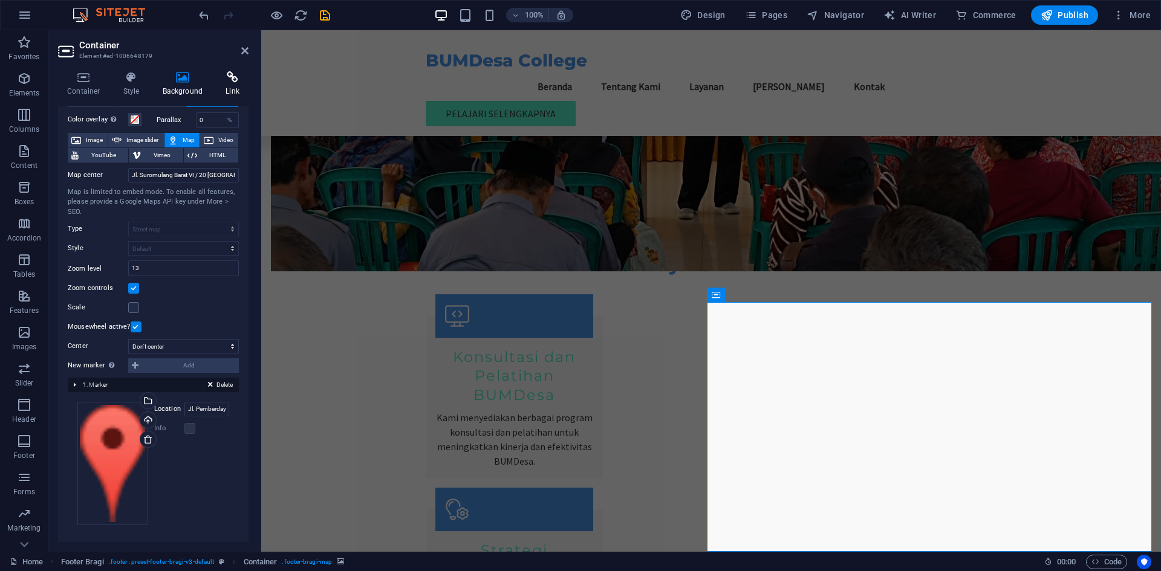
click at [236, 91] on h4 "Link" at bounding box center [232, 83] width 32 height 25
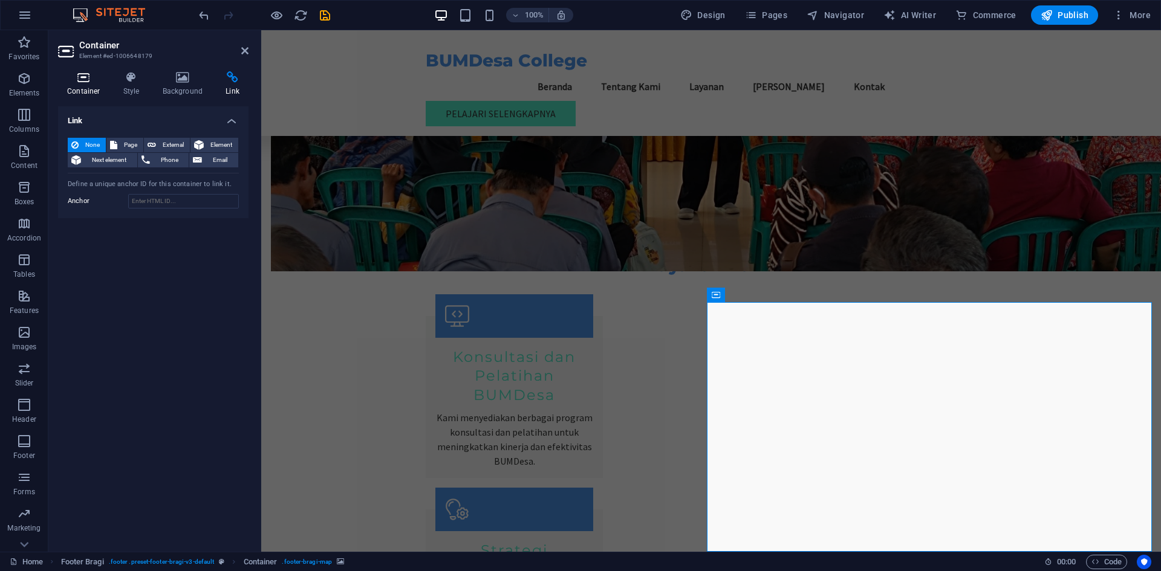
click at [96, 87] on h4 "Container" at bounding box center [86, 83] width 56 height 25
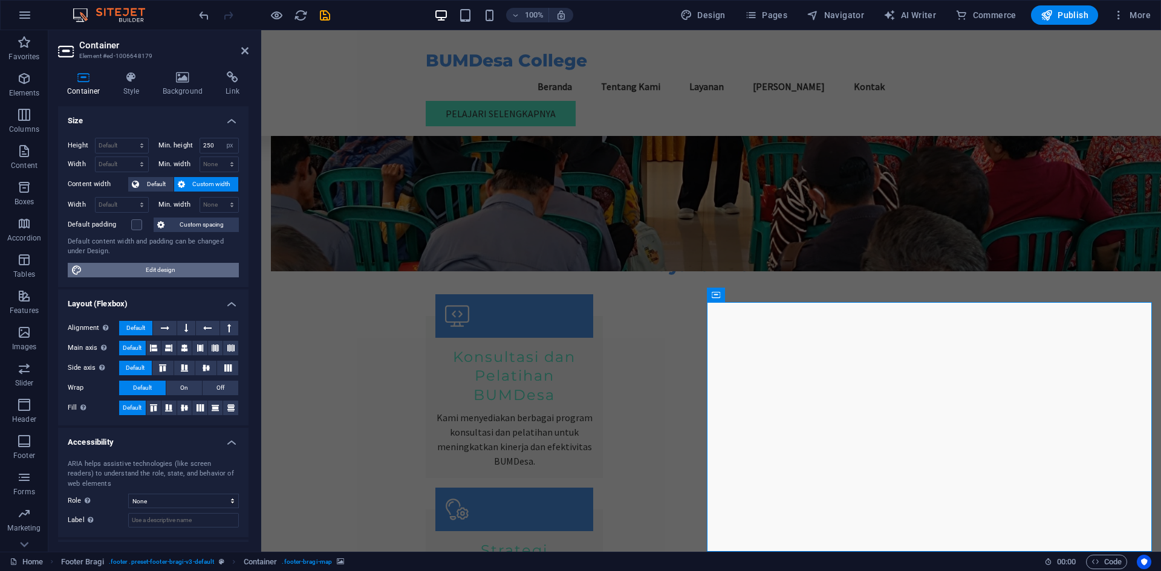
scroll to position [53, 0]
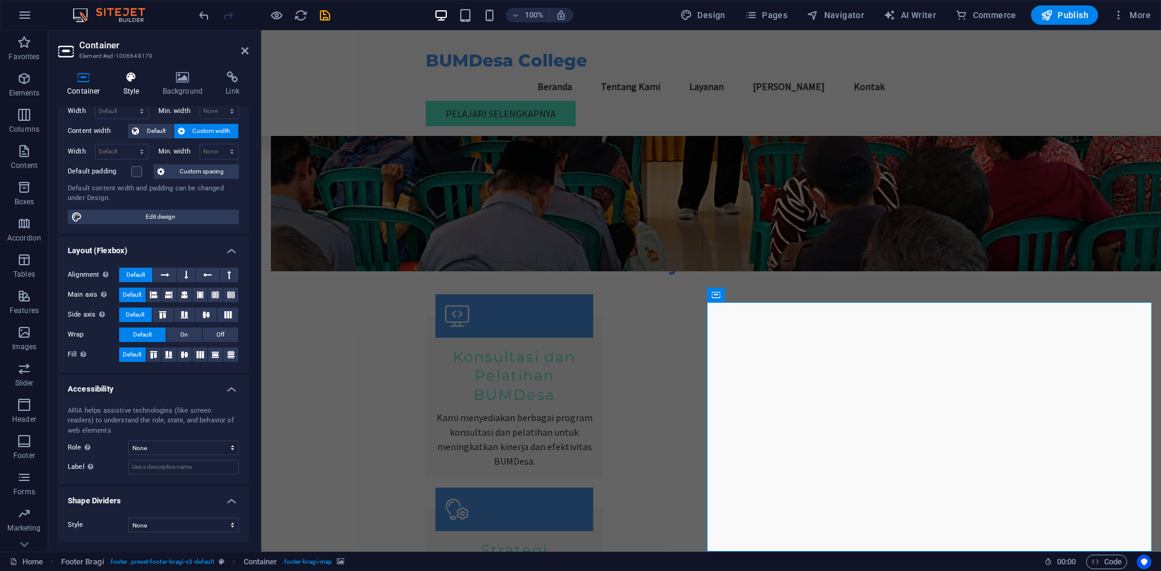
click at [134, 94] on h4 "Style" at bounding box center [133, 83] width 39 height 25
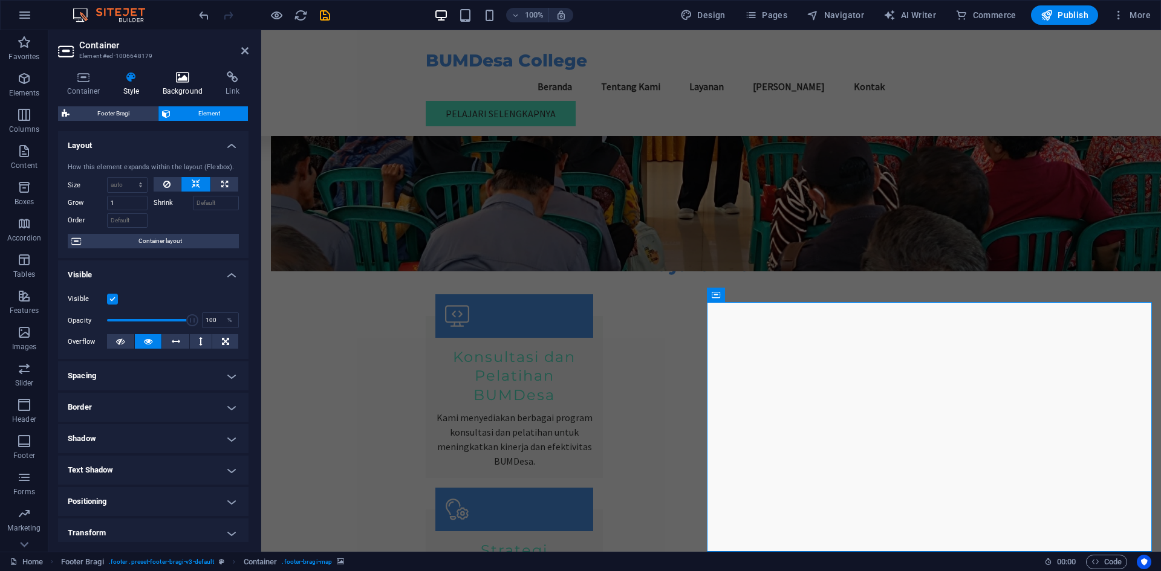
click at [175, 88] on h4 "Background" at bounding box center [185, 83] width 63 height 25
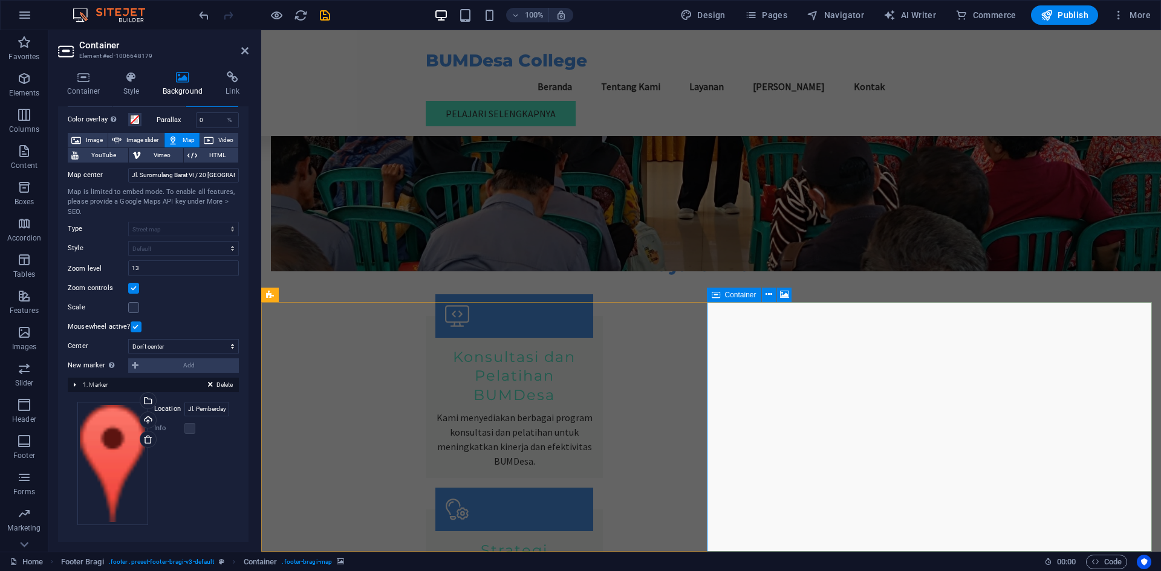
click at [321, 17] on icon "save" at bounding box center [325, 15] width 14 height 14
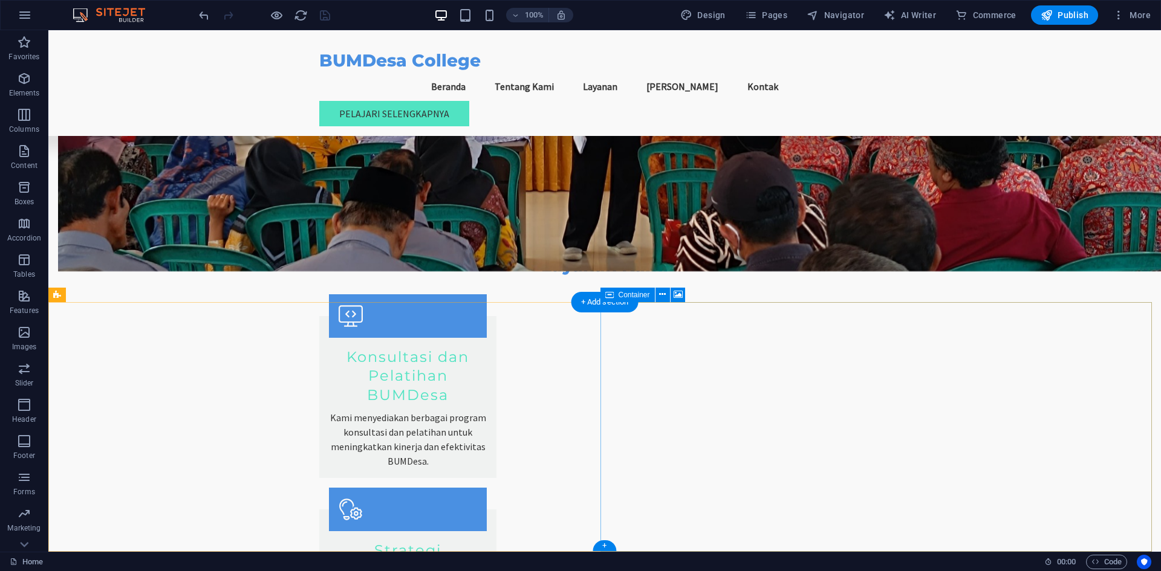
click at [599, 304] on div "+ Add section" at bounding box center [604, 302] width 67 height 21
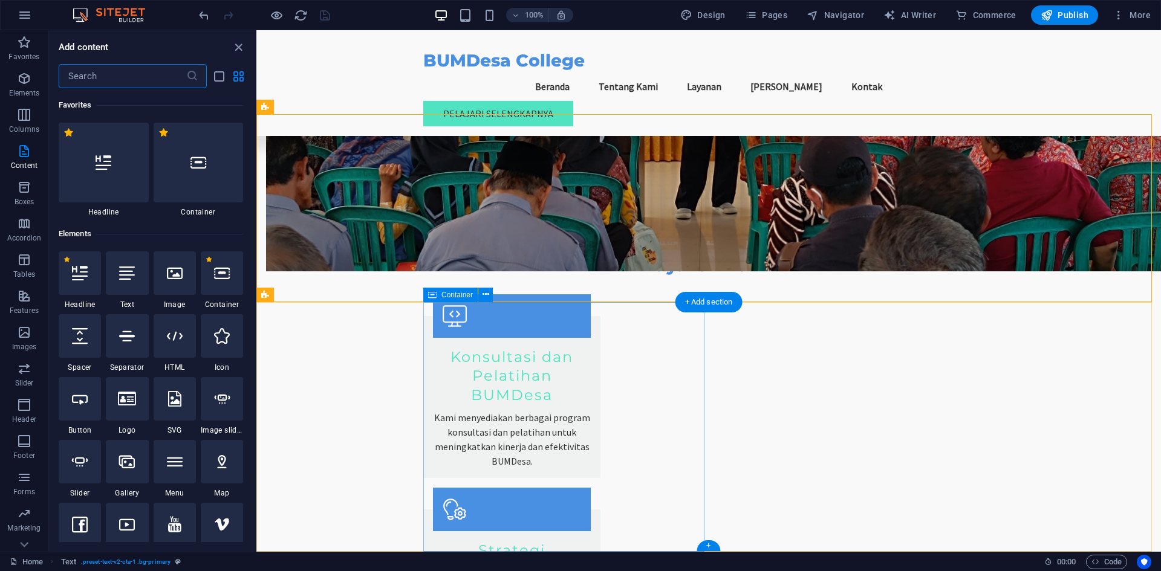
scroll to position [2115, 0]
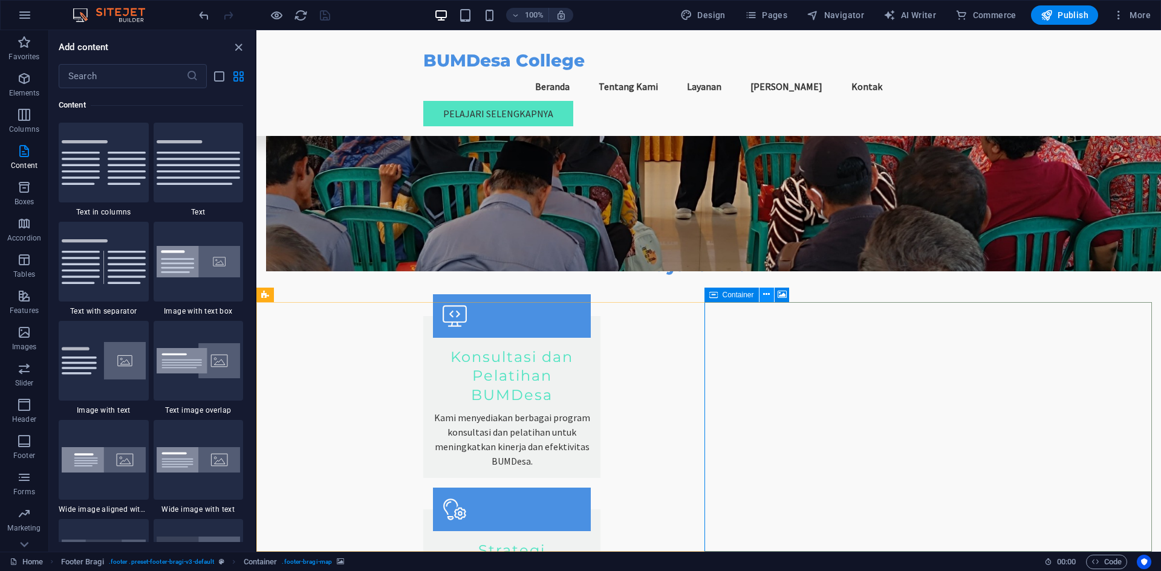
click at [770, 296] on icon at bounding box center [766, 294] width 7 height 13
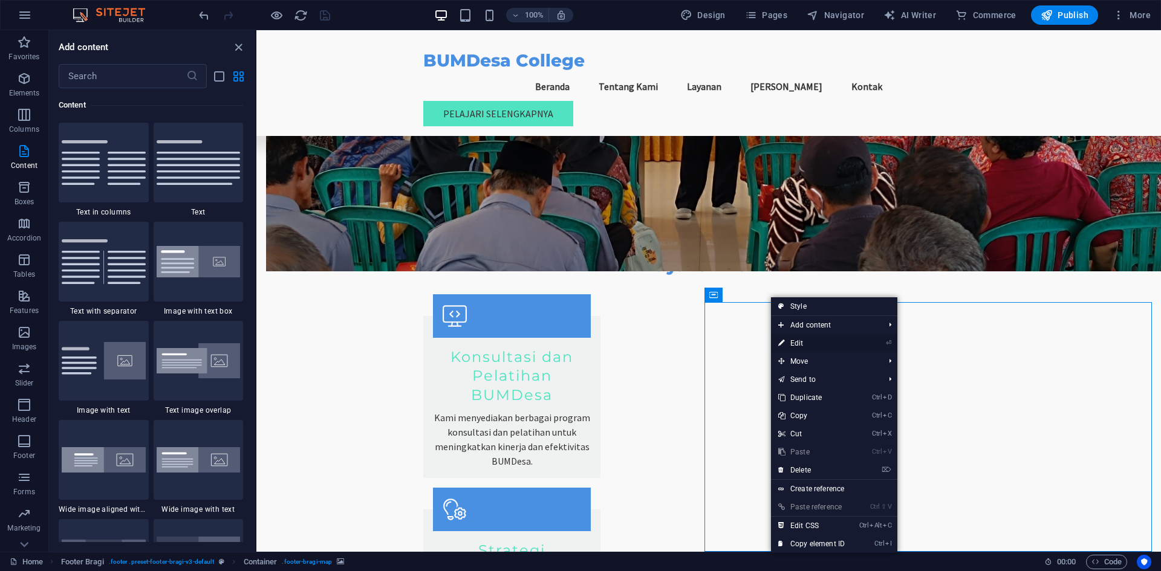
click at [788, 339] on link "⏎ Edit" at bounding box center [811, 343] width 81 height 18
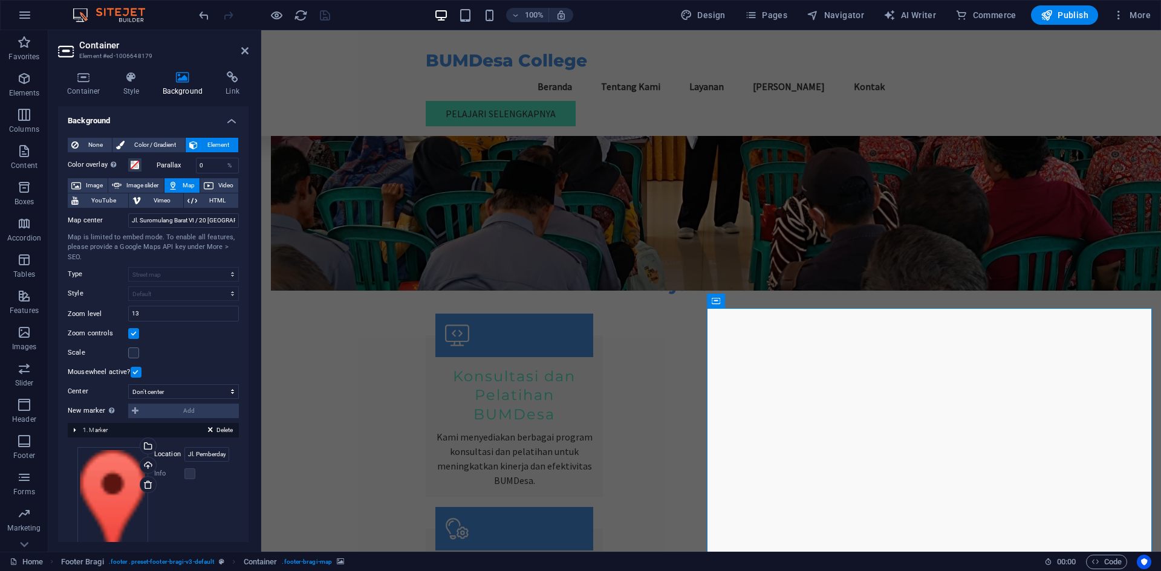
scroll to position [1062, 0]
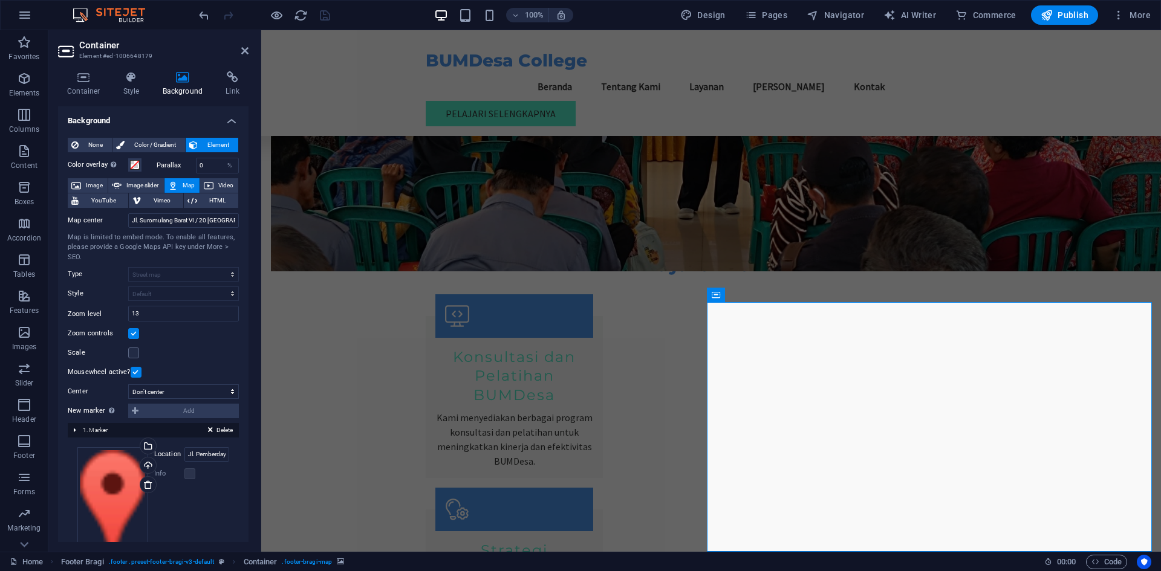
drag, startPoint x: 387, startPoint y: 516, endPoint x: 288, endPoint y: 477, distance: 105.9
click at [128, 479] on div "Drag files here, click to choose files or select files from Files or our free s…" at bounding box center [112, 508] width 71 height 123
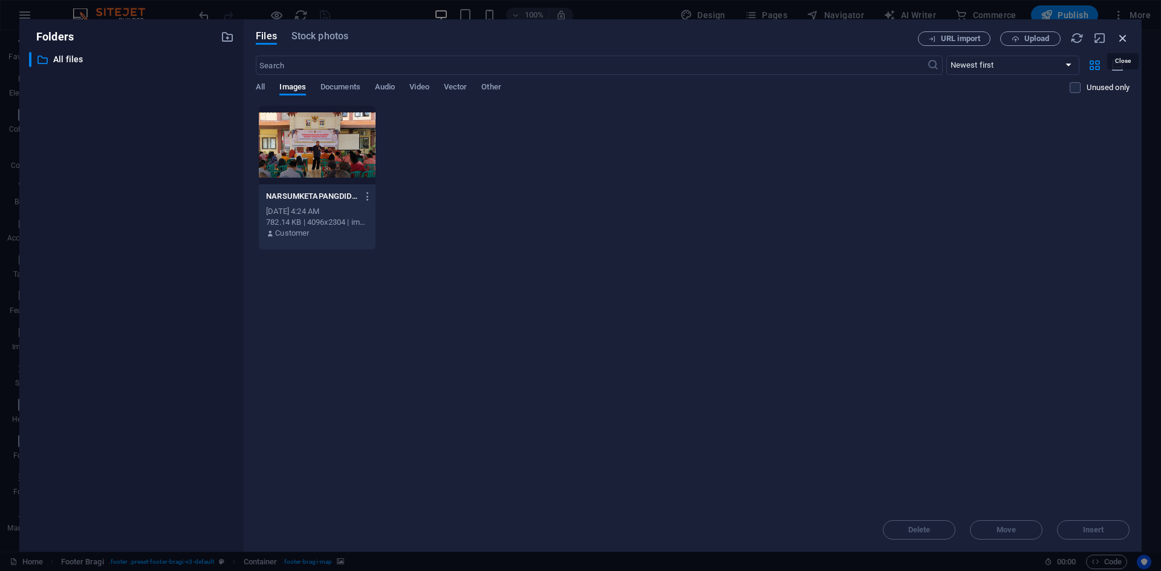
click at [1118, 40] on icon "button" at bounding box center [1122, 37] width 13 height 13
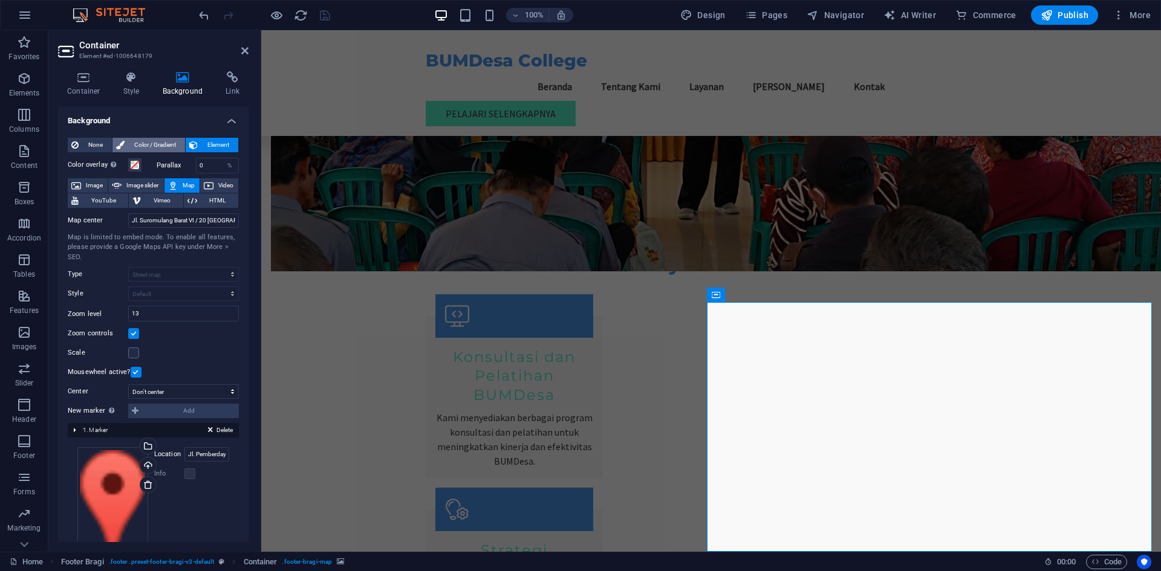
click at [161, 149] on span "Color / Gradient" at bounding box center [154, 145] width 53 height 15
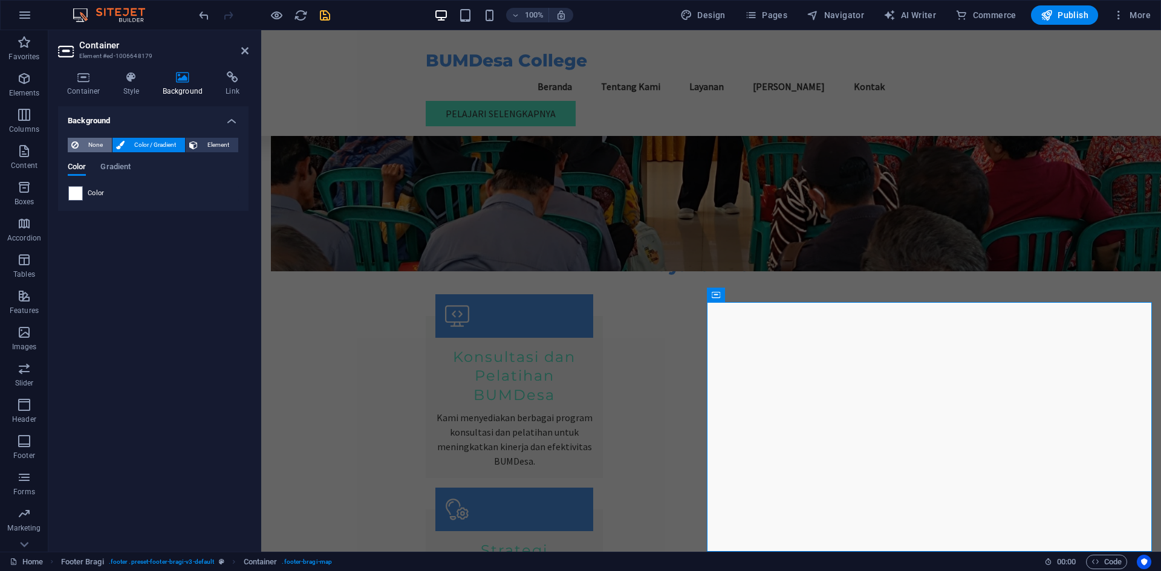
click at [98, 141] on span "None" at bounding box center [95, 145] width 26 height 15
click at [218, 143] on span "Element" at bounding box center [217, 145] width 33 height 15
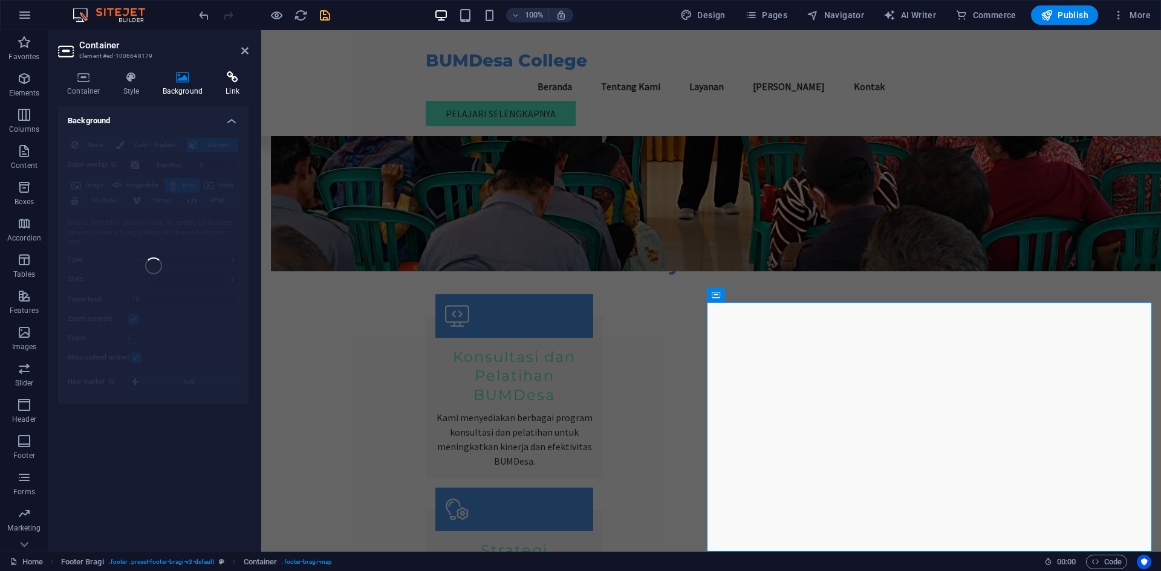
click at [224, 76] on icon at bounding box center [232, 77] width 32 height 12
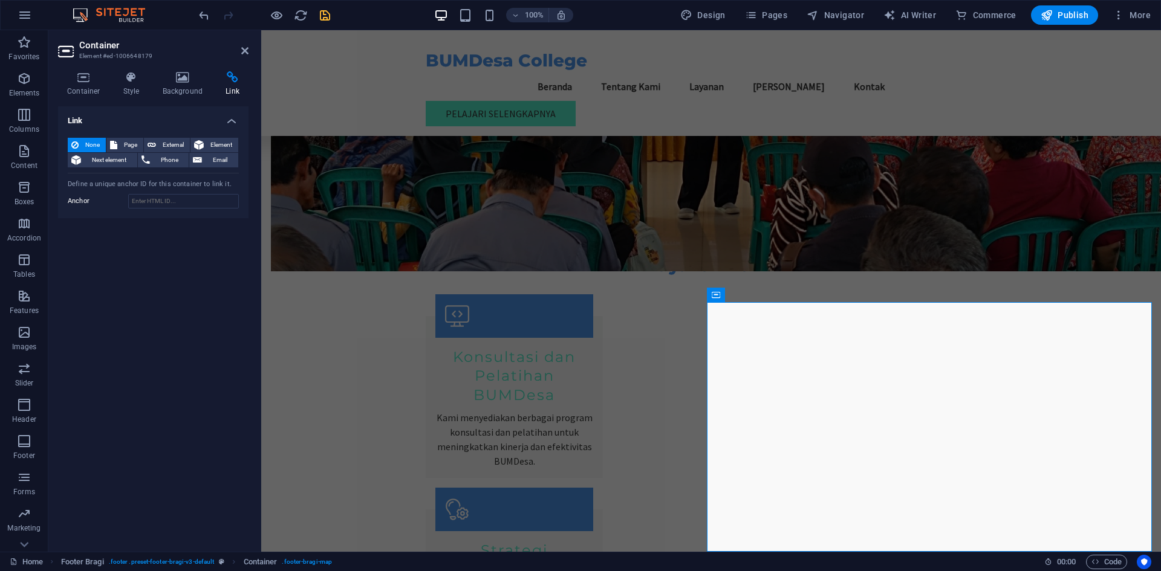
click at [227, 86] on h4 "Link" at bounding box center [232, 83] width 32 height 25
click at [768, 296] on icon at bounding box center [768, 294] width 7 height 13
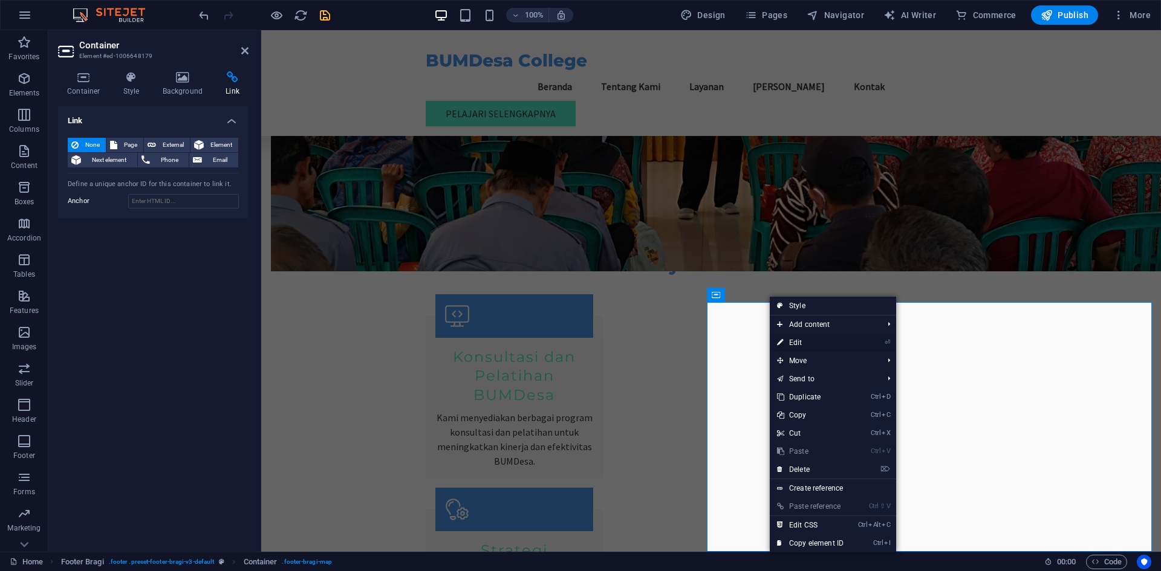
click at [789, 340] on link "⏎ Edit" at bounding box center [810, 343] width 81 height 18
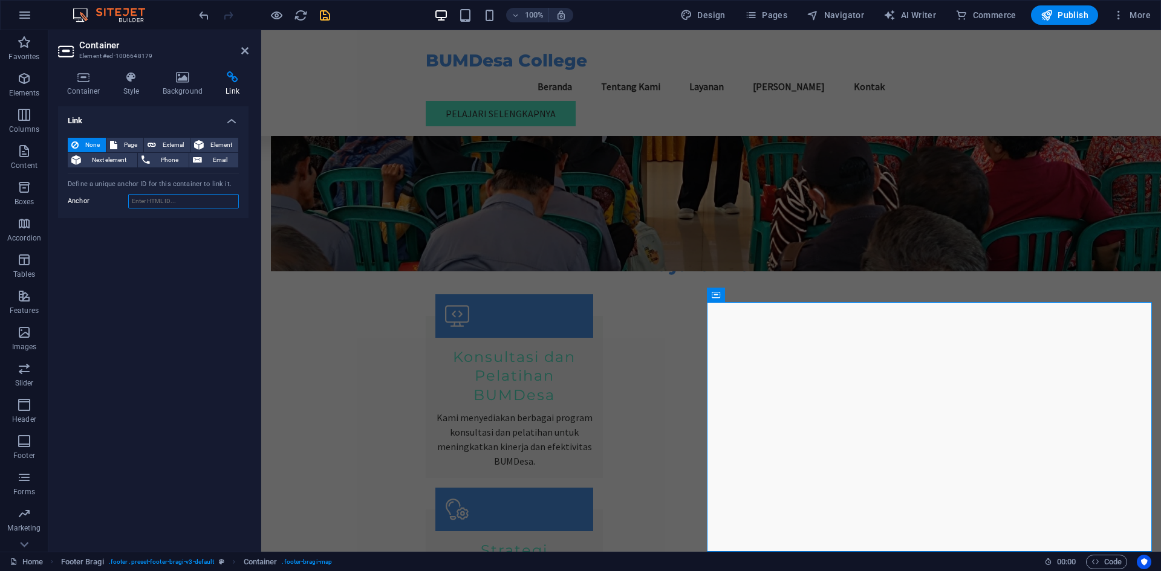
click at [166, 205] on input "Anchor" at bounding box center [183, 201] width 111 height 15
click at [163, 143] on span "External" at bounding box center [173, 145] width 27 height 15
select select "blank"
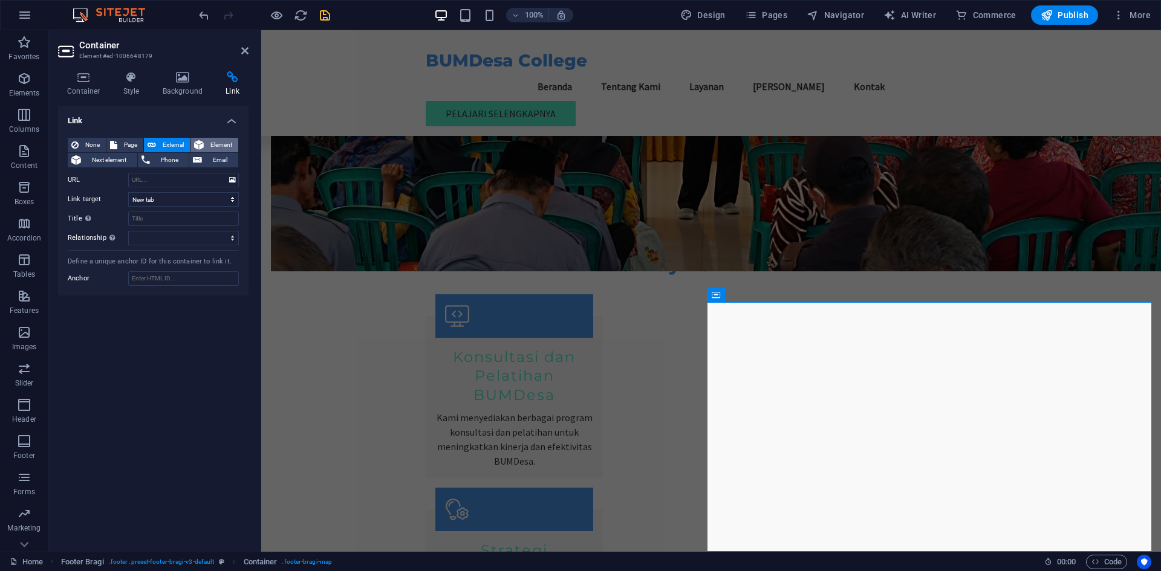
click at [218, 141] on span "Element" at bounding box center [220, 145] width 27 height 15
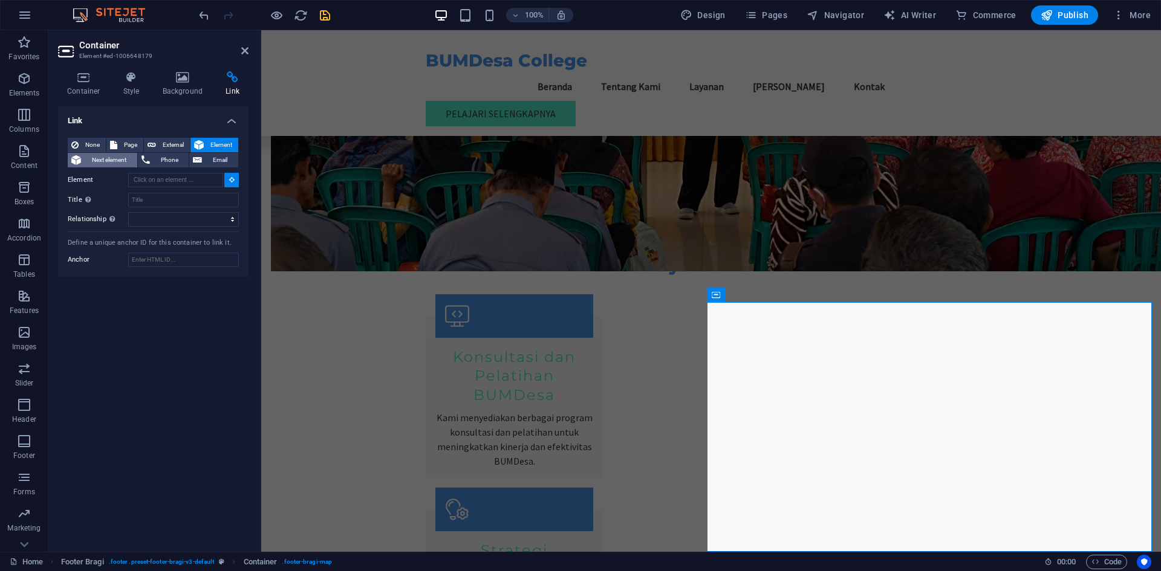
click at [102, 160] on span "Next element" at bounding box center [109, 160] width 49 height 15
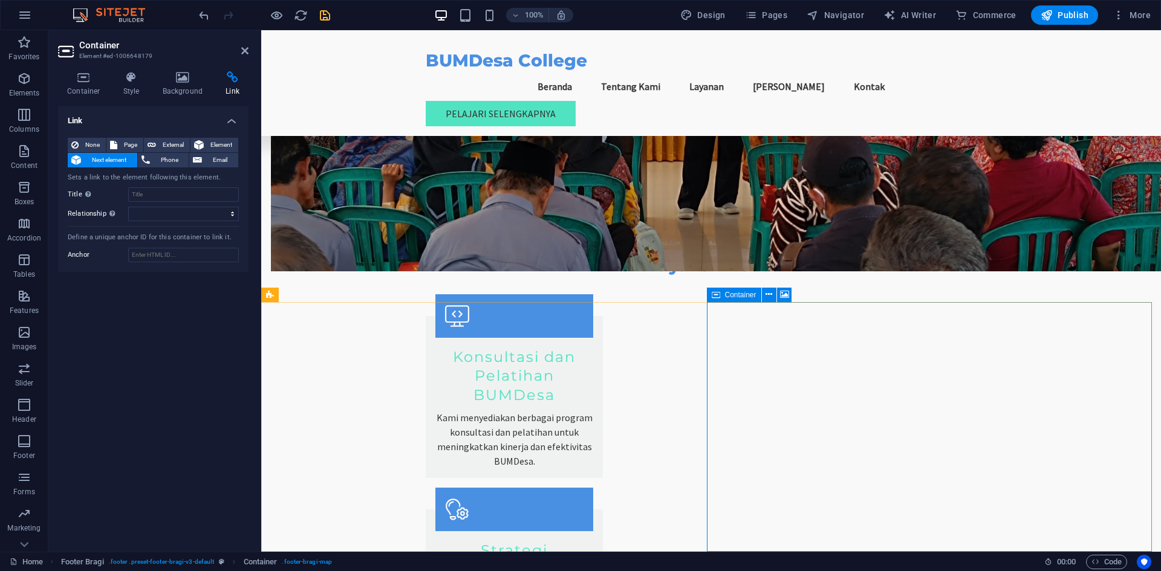
click at [772, 293] on icon at bounding box center [768, 294] width 7 height 13
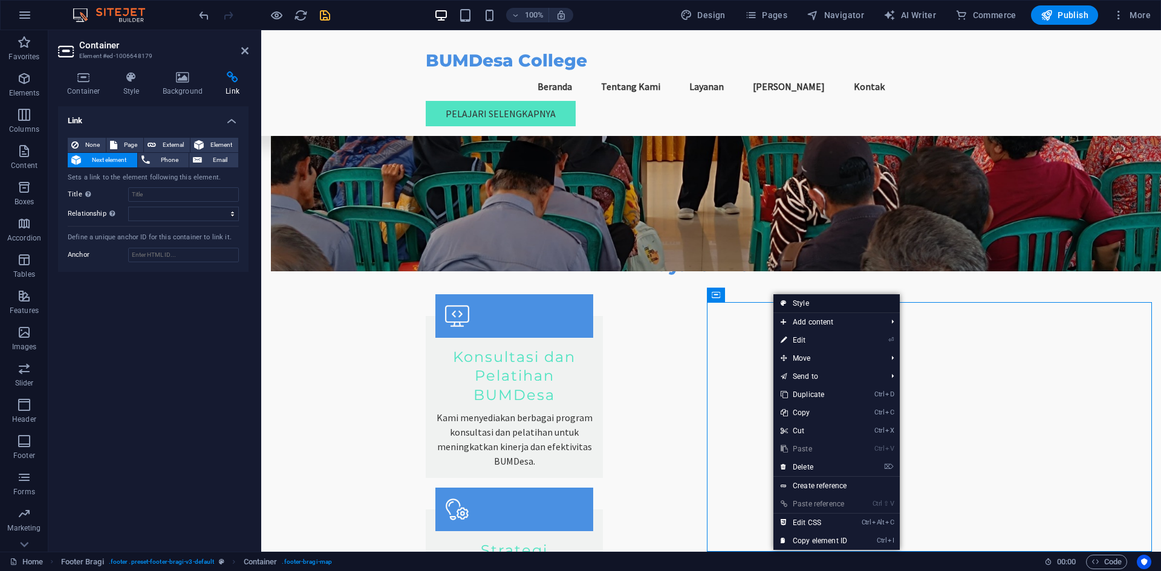
click at [803, 301] on link "Style" at bounding box center [836, 303] width 126 height 18
select select "%"
select select "rem"
select select "px"
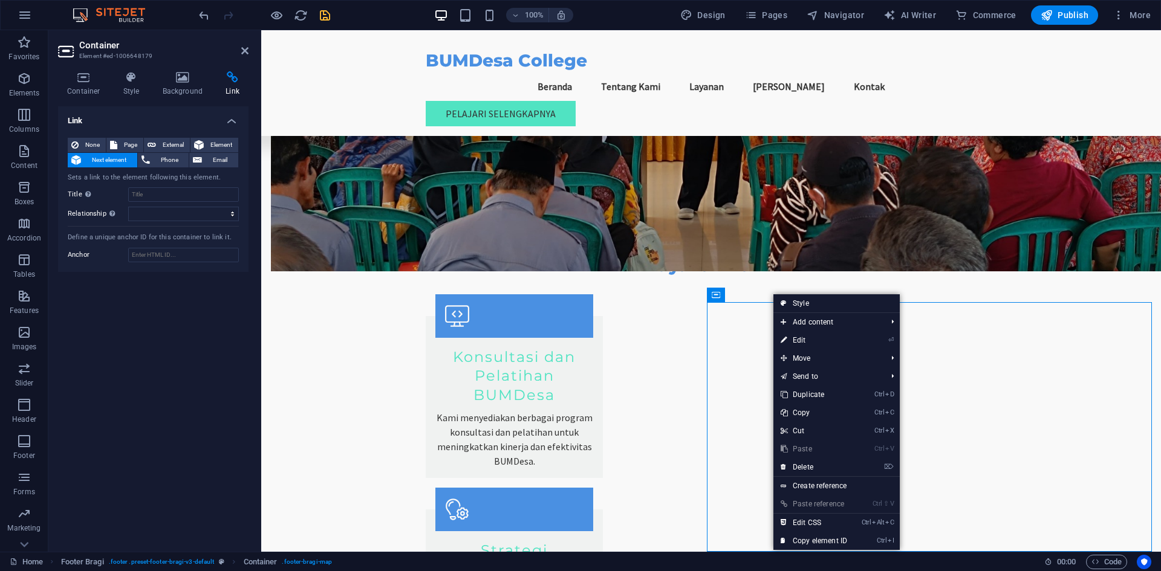
select select "rem"
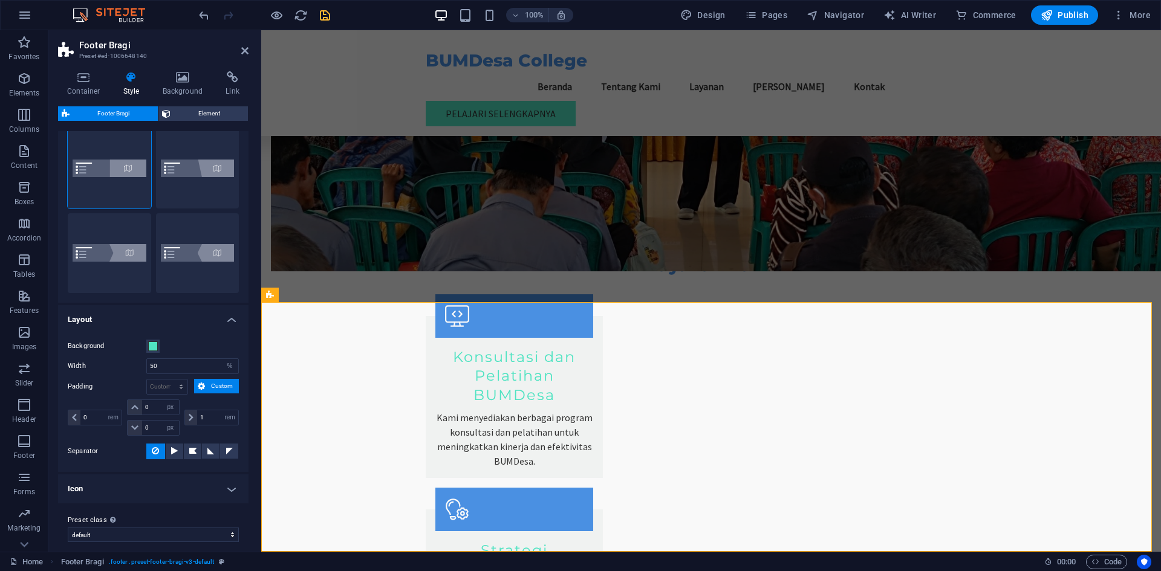
scroll to position [44, 0]
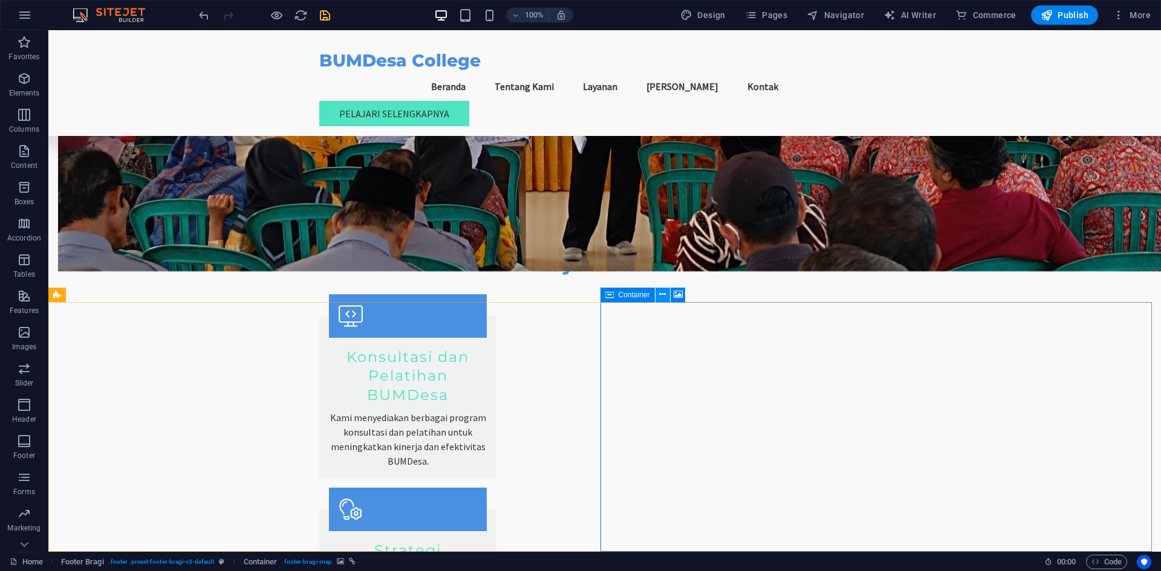
click at [666, 293] on icon at bounding box center [662, 294] width 7 height 13
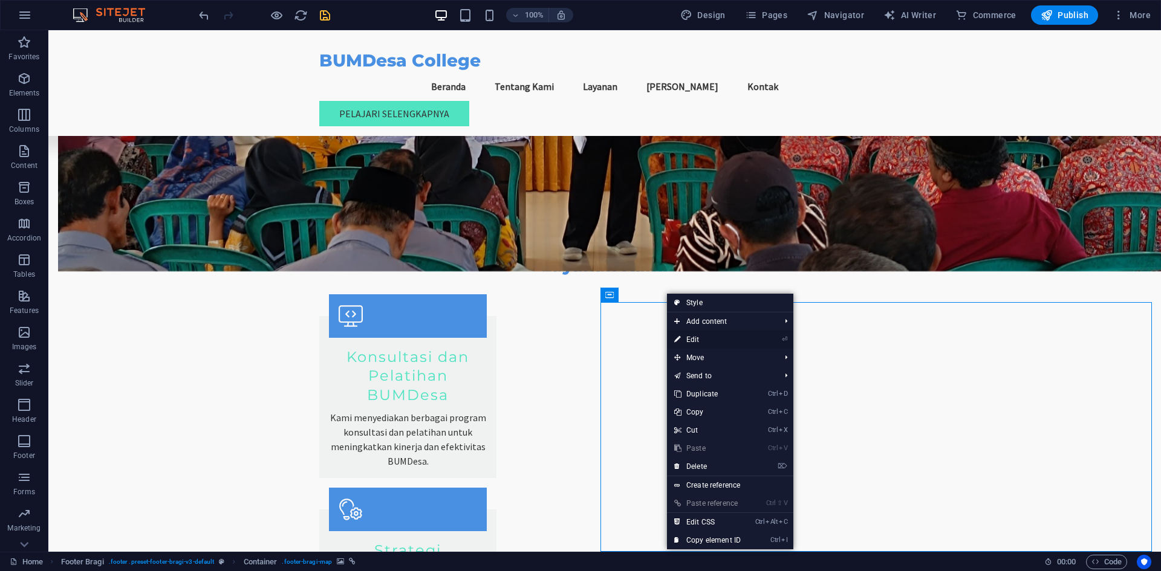
click at [700, 339] on link "⏎ Edit" at bounding box center [707, 340] width 81 height 18
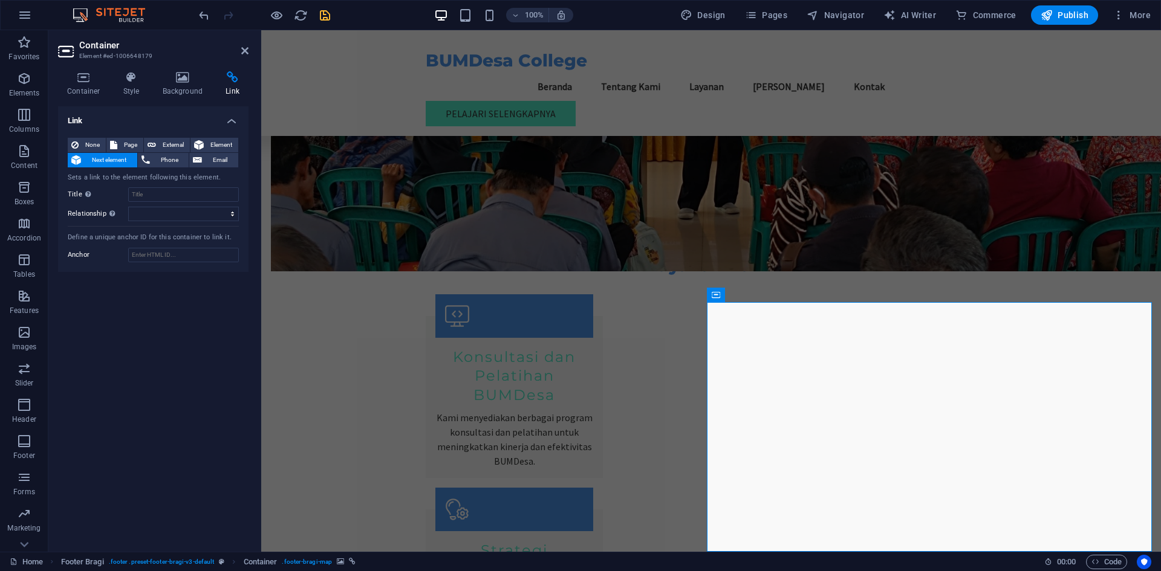
click at [117, 148] on icon at bounding box center [113, 145] width 7 height 15
select select
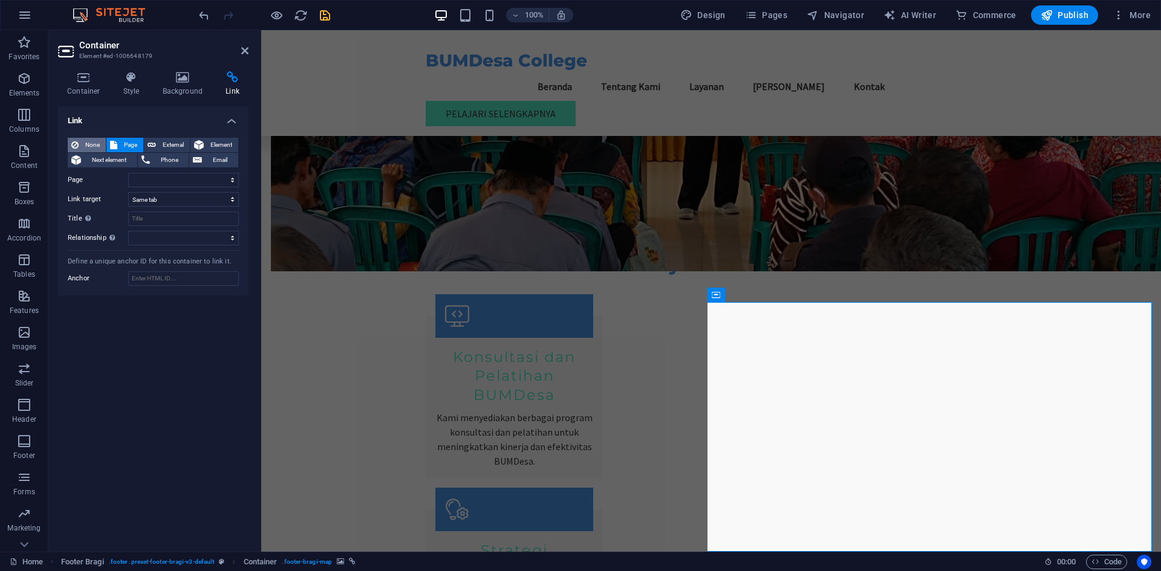
click at [85, 147] on span "None" at bounding box center [92, 145] width 20 height 15
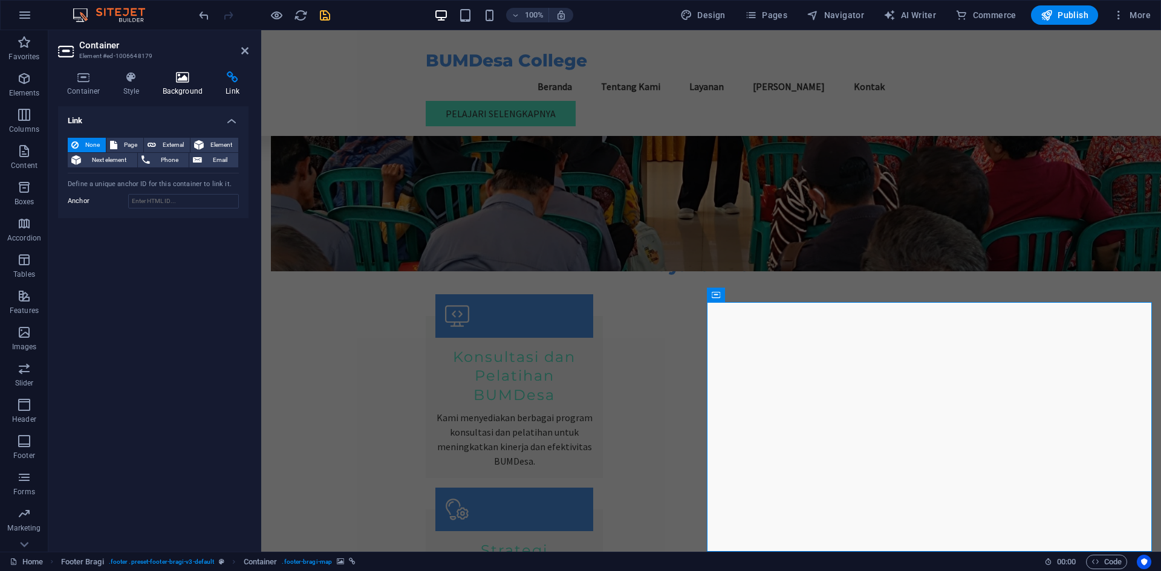
click at [188, 79] on icon at bounding box center [183, 77] width 59 height 12
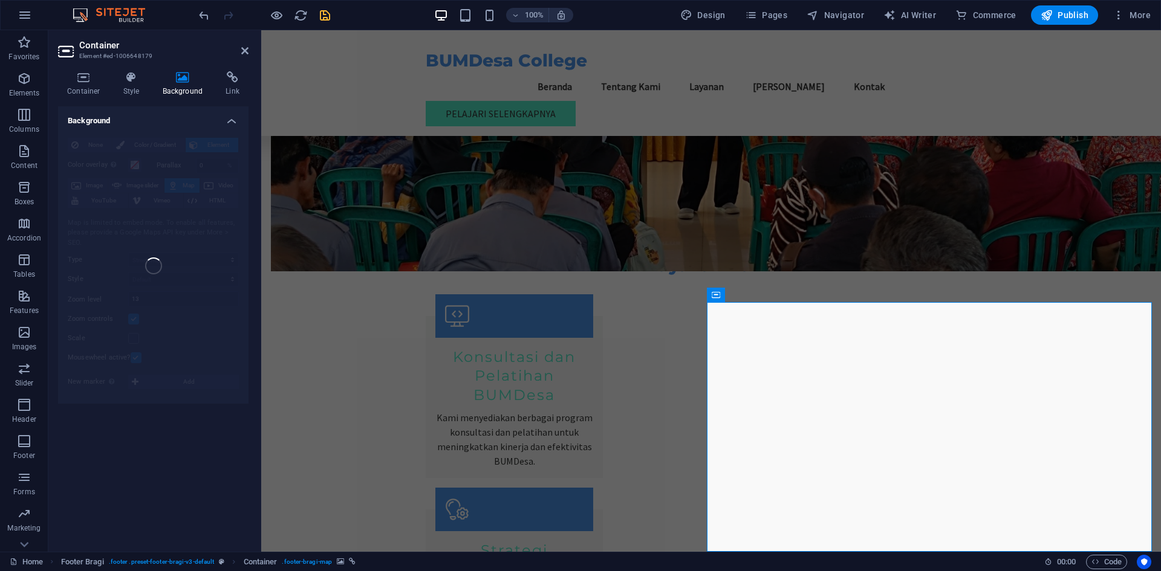
click at [1057, 13] on span "Publish" at bounding box center [1064, 15] width 48 height 12
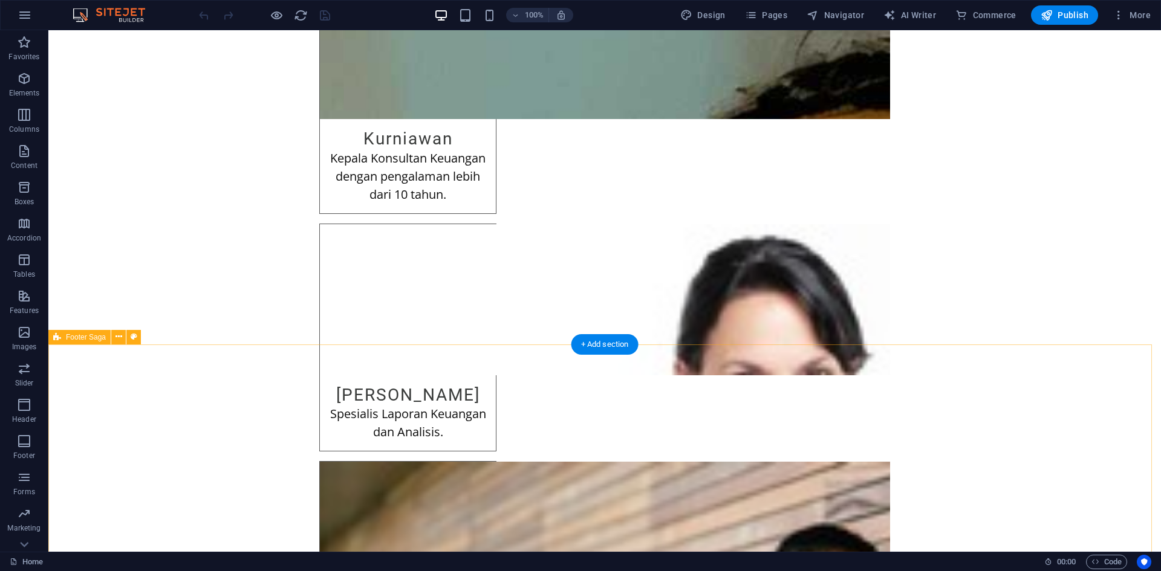
scroll to position [2237, 0]
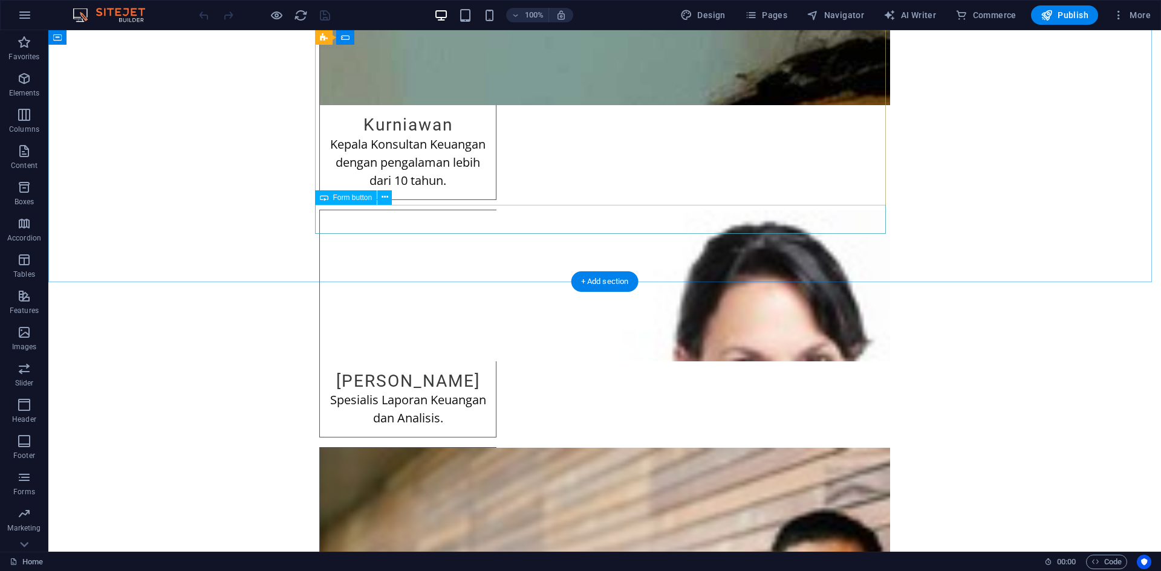
click at [385, 201] on icon at bounding box center [384, 197] width 7 height 13
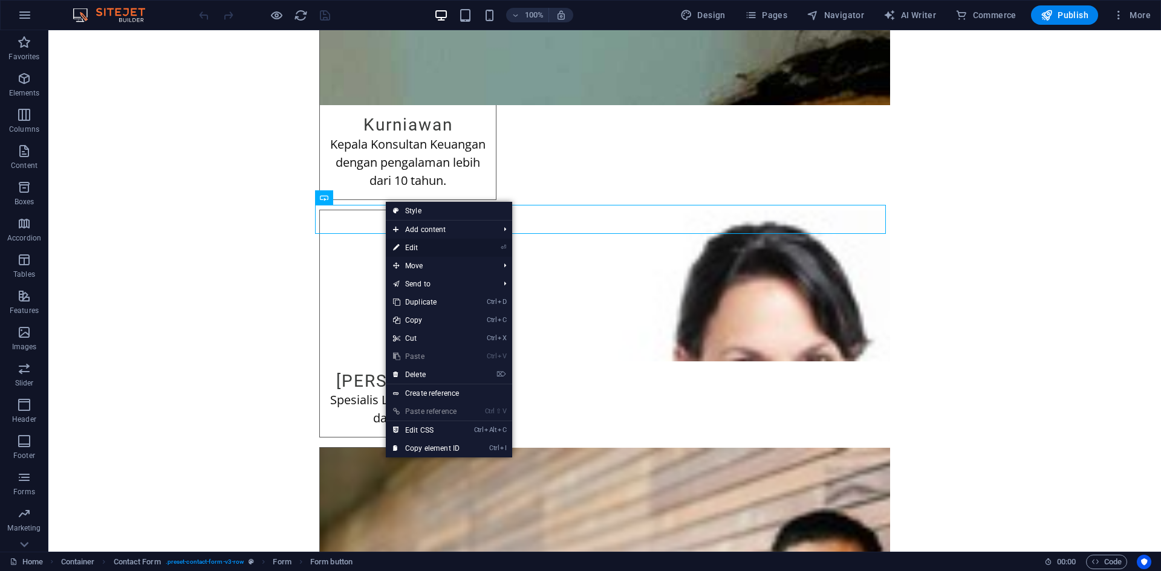
click at [404, 245] on link "⏎ Edit" at bounding box center [426, 248] width 81 height 18
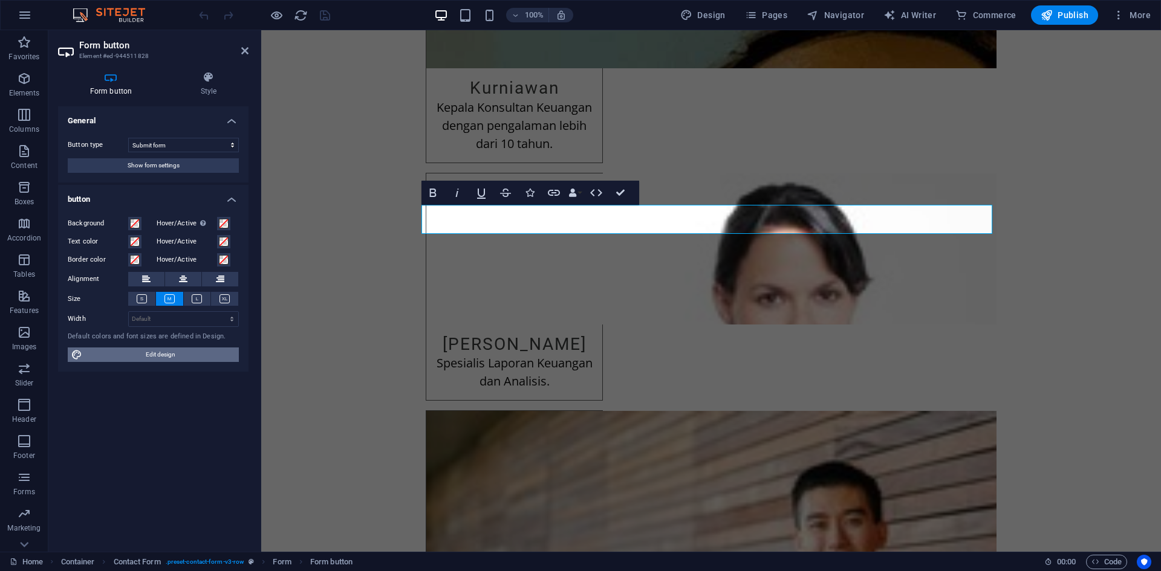
click at [202, 350] on span "Edit design" at bounding box center [160, 355] width 149 height 15
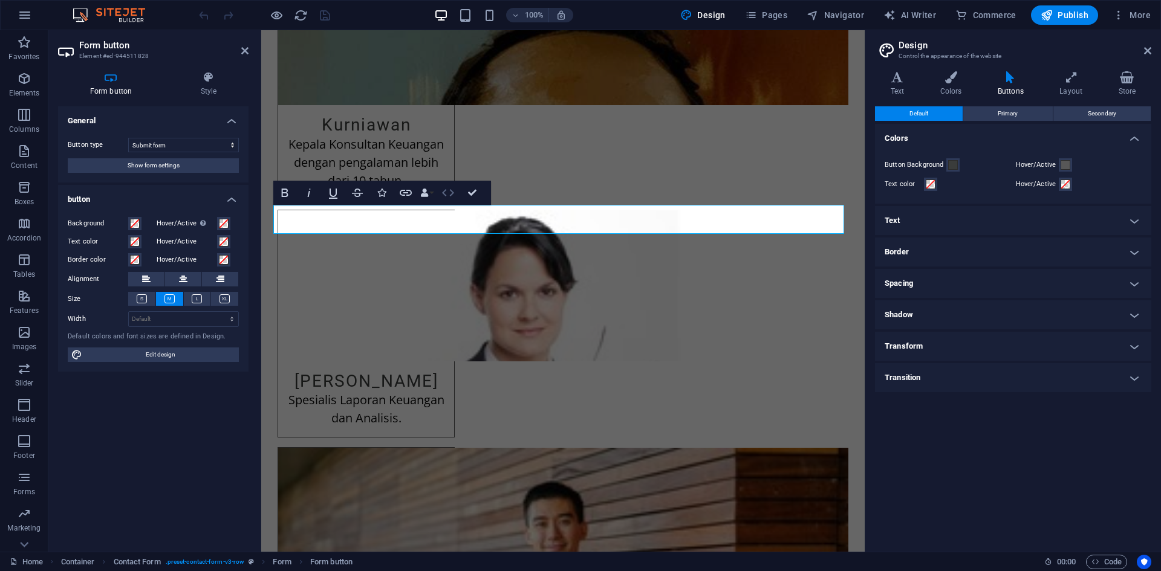
click at [452, 195] on icon "button" at bounding box center [448, 193] width 15 height 15
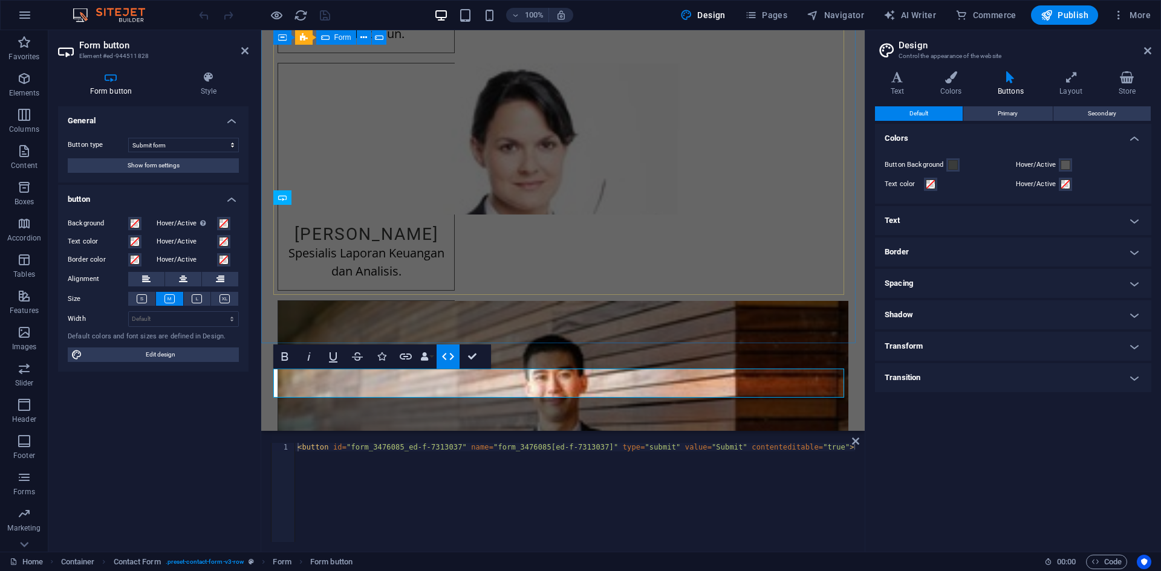
scroll to position [2134, 0]
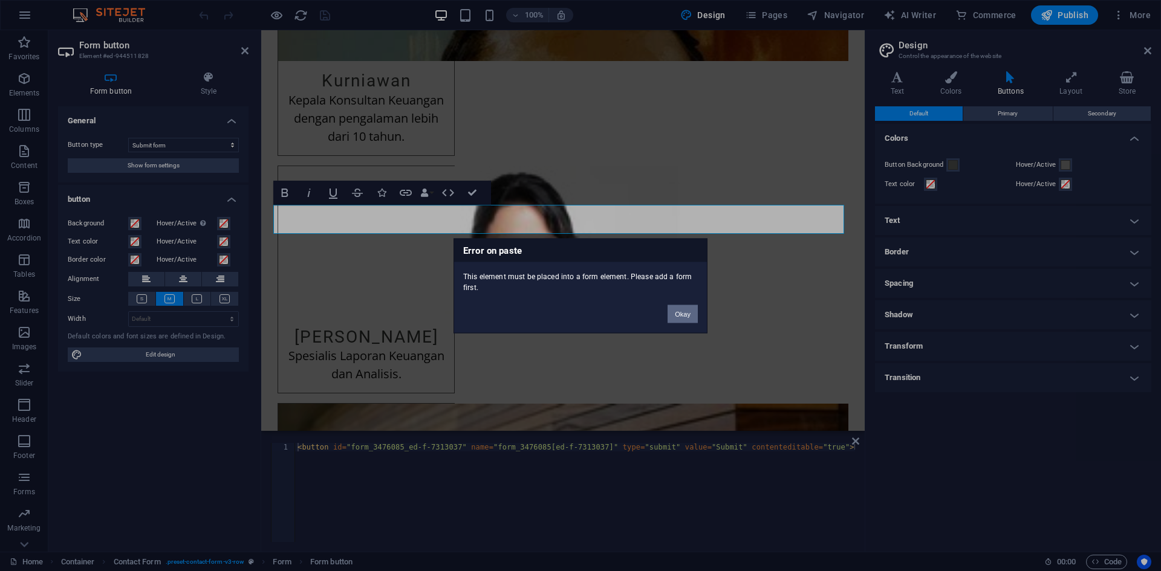
click at [670, 320] on button "Okay" at bounding box center [682, 314] width 30 height 18
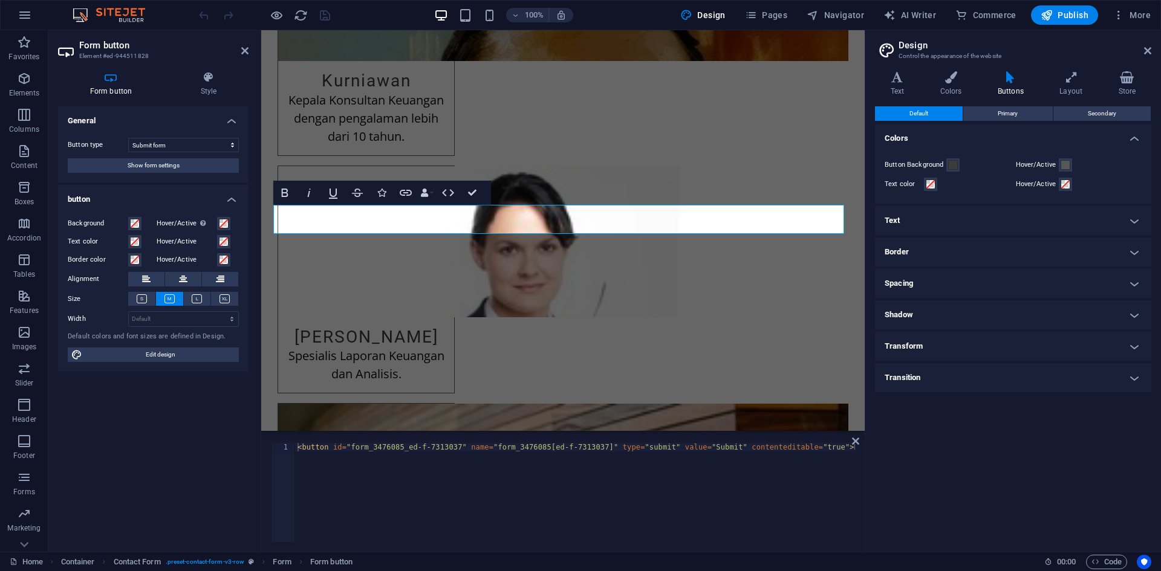
scroll to position [2237, 0]
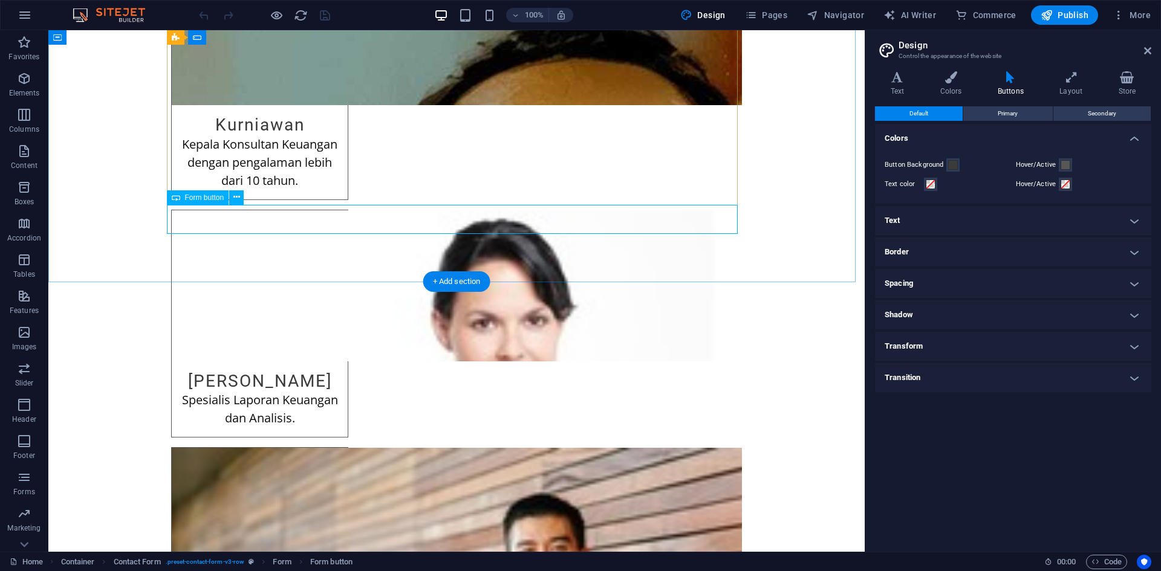
click at [234, 196] on icon at bounding box center [236, 197] width 7 height 13
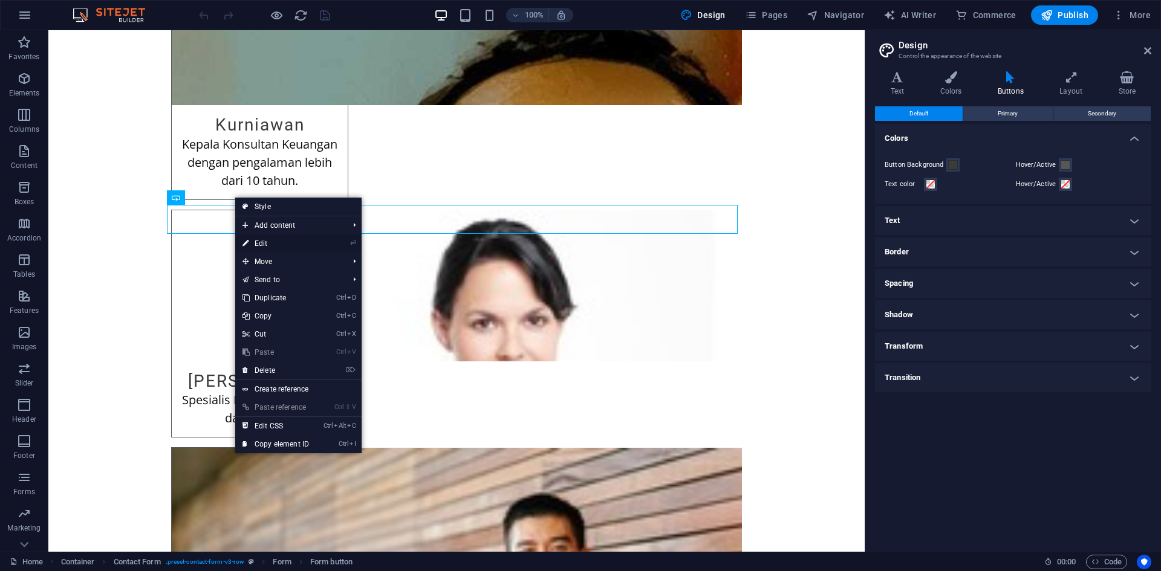
click at [258, 241] on link "⏎ Edit" at bounding box center [275, 244] width 81 height 18
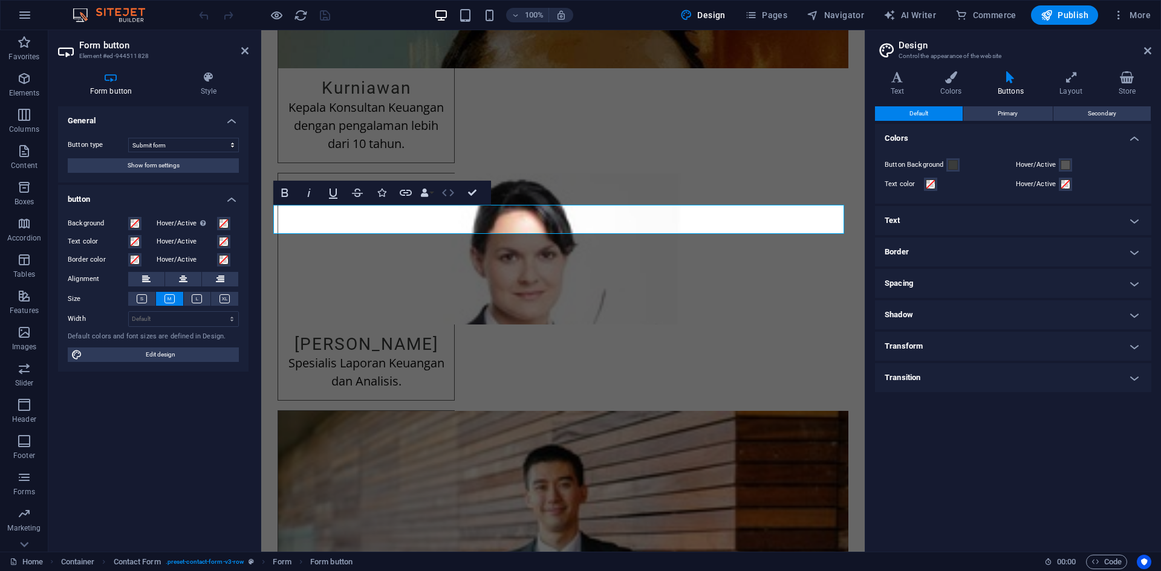
click at [452, 193] on icon "button" at bounding box center [448, 192] width 12 height 7
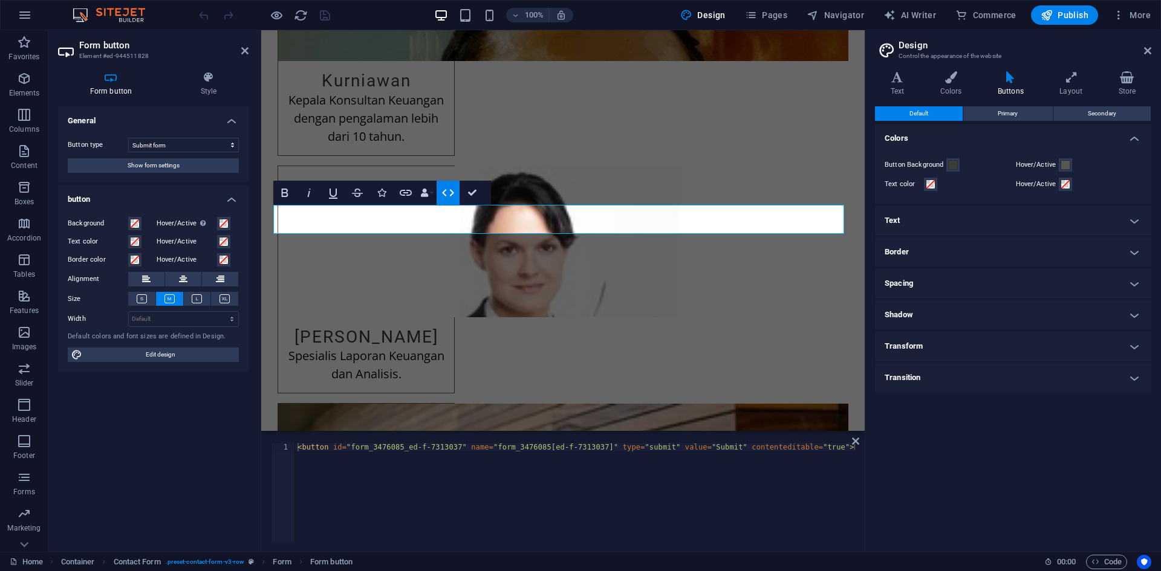
type button "Submit"
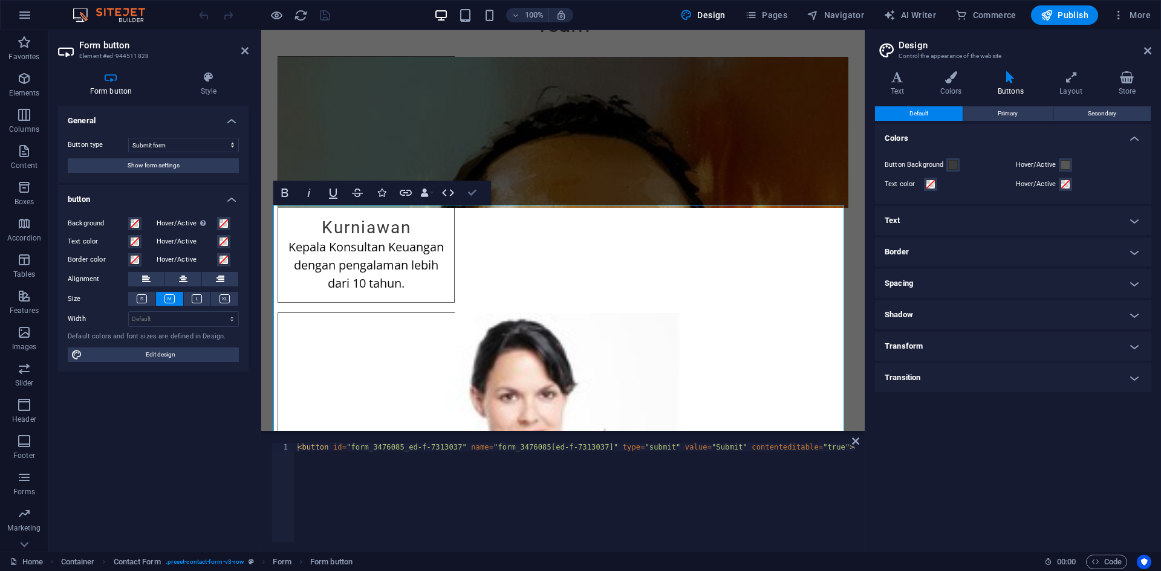
scroll to position [2237, 0]
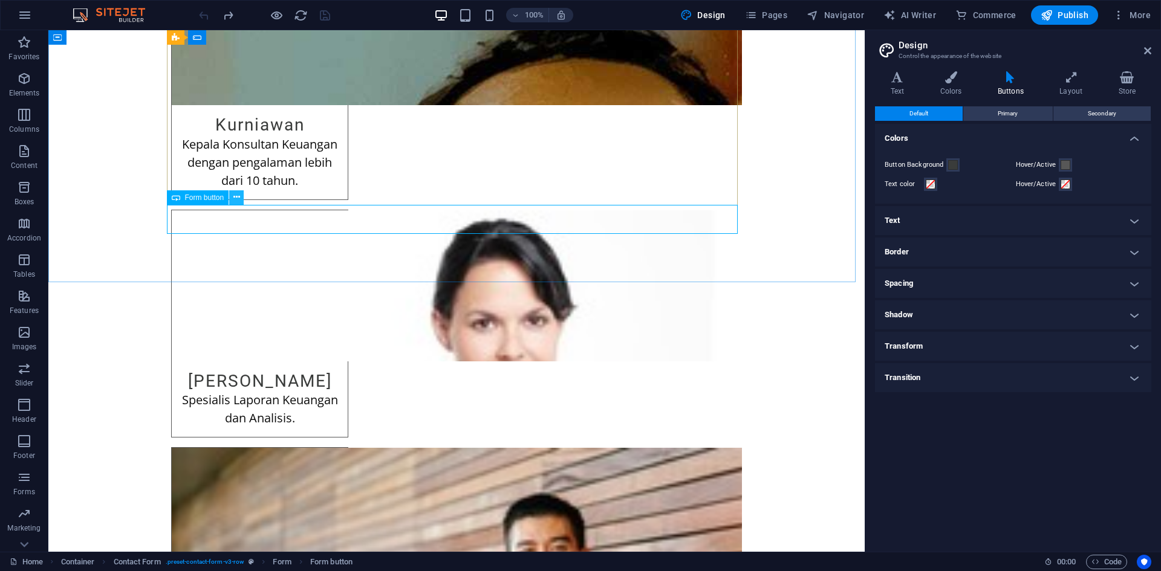
click at [233, 198] on icon at bounding box center [236, 197] width 7 height 13
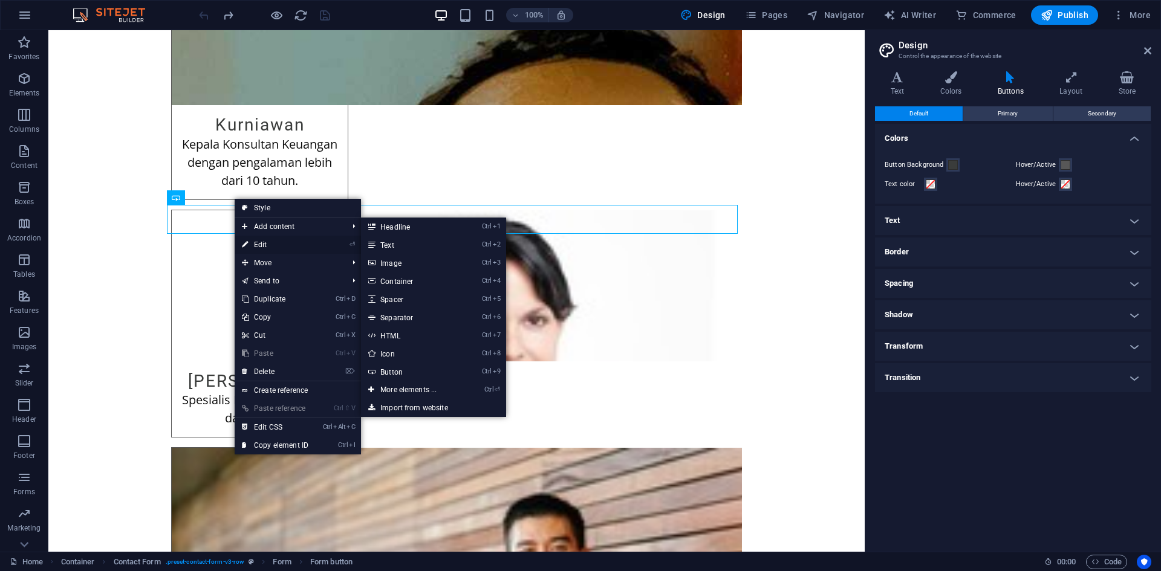
click at [269, 242] on link "⏎ Edit" at bounding box center [275, 245] width 81 height 18
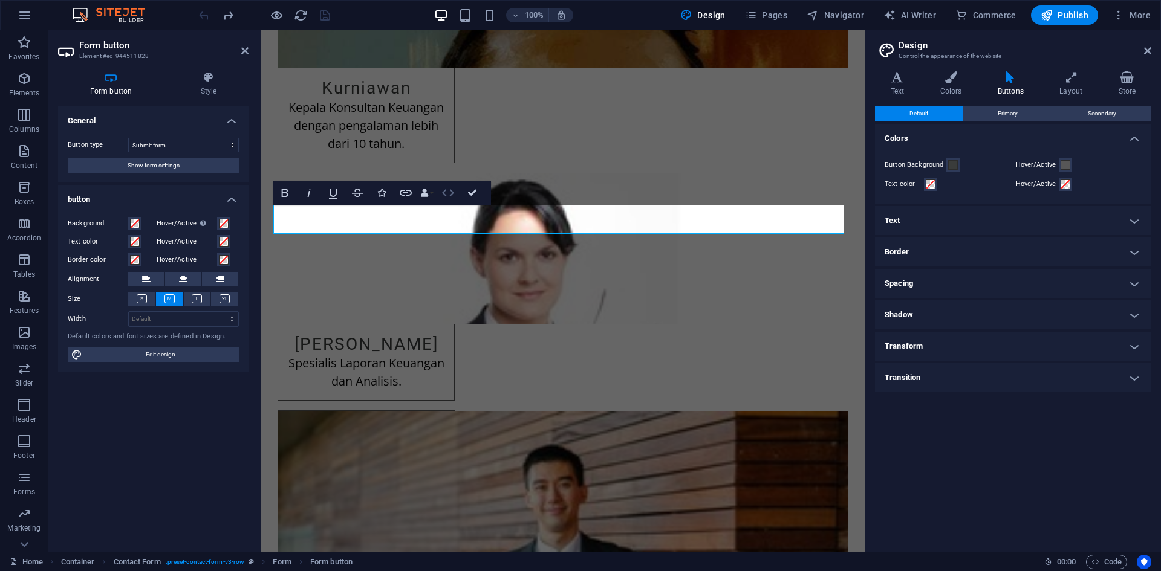
click at [452, 198] on icon "button" at bounding box center [448, 193] width 15 height 15
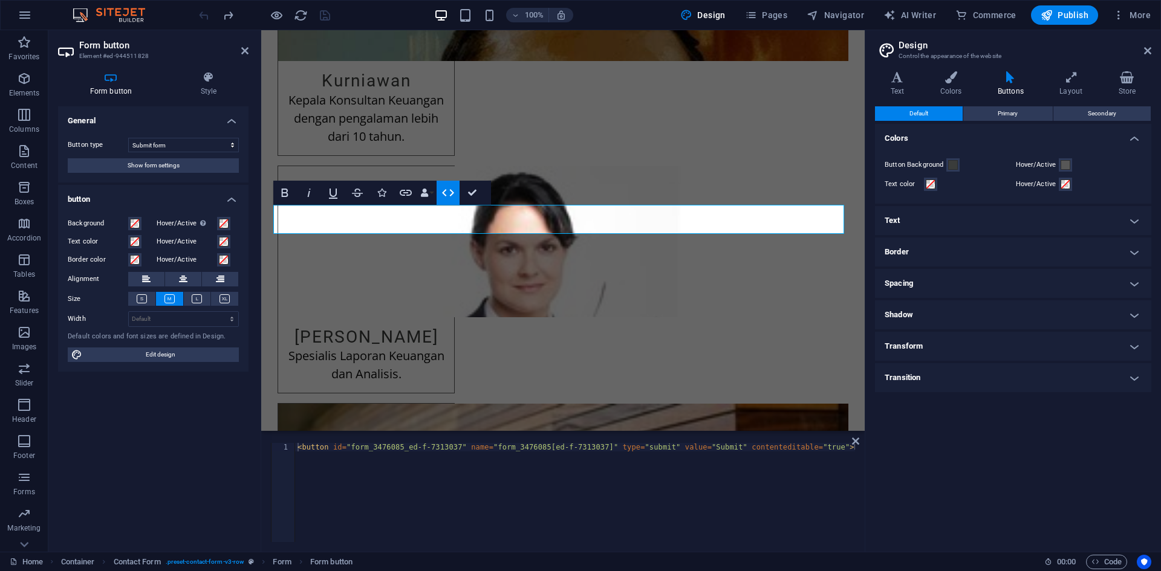
click at [505, 473] on div "< button id = "form_3476085_ed-f-7313037" name = "form_3476085[ed-f-7313037]" t…" at bounding box center [592, 500] width 595 height 114
click at [505, 473] on div "< button id = "form_3476085_ed-f-7313037" name = "form_3476085[ed-f-7313037]" t…" at bounding box center [556, 500] width 595 height 114
type textarea "<button id="form_3476085_ed-f-7313037" name="form_3476085[ed-f-7313037]" type="…"
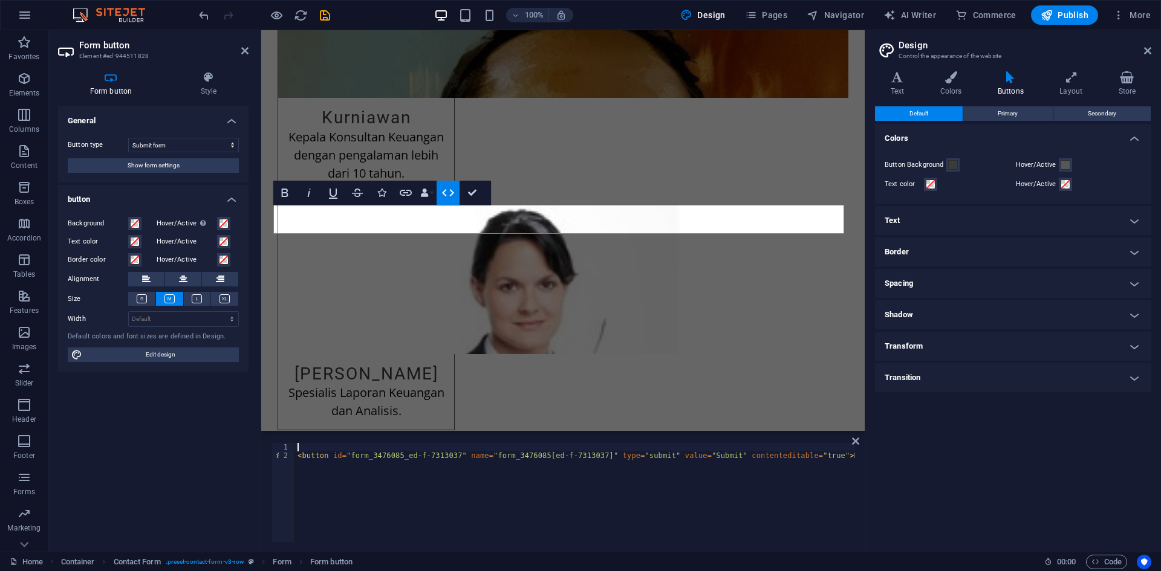
paste textarea "</script>"
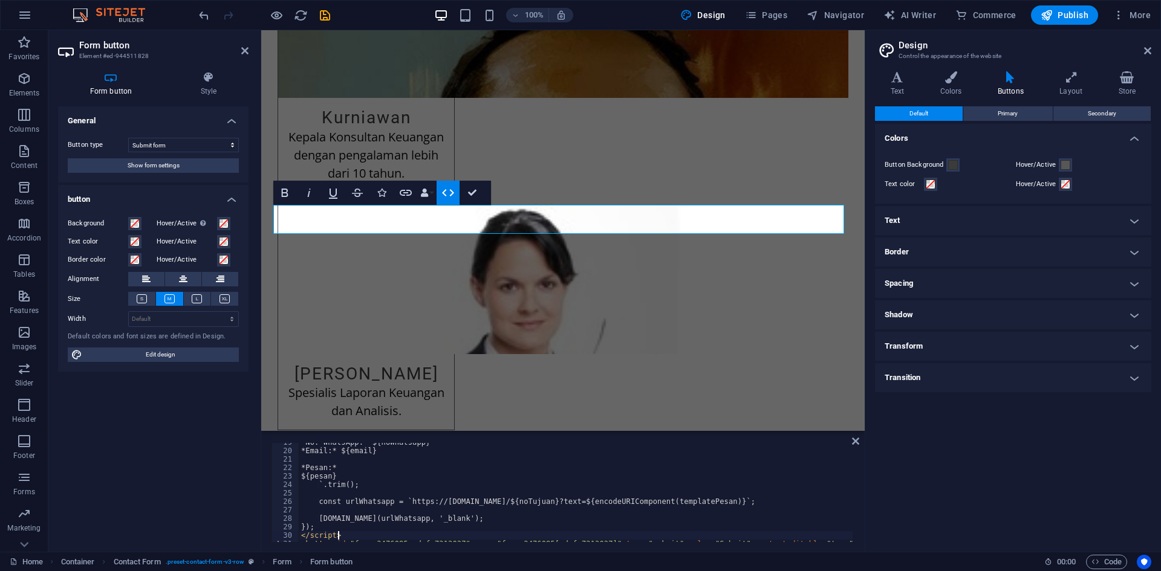
scroll to position [157, 0]
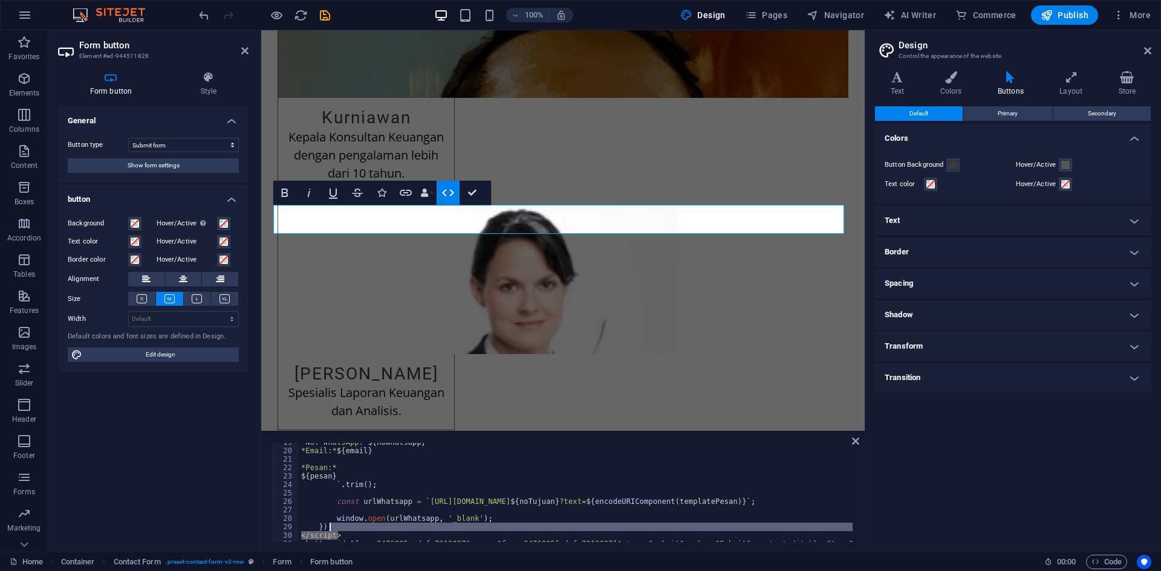
type textarea "</script>"
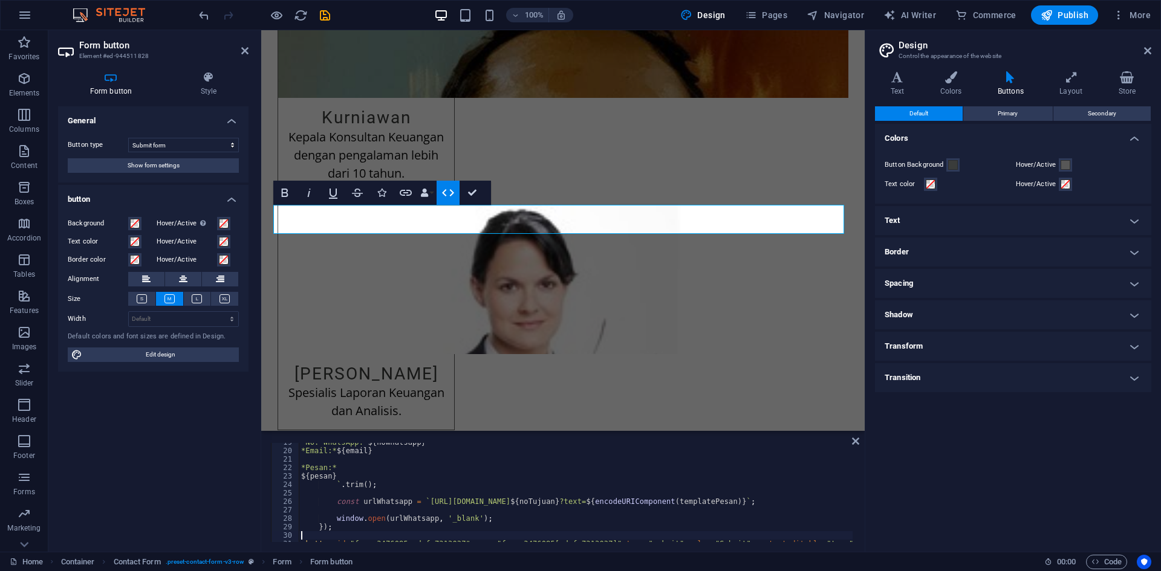
type textarea "<button id="form_3476085_ed-f-7313037" name="form_3476085[ed-f-7313037]" type="…"
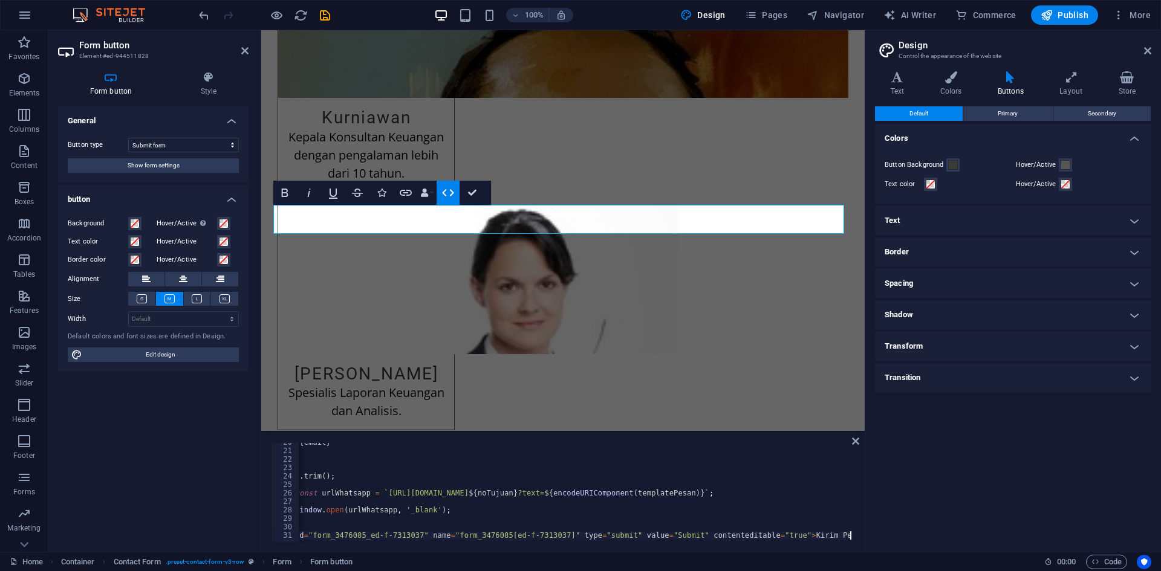
scroll to position [0, 0]
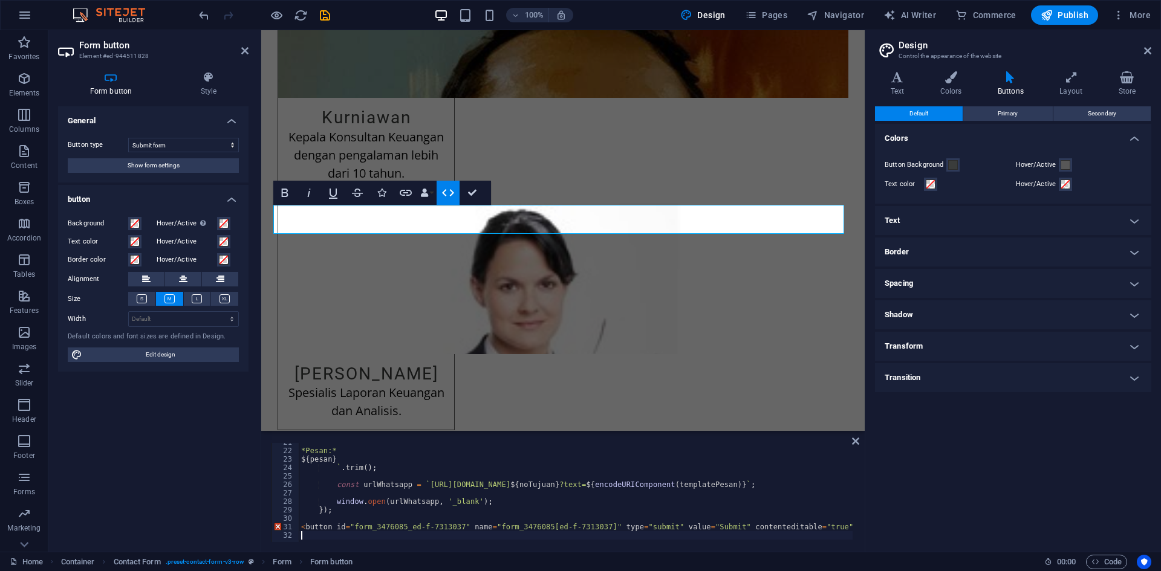
paste textarea "</script>"
type textarea "</script>"
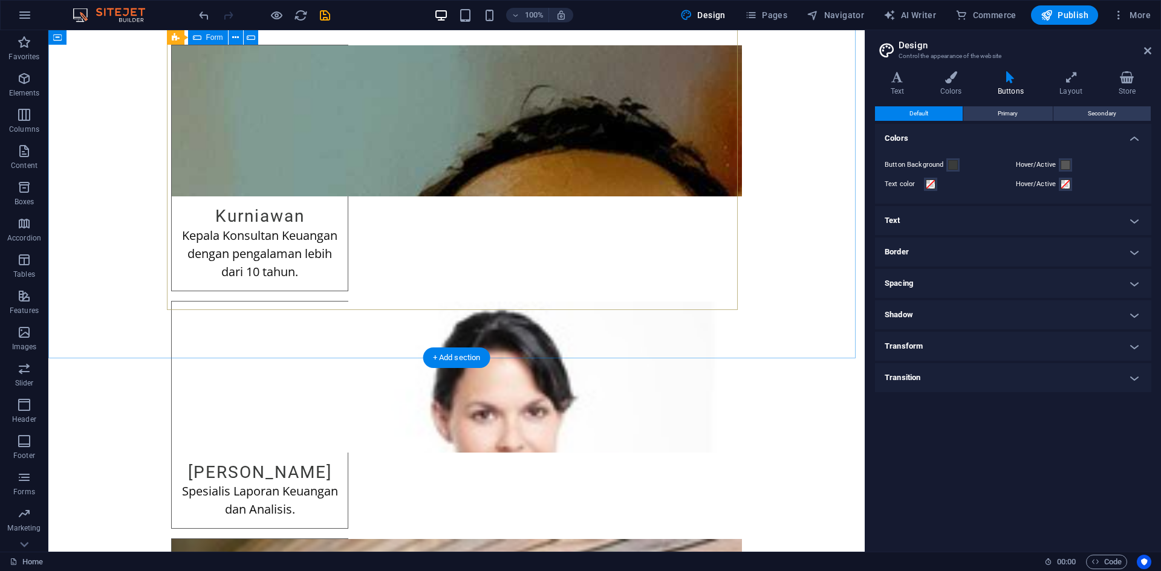
scroll to position [2140, 0]
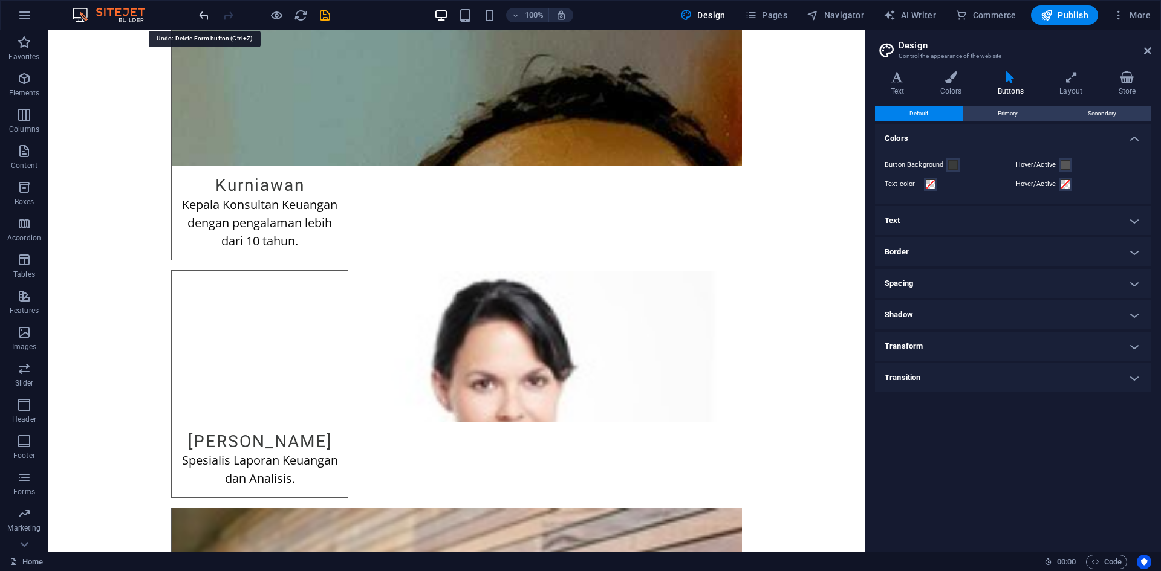
click at [204, 18] on icon "undo" at bounding box center [204, 15] width 14 height 14
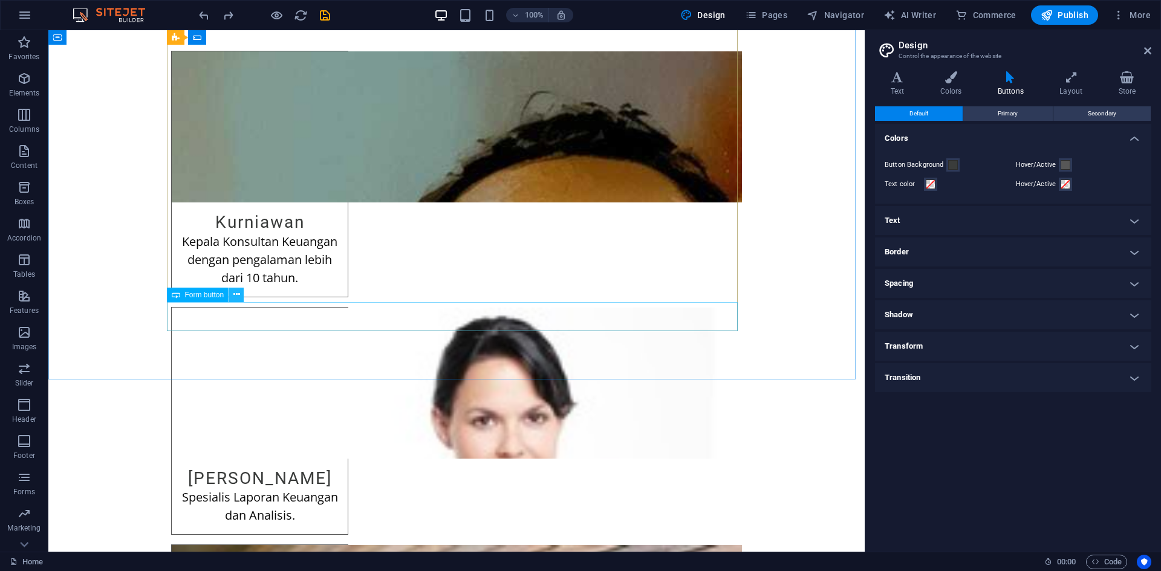
click at [233, 295] on icon at bounding box center [236, 294] width 7 height 13
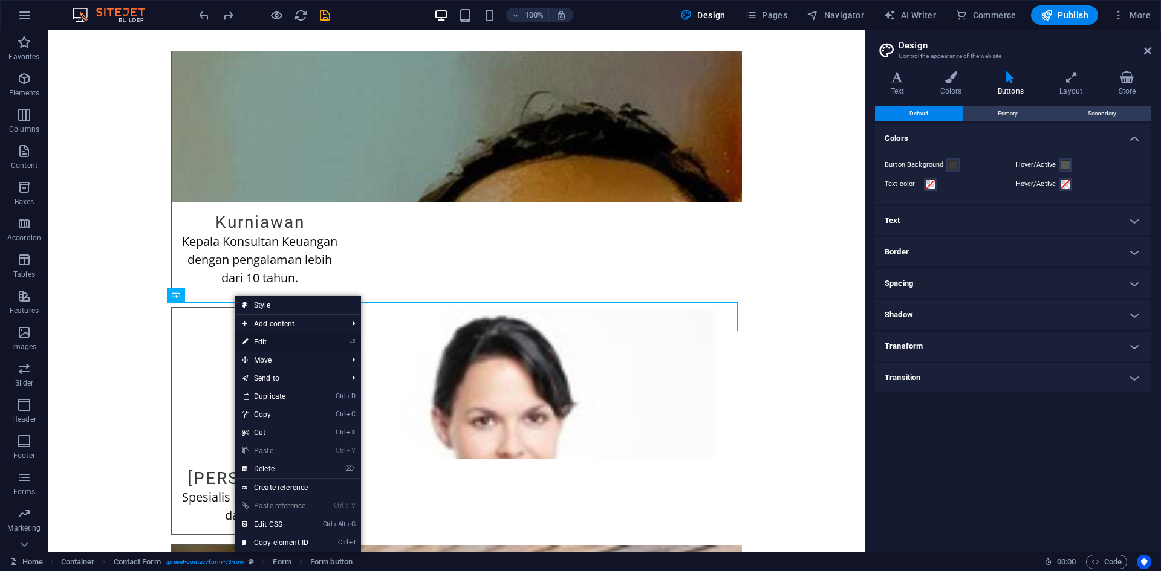
click at [290, 340] on link "⏎ Edit" at bounding box center [275, 342] width 81 height 18
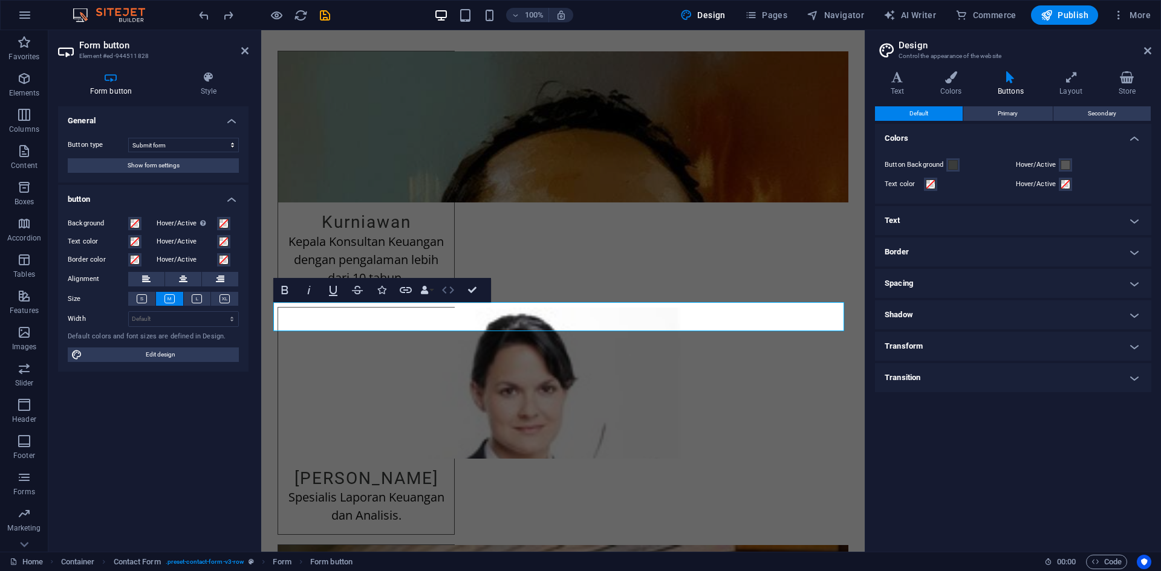
click at [451, 293] on icon "button" at bounding box center [448, 290] width 15 height 15
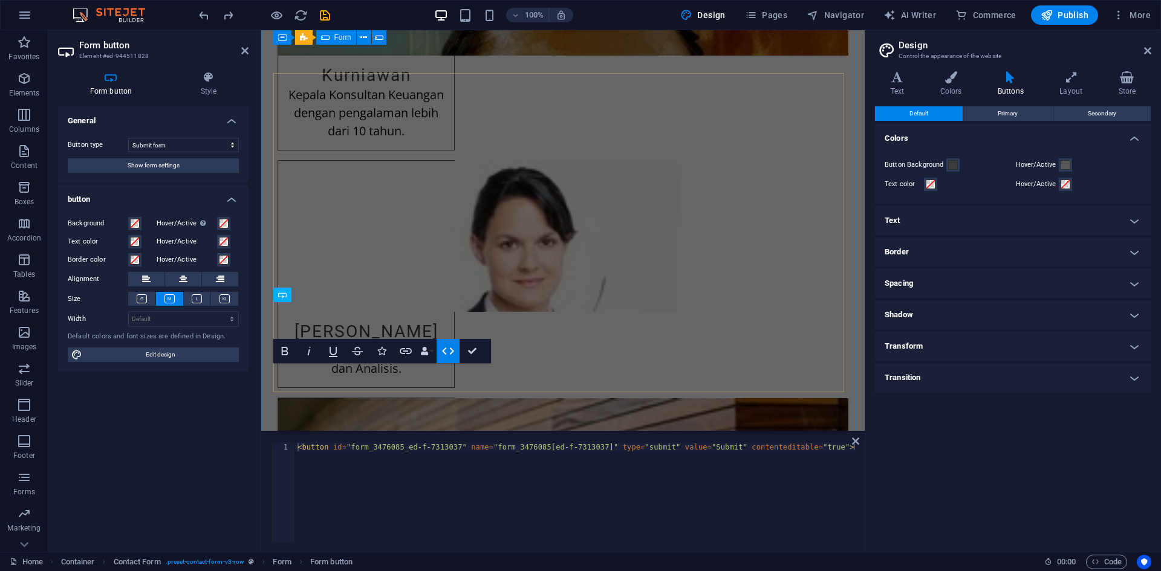
scroll to position [2037, 0]
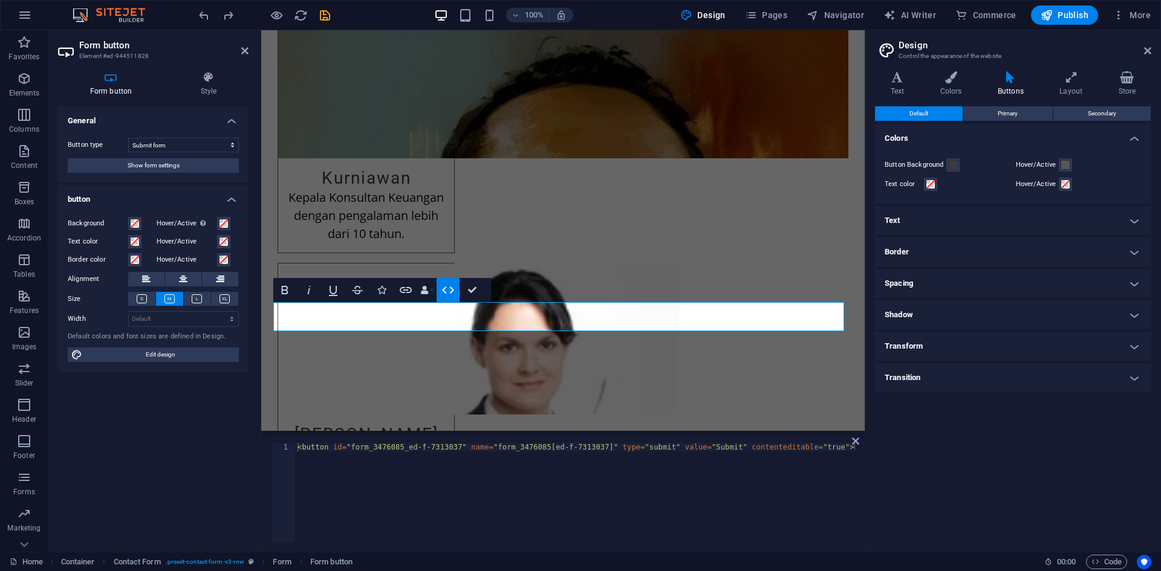
click at [799, 446] on div "< button id = "form_3476085_ed-f-7313037" name = "form_3476085[ed-f-7313037]" t…" at bounding box center [592, 500] width 595 height 114
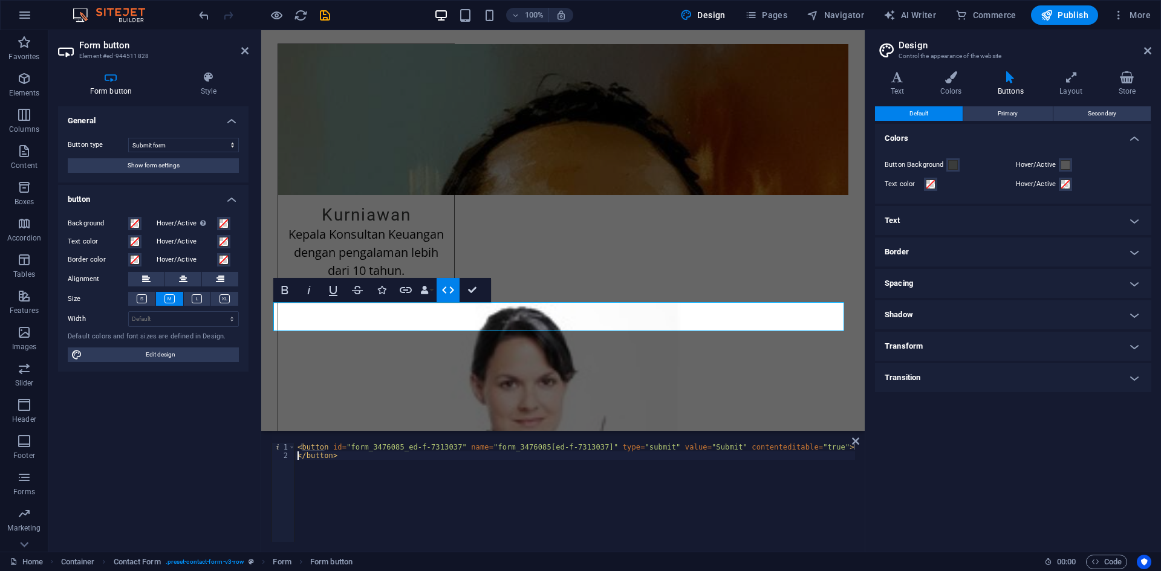
type textarea "</button>"
type textarea "</"
type textarea "<button id="form_3476085_ed-f-7313037" name="form_3476085[ed-f-7313037]" type="…"
paste textarea "</script>"
type textarea "</script>"
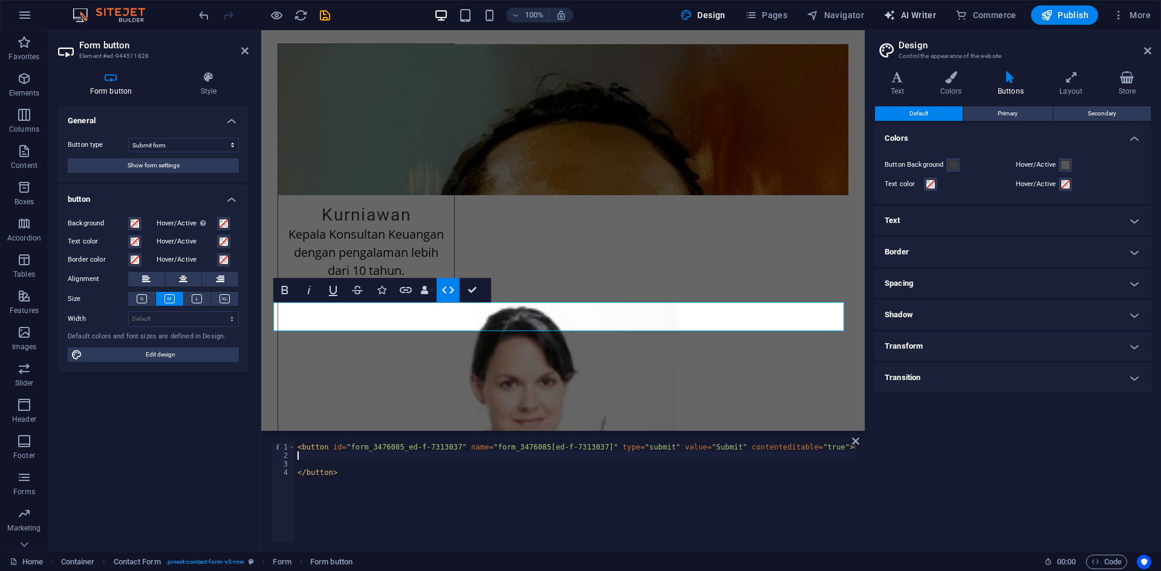
scroll to position [0, 6]
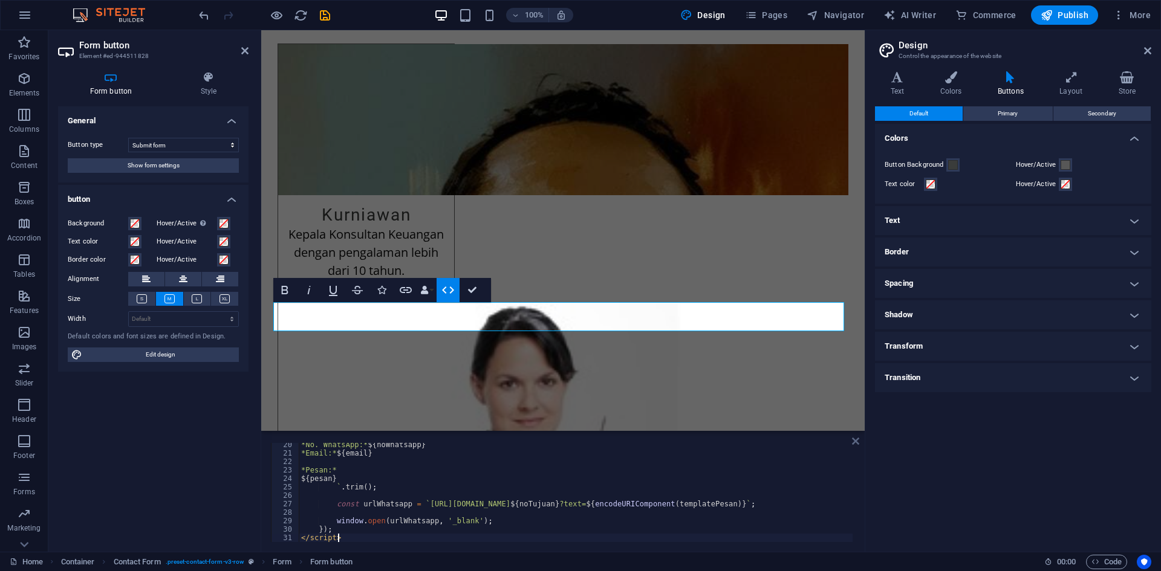
click at [854, 444] on icon at bounding box center [855, 441] width 7 height 10
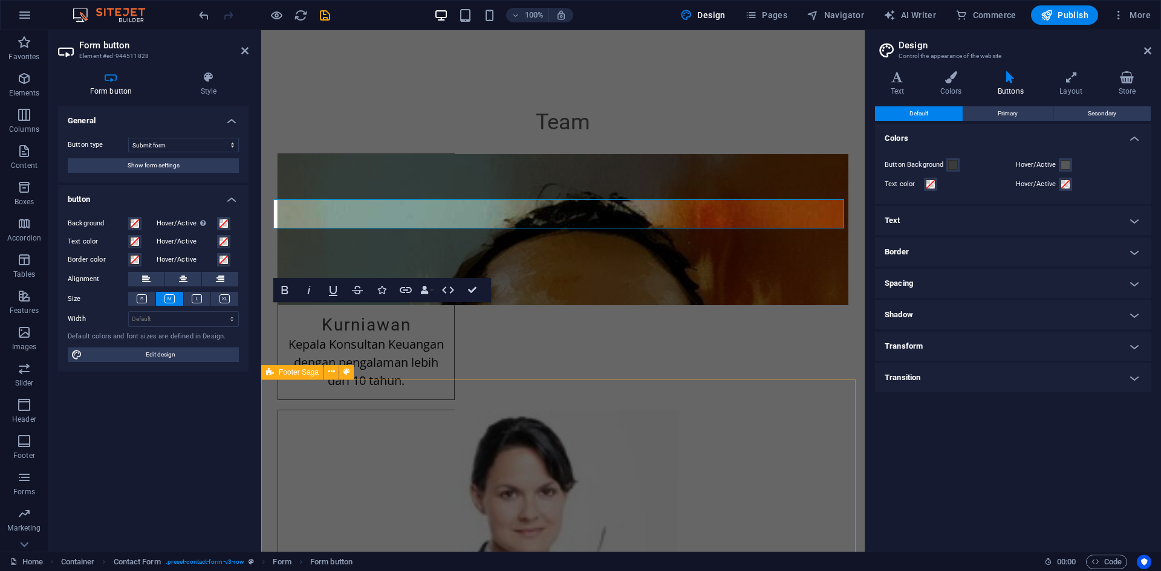
scroll to position [2140, 0]
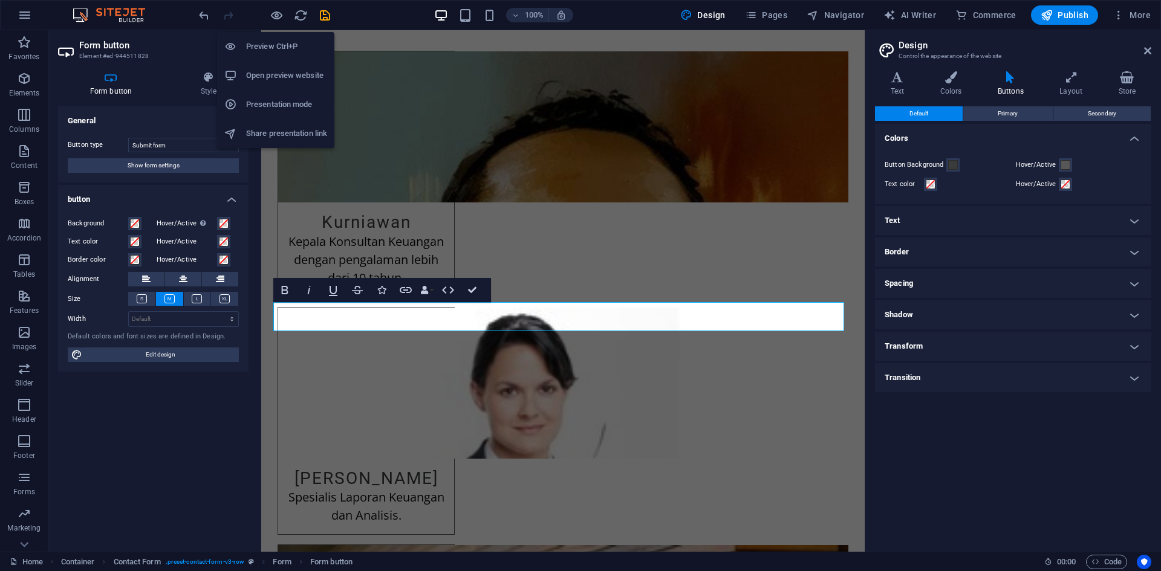
click at [280, 51] on h6 "Preview Ctrl+P" at bounding box center [286, 46] width 81 height 15
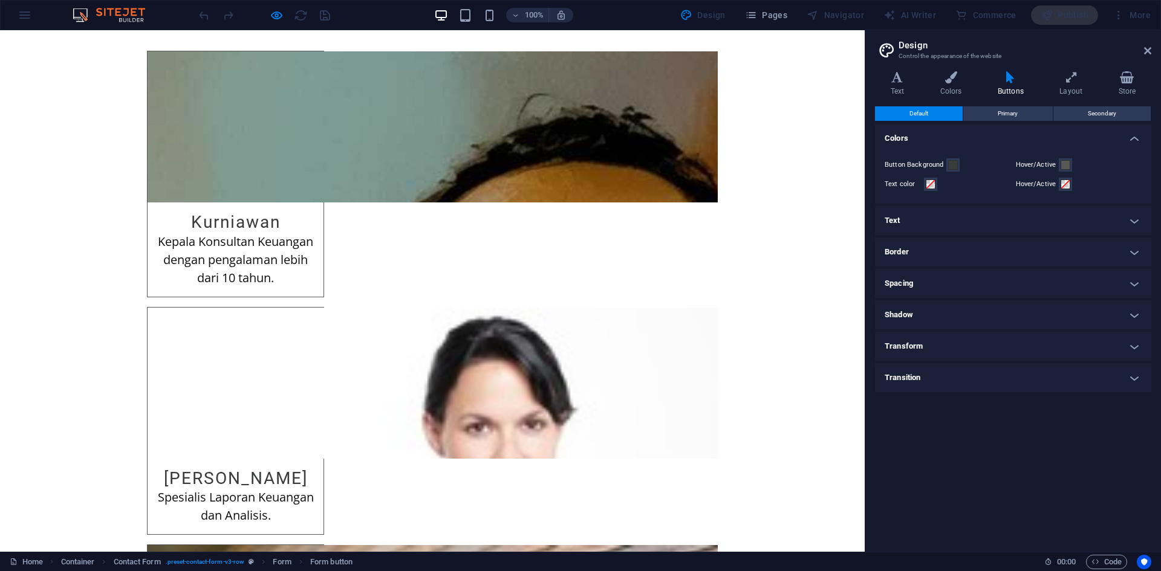
checkbox input "true"
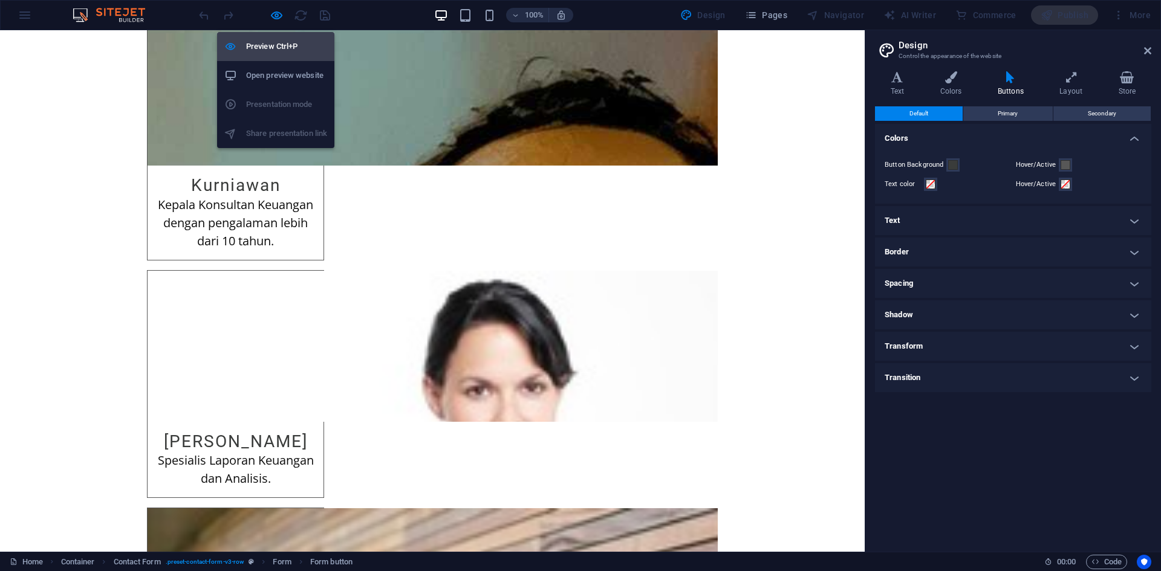
click at [277, 44] on h6 "Preview Ctrl+P" at bounding box center [286, 46] width 81 height 15
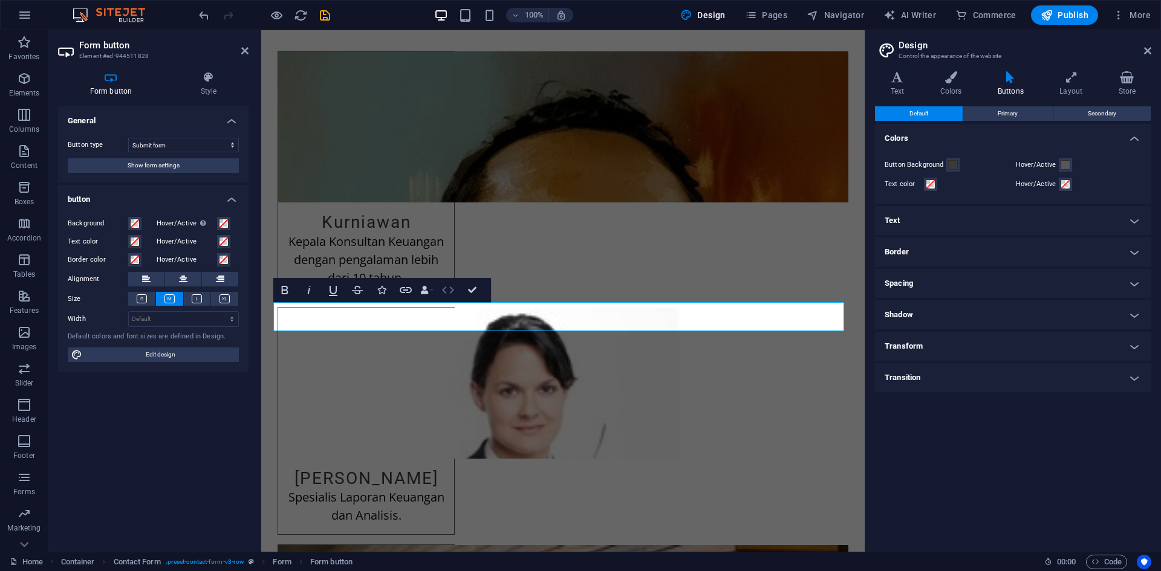
click at [449, 291] on icon "button" at bounding box center [448, 290] width 15 height 15
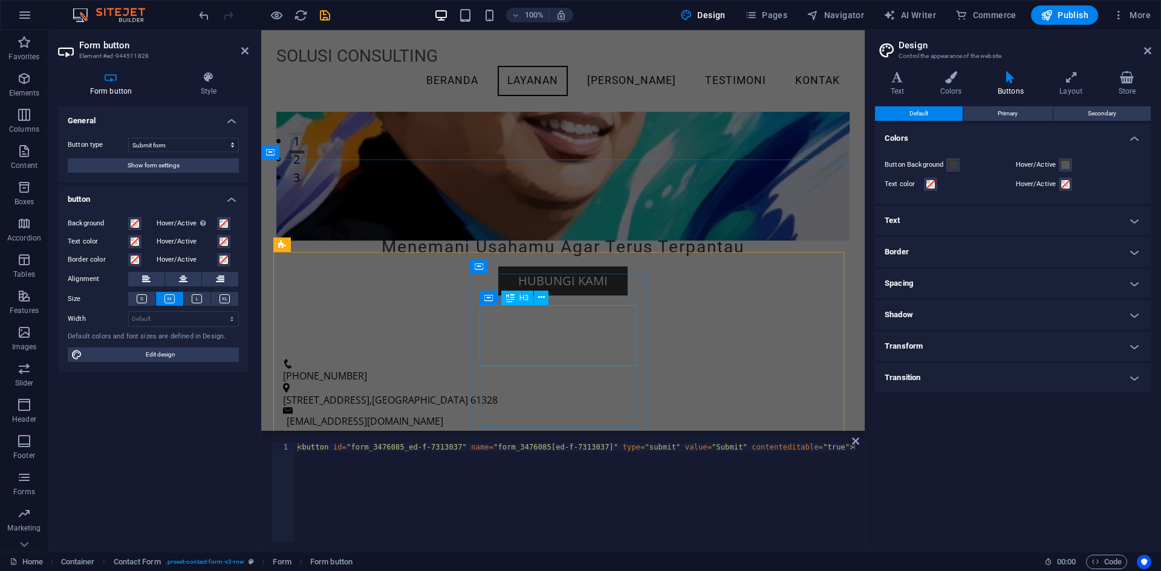
scroll to position [256, 0]
click at [299, 18] on icon "reload" at bounding box center [301, 15] width 14 height 14
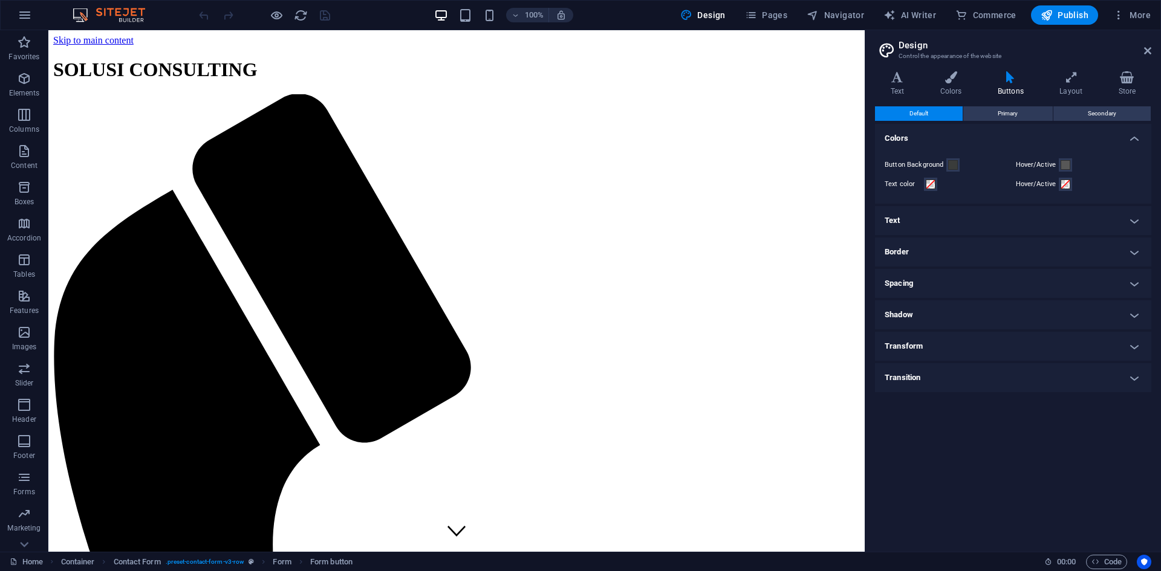
scroll to position [0, 0]
click at [1067, 19] on span "Publish" at bounding box center [1064, 15] width 48 height 12
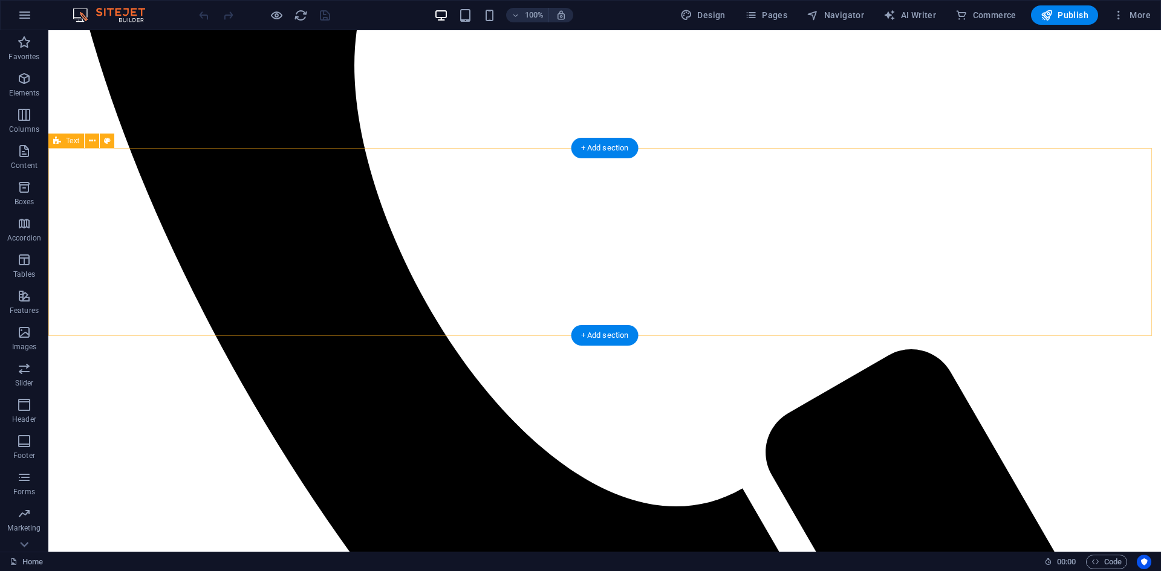
scroll to position [1062, 0]
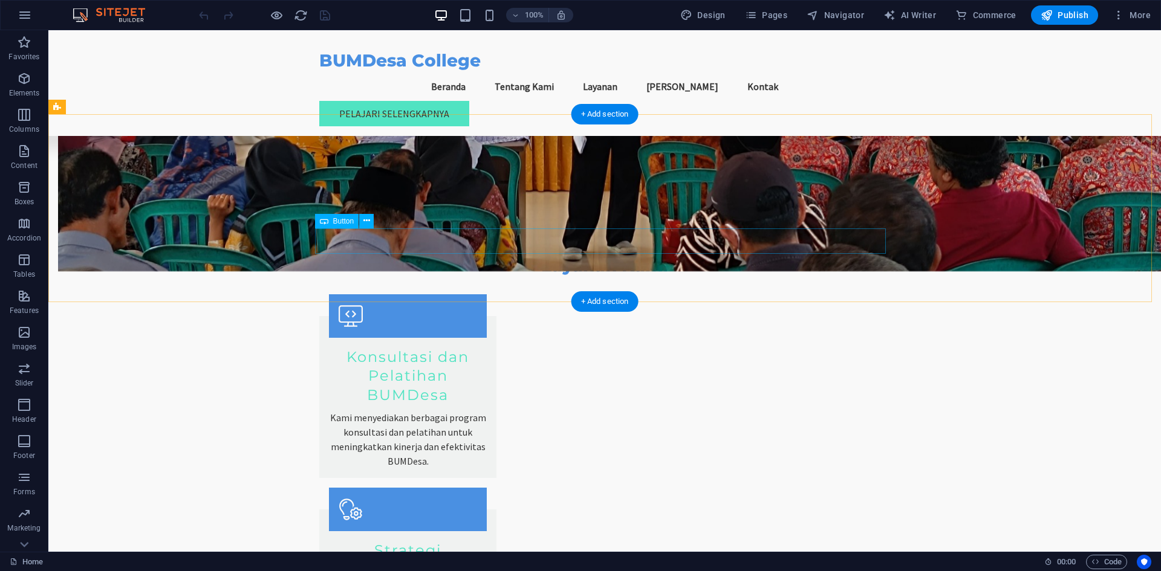
click at [367, 223] on icon at bounding box center [366, 221] width 7 height 13
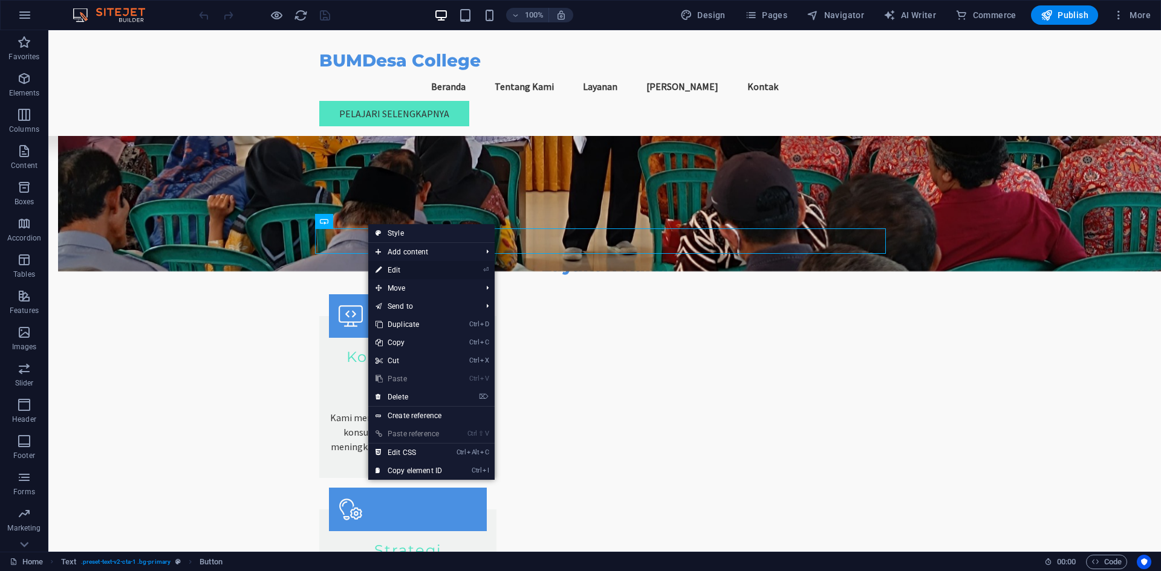
click at [394, 271] on link "⏎ Edit" at bounding box center [408, 270] width 81 height 18
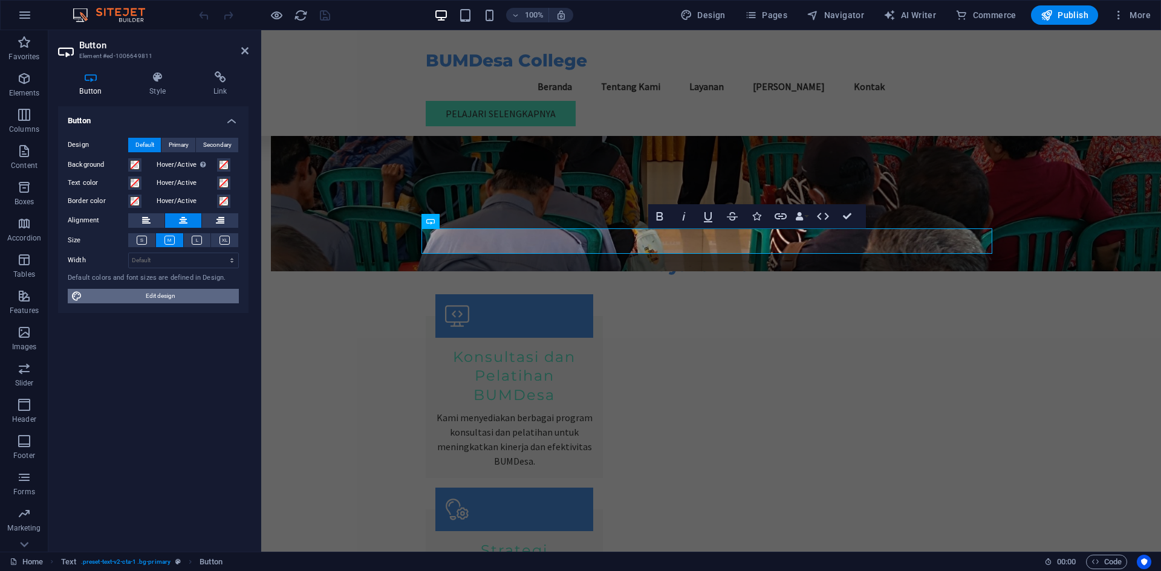
click at [117, 291] on span "Edit design" at bounding box center [160, 296] width 149 height 15
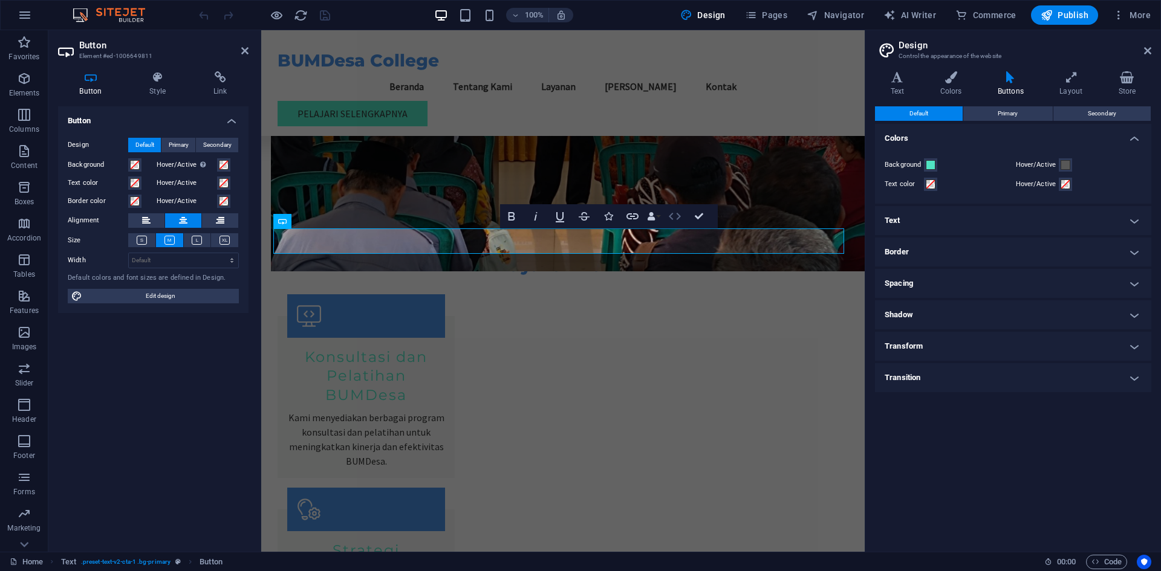
click at [671, 212] on icon "button" at bounding box center [674, 216] width 15 height 15
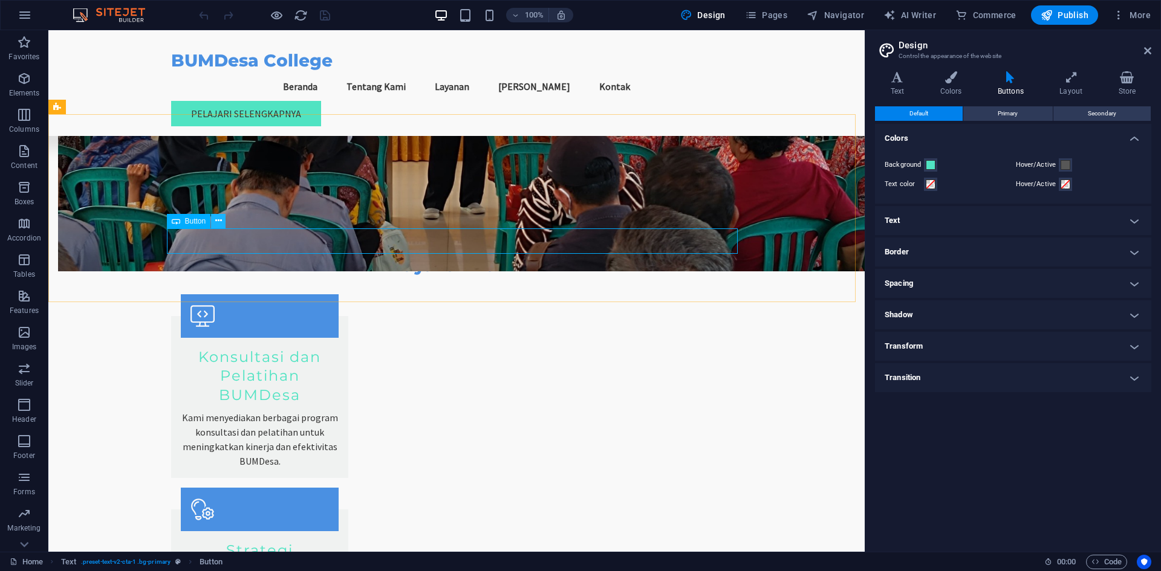
click at [219, 222] on icon at bounding box center [218, 221] width 7 height 13
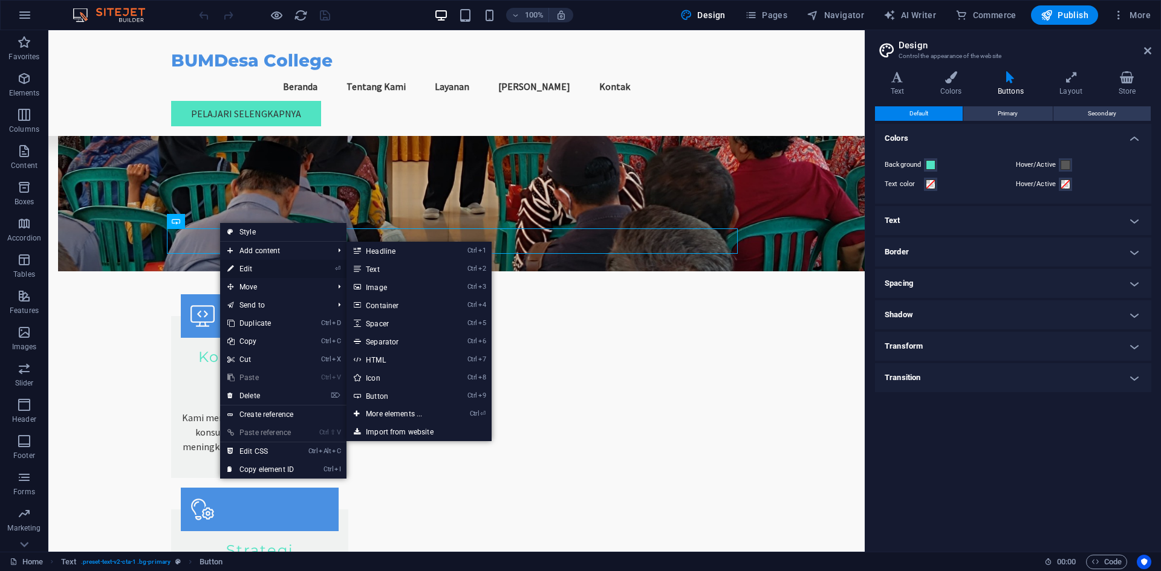
click at [250, 273] on link "⏎ Edit" at bounding box center [260, 269] width 81 height 18
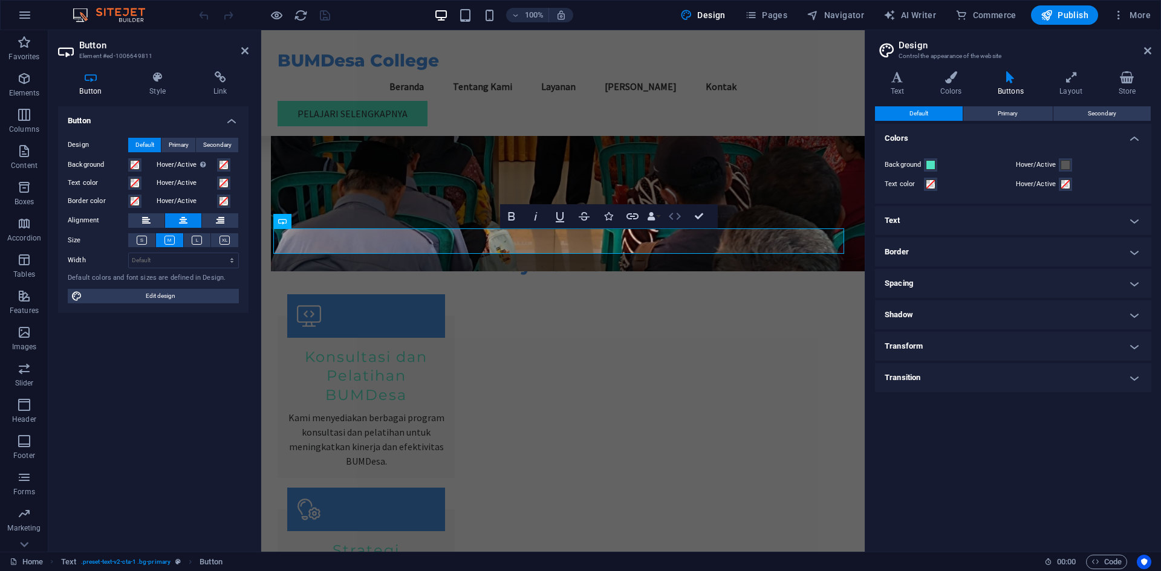
click at [673, 215] on icon "button" at bounding box center [674, 216] width 15 height 15
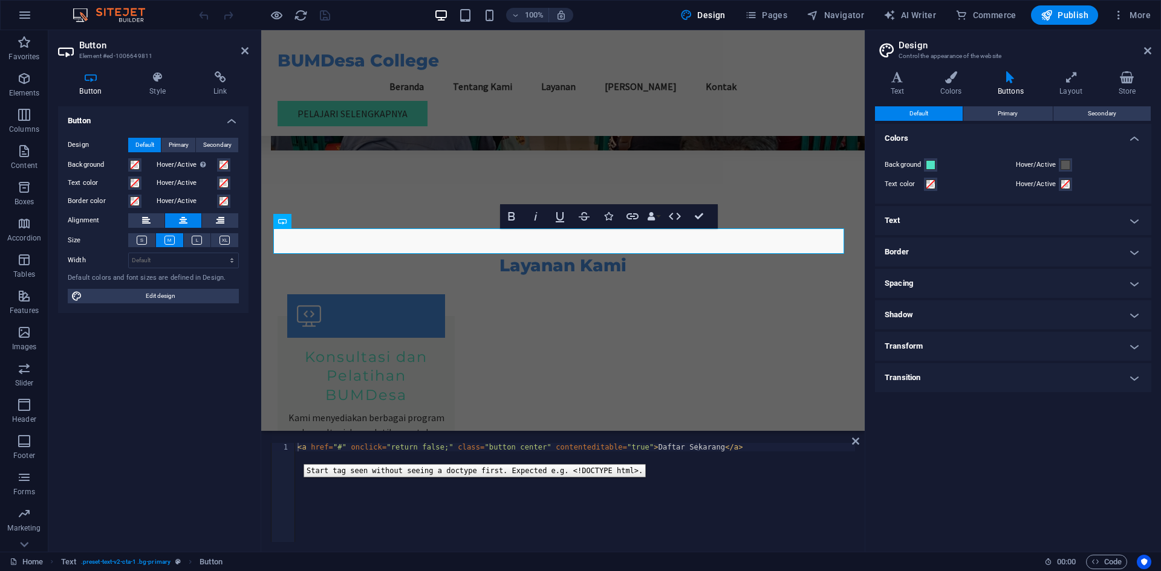
click at [294, 455] on div "1" at bounding box center [283, 492] width 24 height 99
type textarea "<a href="#" onclick="return false;" class="button center" contenteditable="true…"
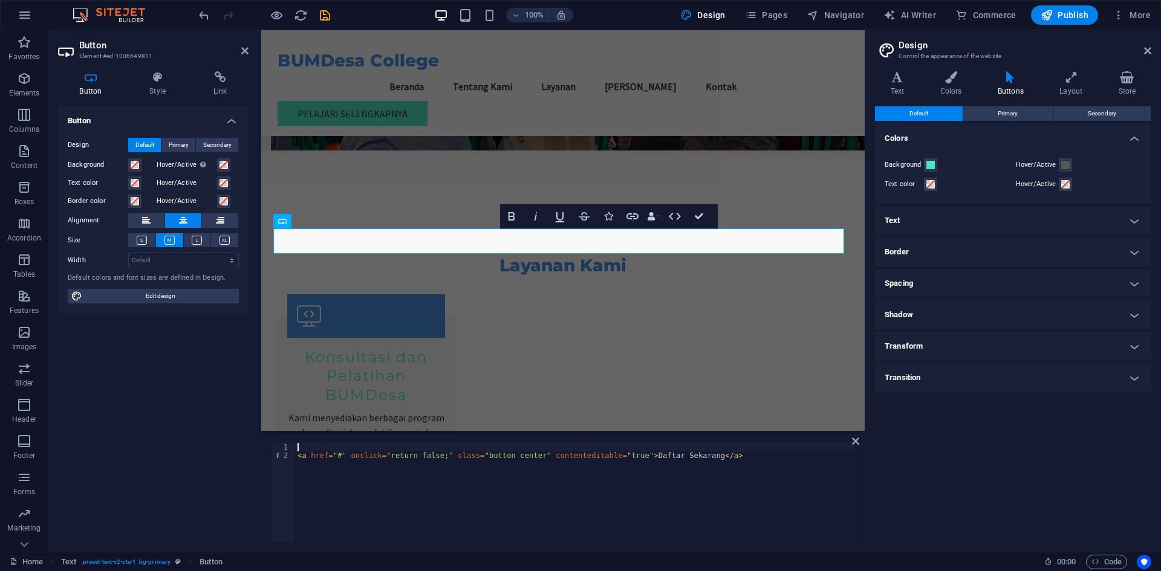
paste textarea "</script>"
type textarea "</script>"
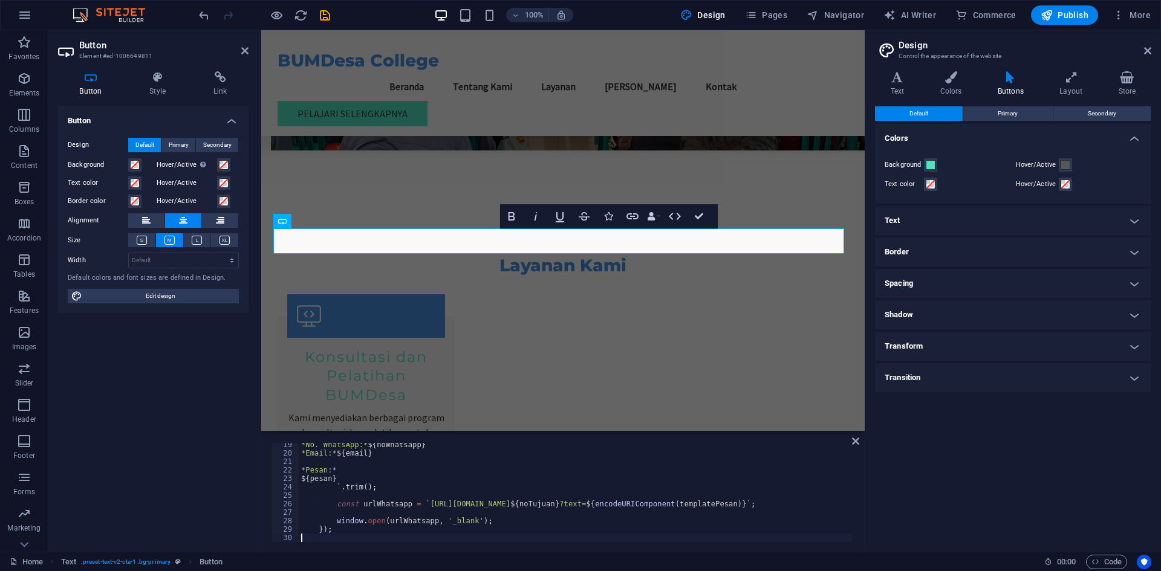
scroll to position [163, 0]
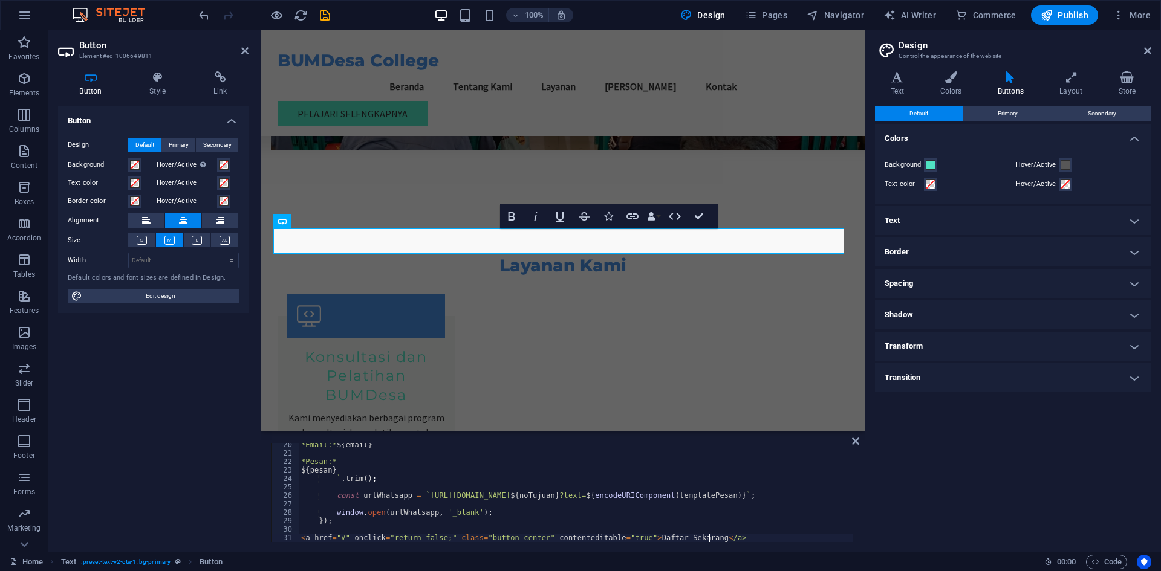
paste textarea "</script>"
type textarea "<a href="#" onclick="return false;" class="button center" contenteditable="true…"
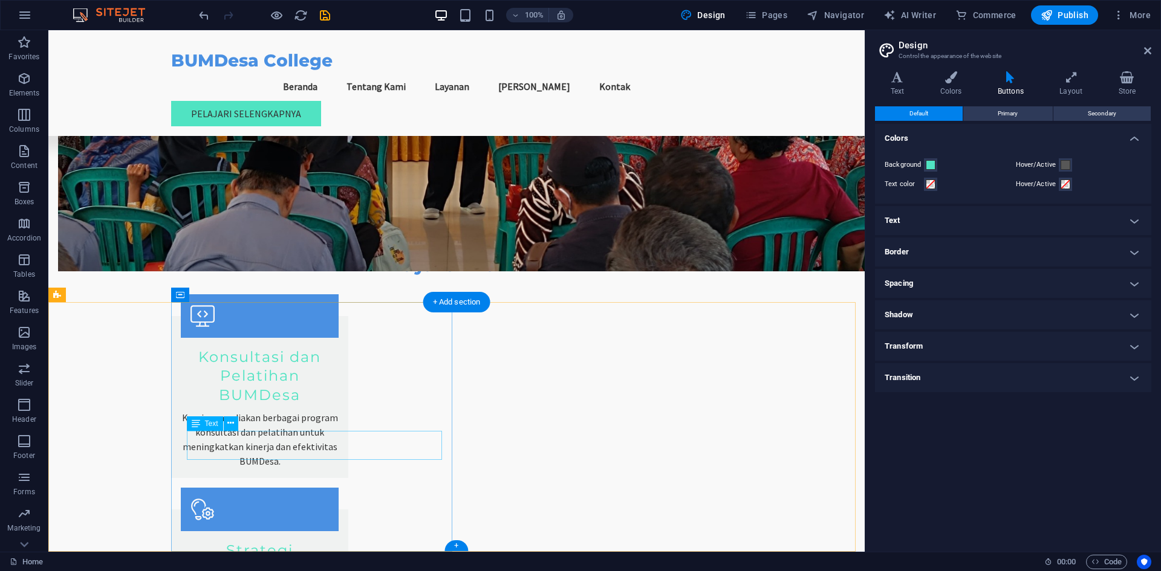
scroll to position [1036, 0]
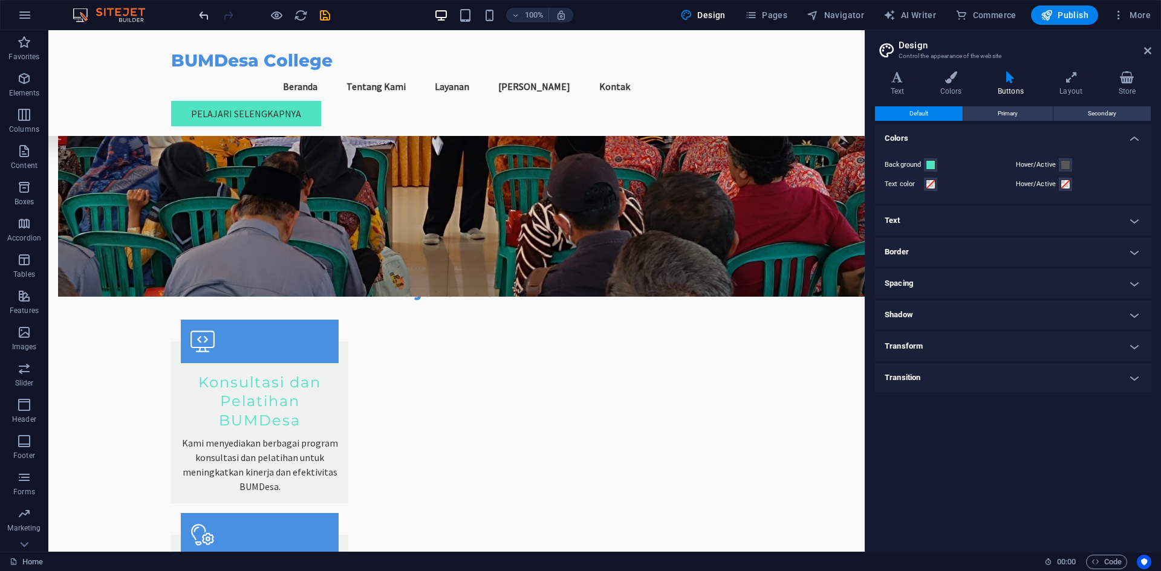
click at [206, 18] on icon "undo" at bounding box center [204, 15] width 14 height 14
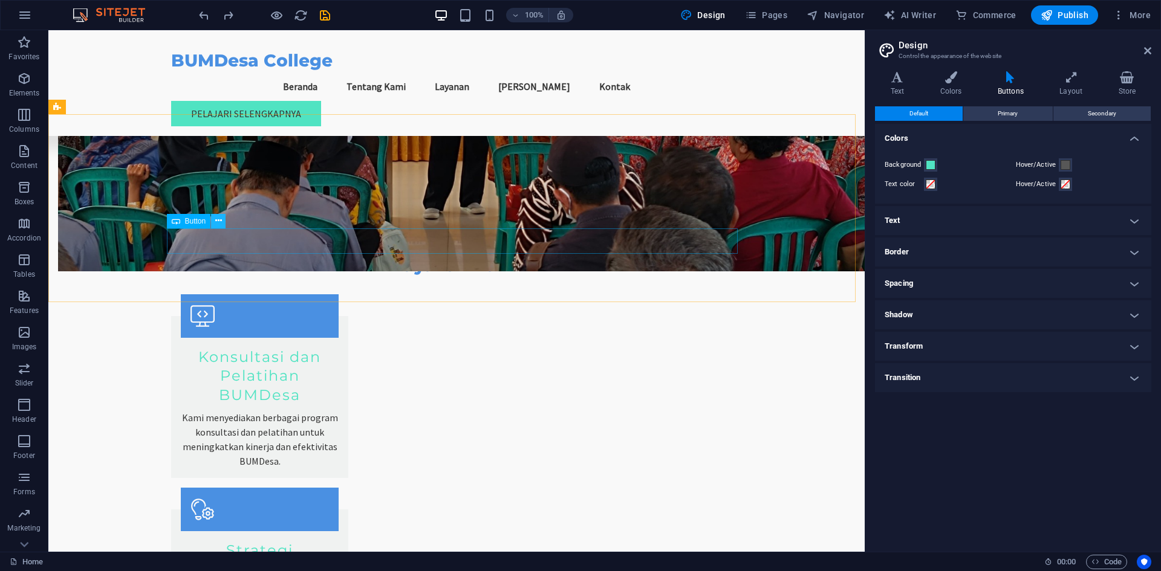
click at [221, 223] on icon at bounding box center [218, 221] width 7 height 13
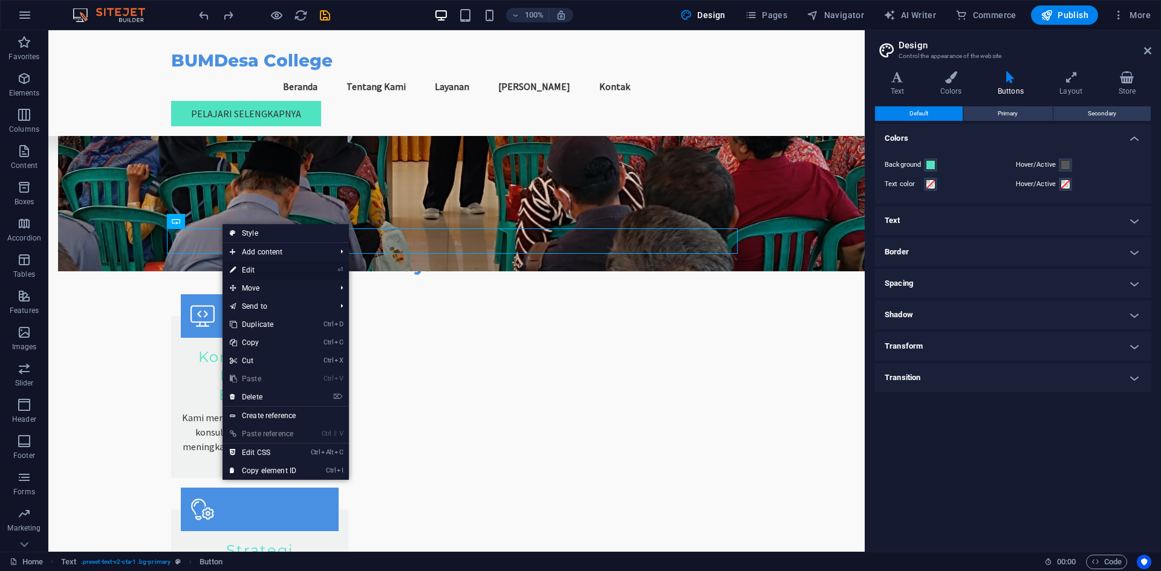
click at [263, 274] on link "⏎ Edit" at bounding box center [262, 270] width 81 height 18
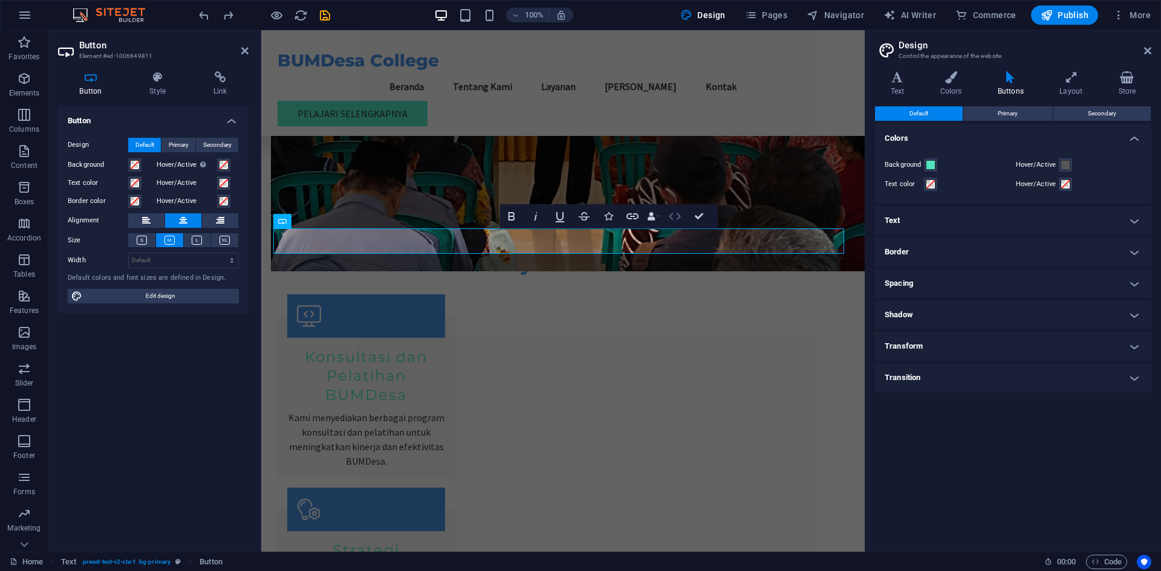
click at [677, 215] on icon "button" at bounding box center [674, 216] width 15 height 15
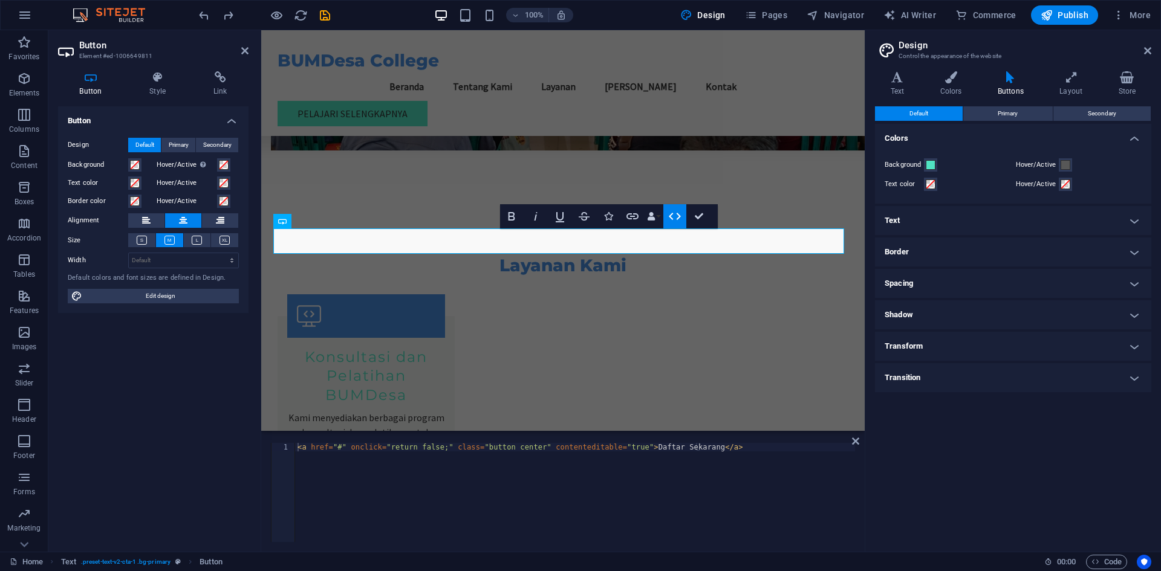
scroll to position [0, 4]
click at [298, 455] on div "< a href = "#" onclick = "return false;" class = "button center" contenteditabl…" at bounding box center [575, 501] width 560 height 116
type textarea "<a href="#" onclick="return false;" class="button center" contenteditable="true…"
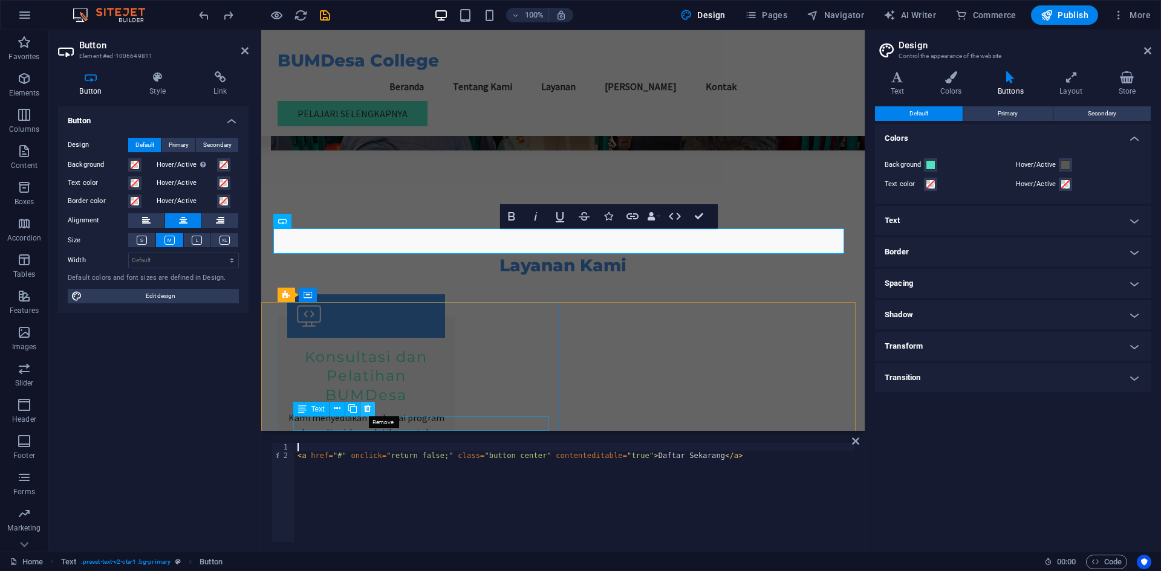
type textarea "</script>"
paste textarea "</script>"
type textarea "</script>"
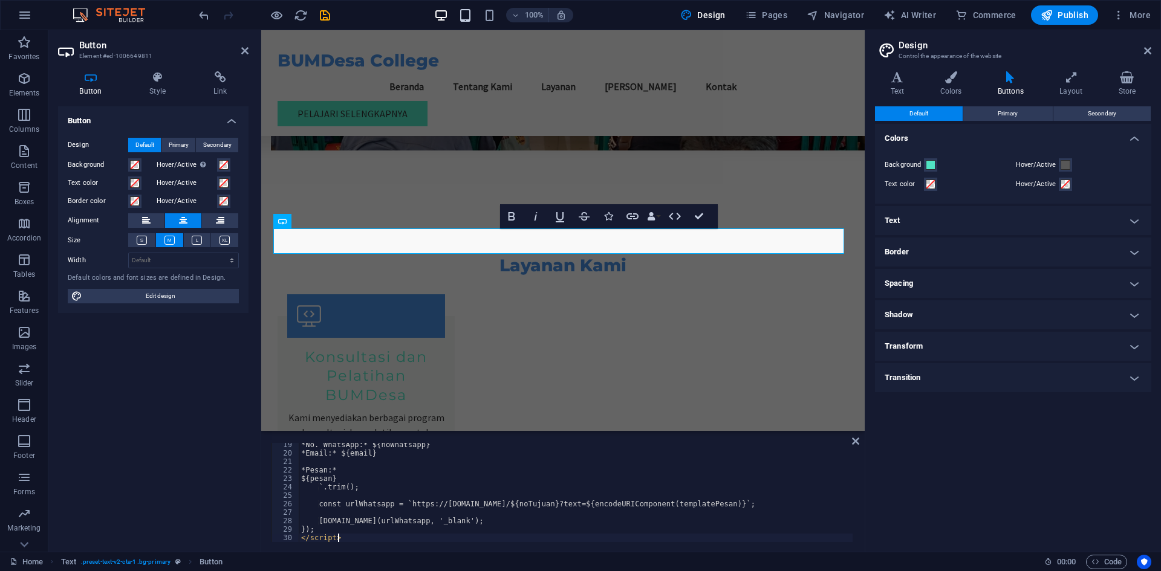
scroll to position [155, 0]
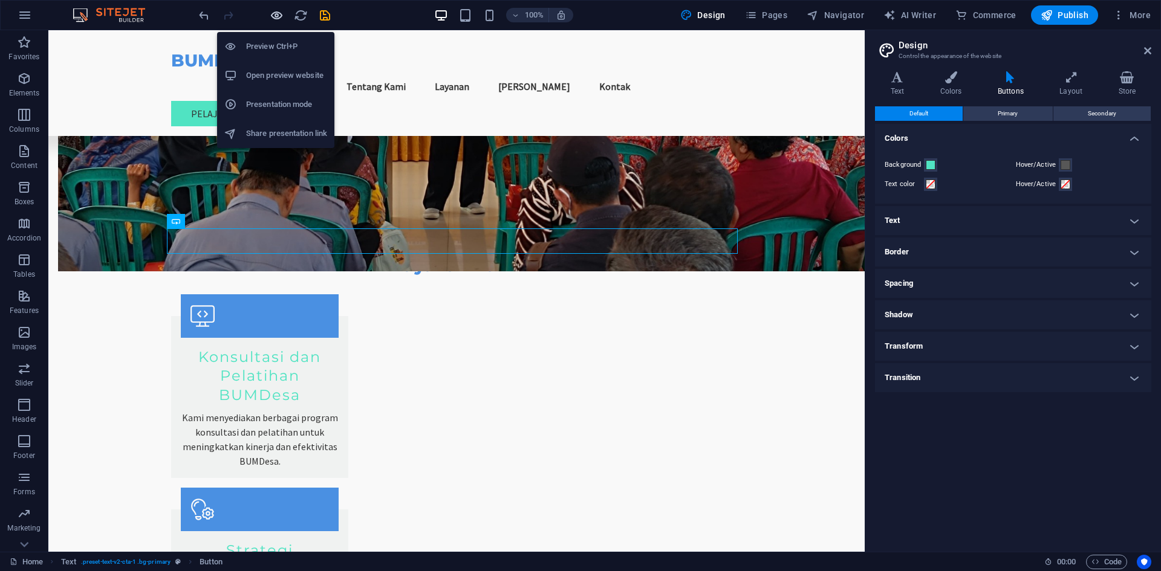
click at [276, 17] on icon "button" at bounding box center [277, 15] width 14 height 14
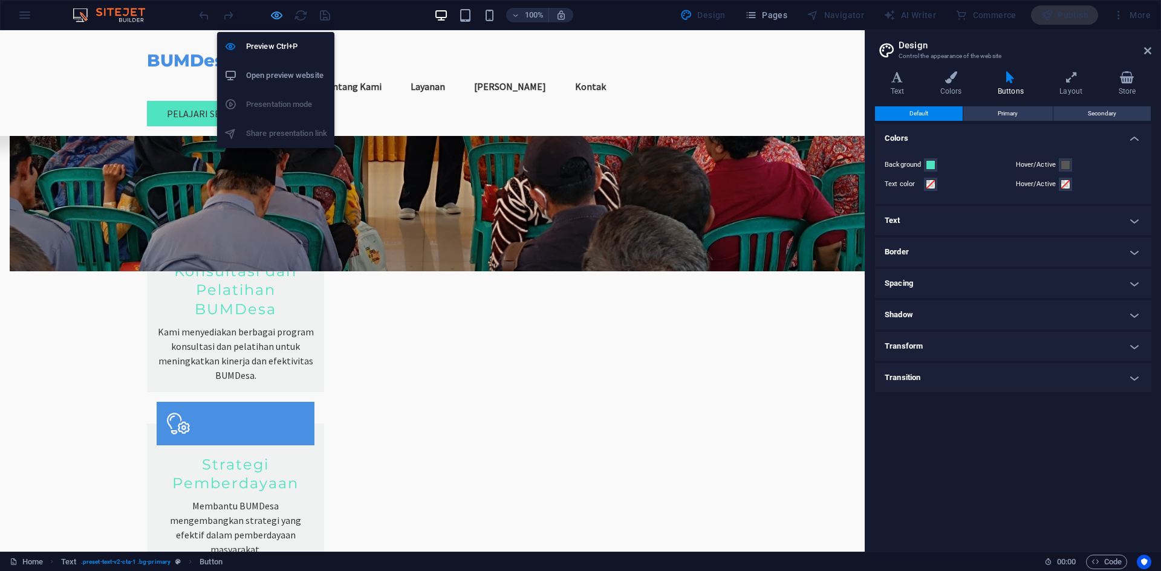
click at [274, 15] on icon "button" at bounding box center [277, 15] width 14 height 14
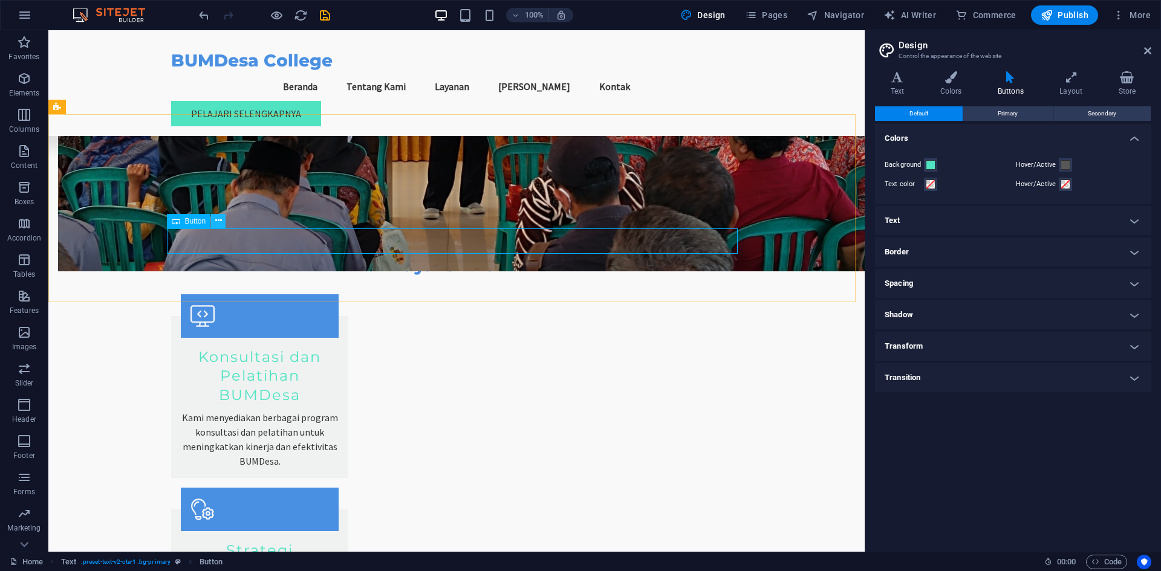
click at [217, 222] on icon at bounding box center [218, 221] width 7 height 13
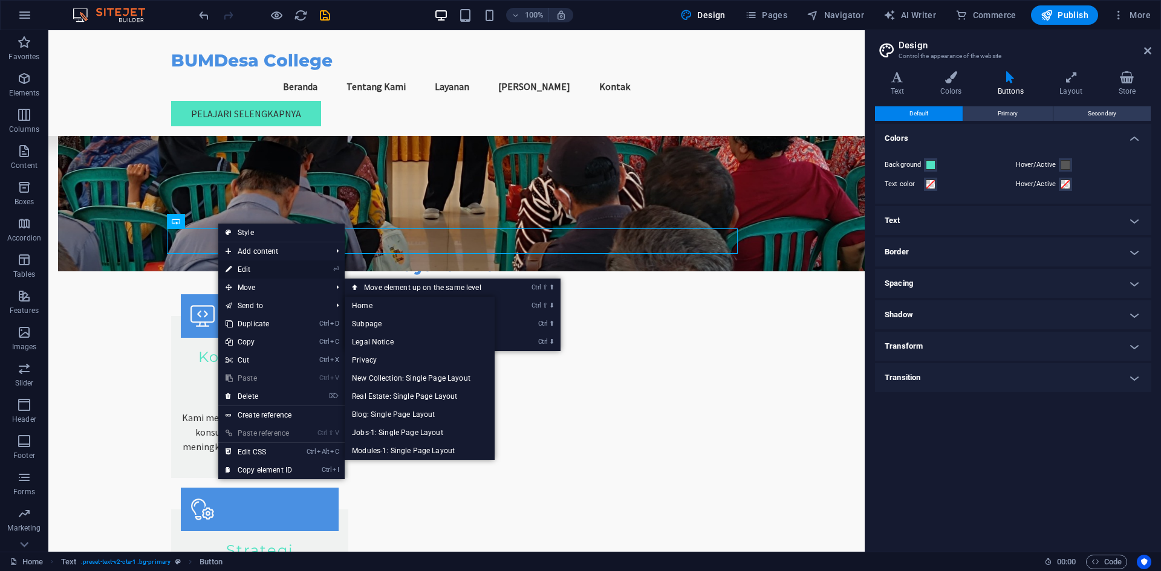
click at [272, 265] on link "⏎ Edit" at bounding box center [258, 270] width 81 height 18
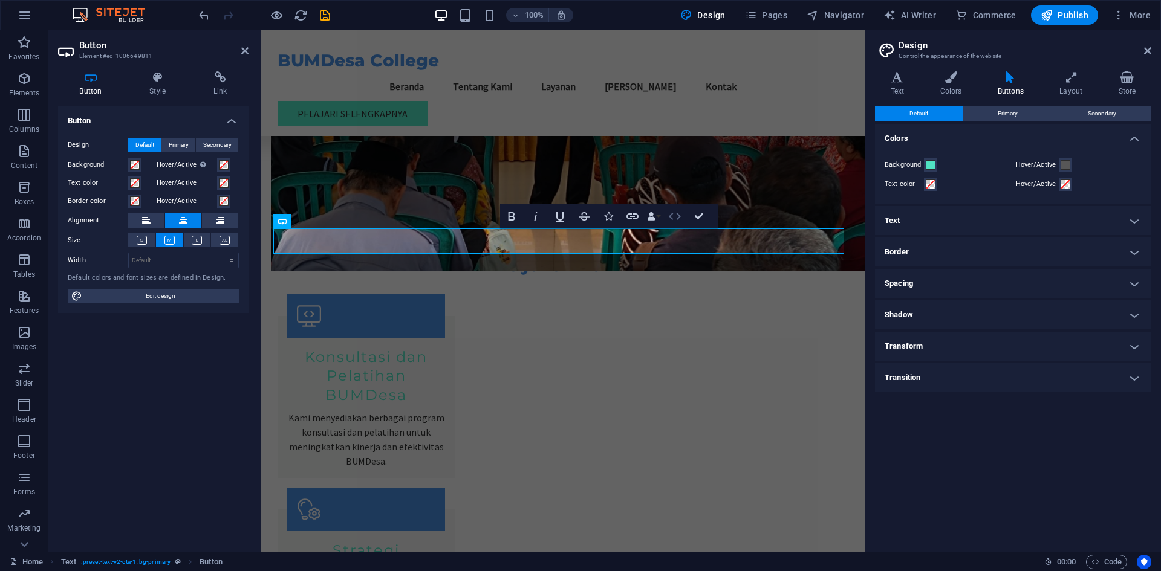
click at [675, 215] on icon "button" at bounding box center [674, 216] width 15 height 15
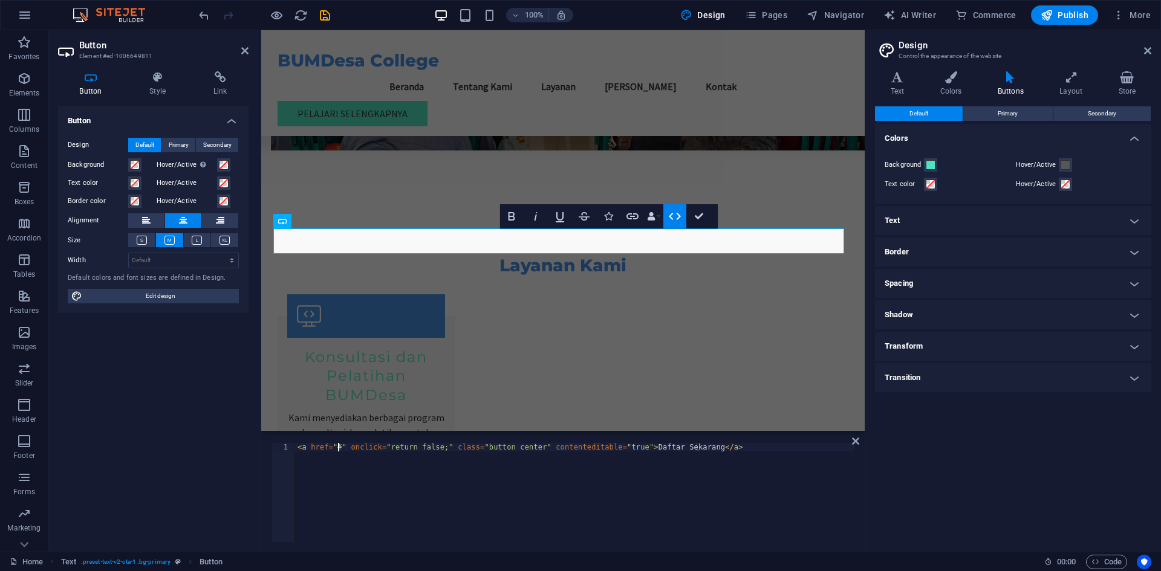
click at [339, 446] on div "< a href = "#" onclick = "return false;" class = "button center" contenteditabl…" at bounding box center [575, 501] width 560 height 116
type textarea "</script>" onclick="return false;" class="button center" contenteditable="true"…"
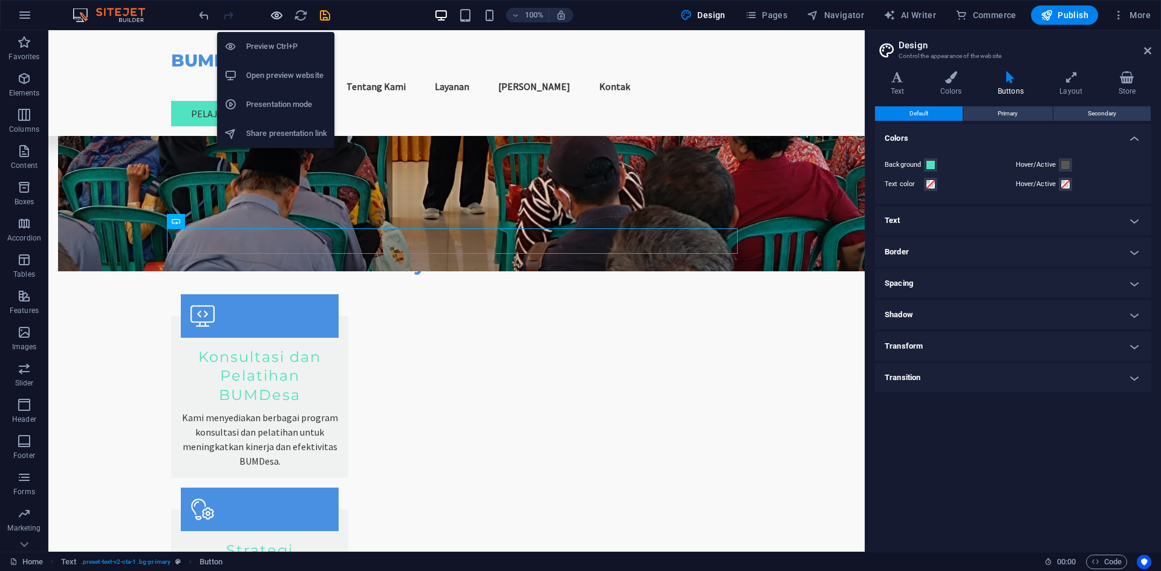
click at [274, 16] on icon "button" at bounding box center [277, 15] width 14 height 14
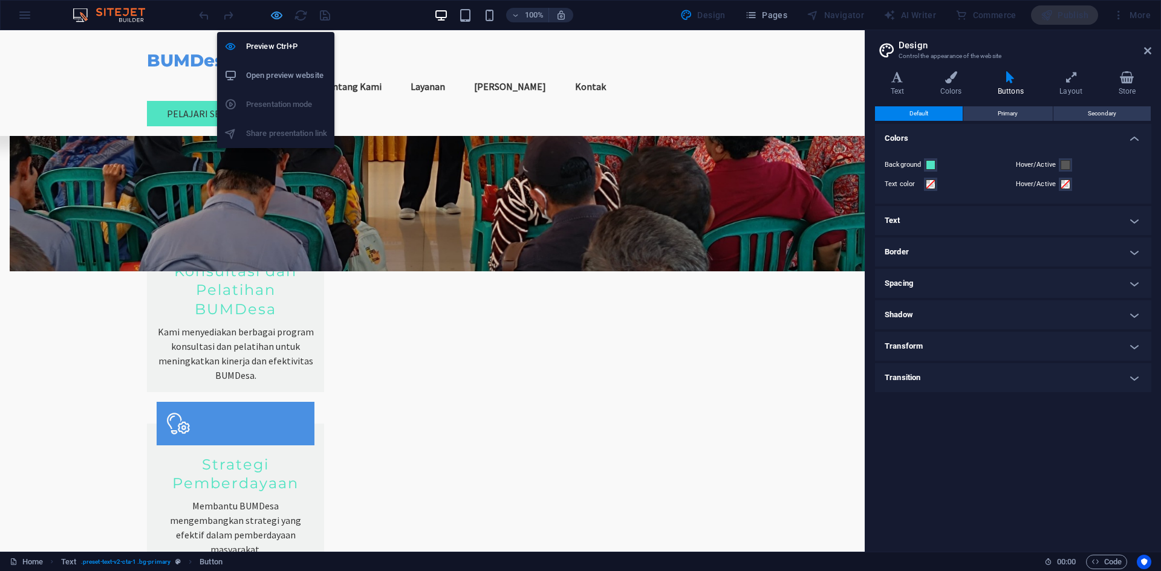
click at [271, 11] on icon "button" at bounding box center [277, 15] width 14 height 14
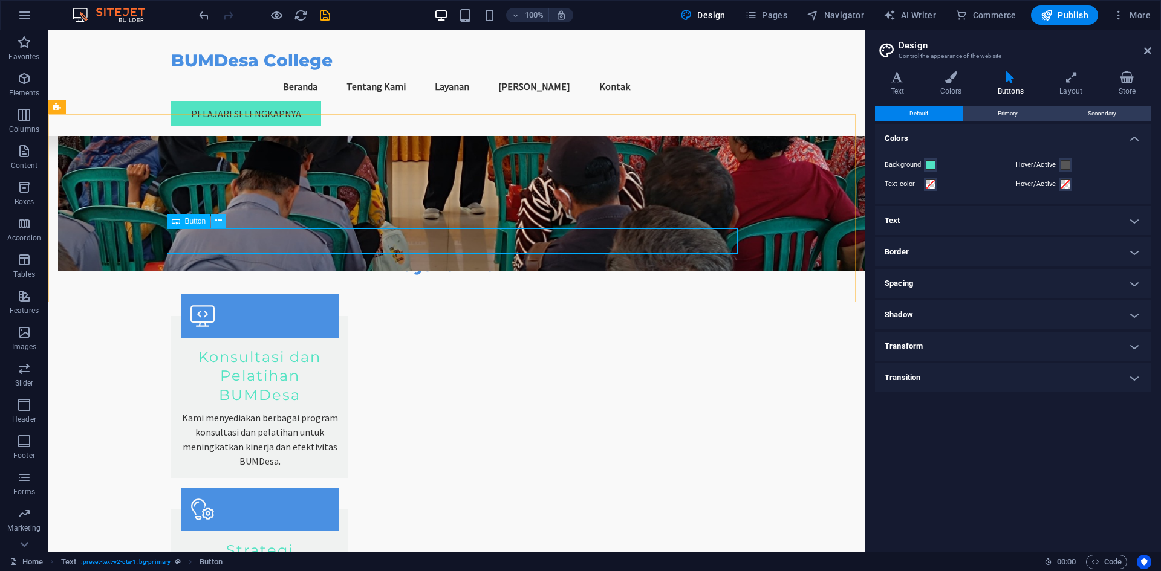
click at [216, 221] on icon at bounding box center [218, 221] width 7 height 13
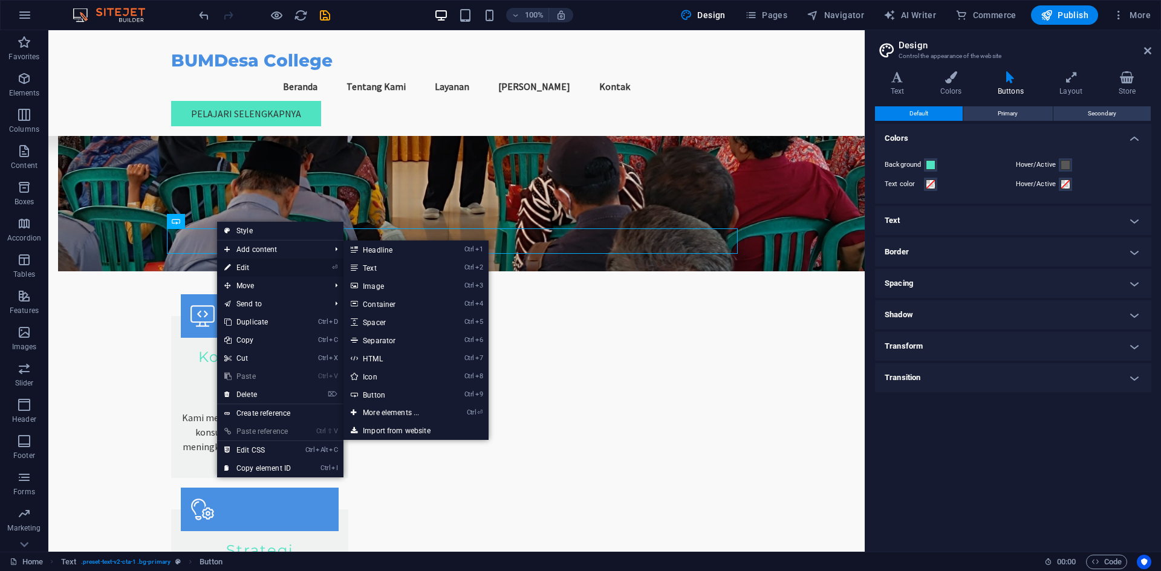
click at [242, 265] on link "⏎ Edit" at bounding box center [257, 268] width 81 height 18
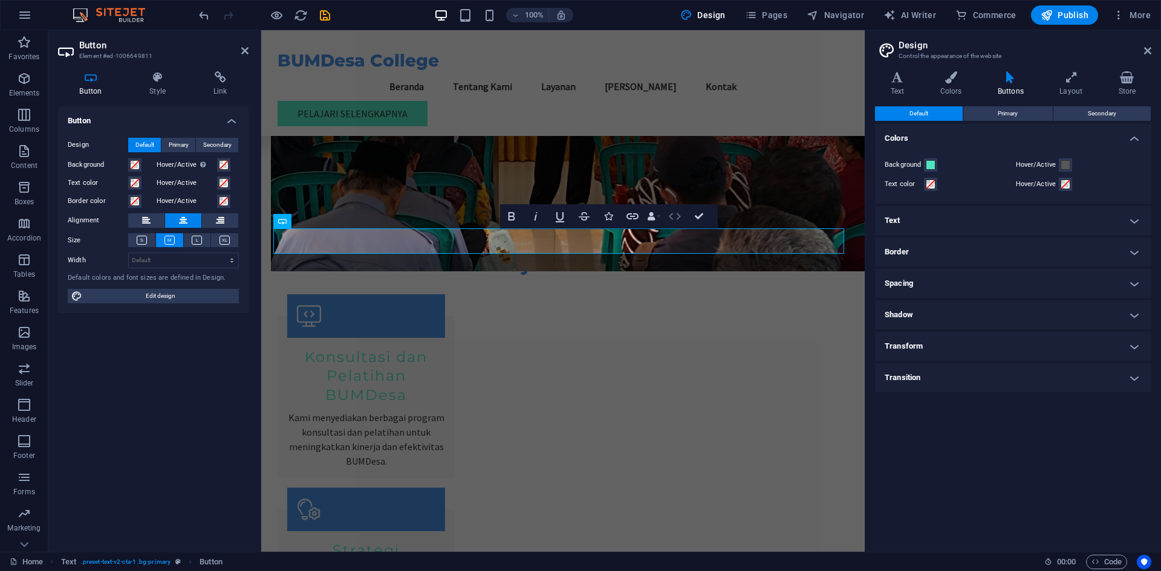
click at [678, 216] on icon "button" at bounding box center [674, 216] width 15 height 15
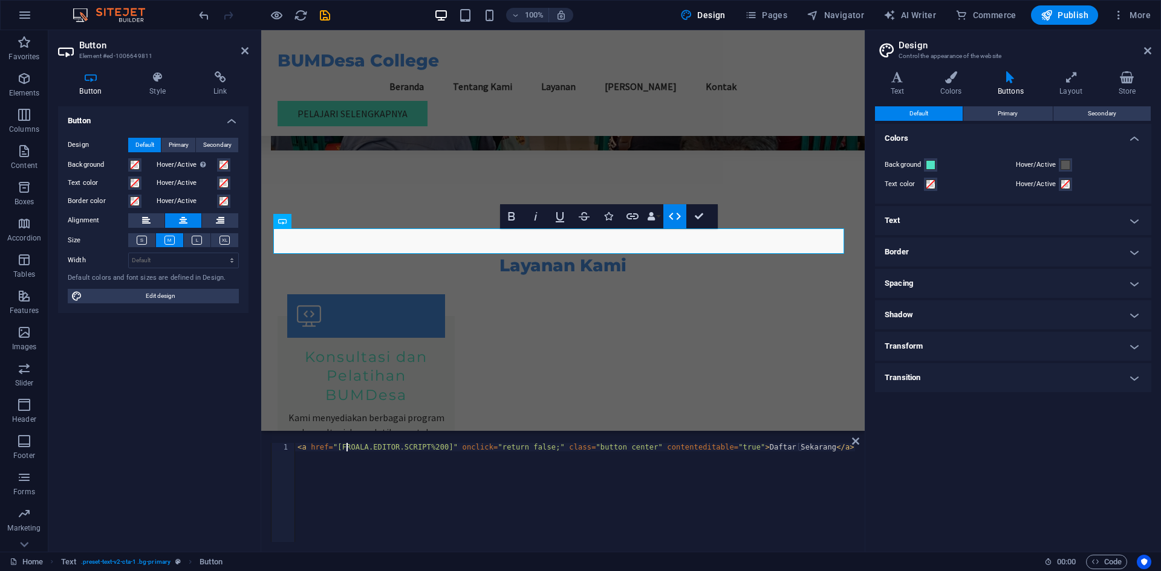
click at [345, 451] on div "< a href = "[FROALA.EDITOR.SCRIPT%200]" onclick = "return false;" class = "butt…" at bounding box center [575, 501] width 560 height 116
click at [208, 14] on icon "undo" at bounding box center [204, 15] width 14 height 14
click at [203, 19] on icon "undo" at bounding box center [204, 15] width 14 height 14
click at [203, 15] on icon "undo" at bounding box center [204, 15] width 14 height 14
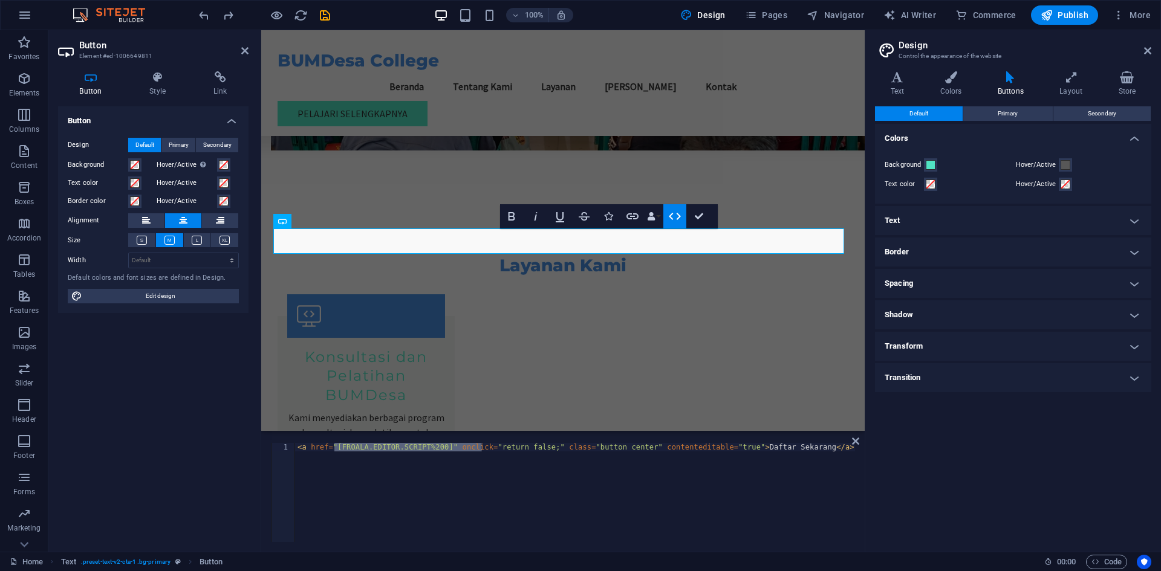
click at [399, 507] on div "< a href = "[FROALA.EDITOR.SCRIPT%200]" onclick = "return false;" class = "butt…" at bounding box center [575, 501] width 560 height 116
click at [333, 449] on div "< a href = "[FROALA.EDITOR.SCRIPT%200]" onclick = "return false;" class = "butt…" at bounding box center [575, 501] width 560 height 116
type textarea "<a href="[URL][DOMAIN_NAME]" onclick="return false;" class="button center" cont…"
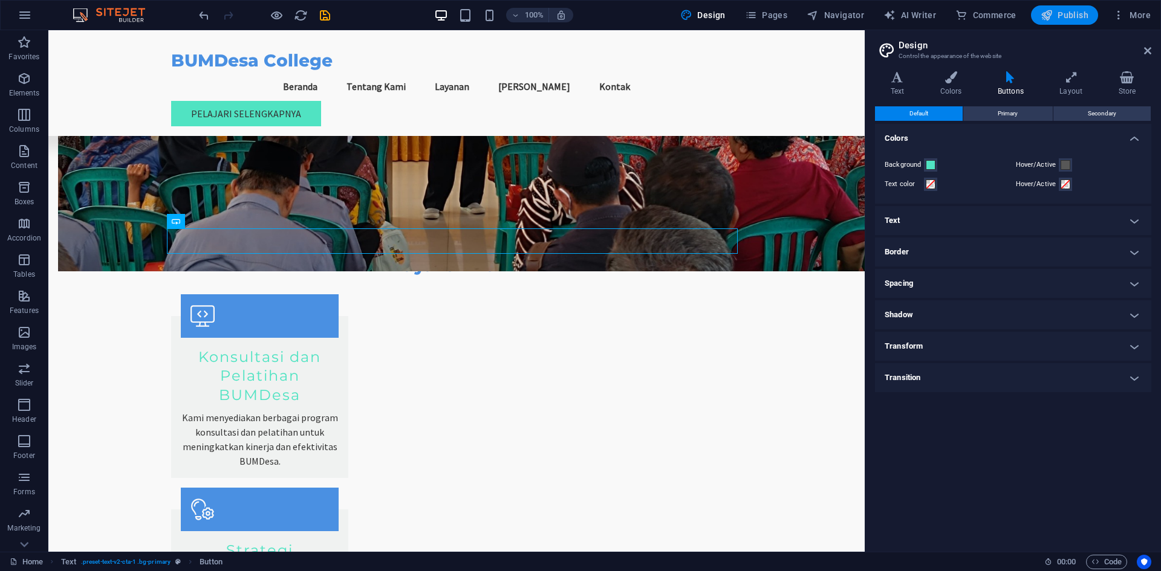
click at [1068, 19] on span "Publish" at bounding box center [1064, 15] width 48 height 12
